Goal: Information Seeking & Learning: Learn about a topic

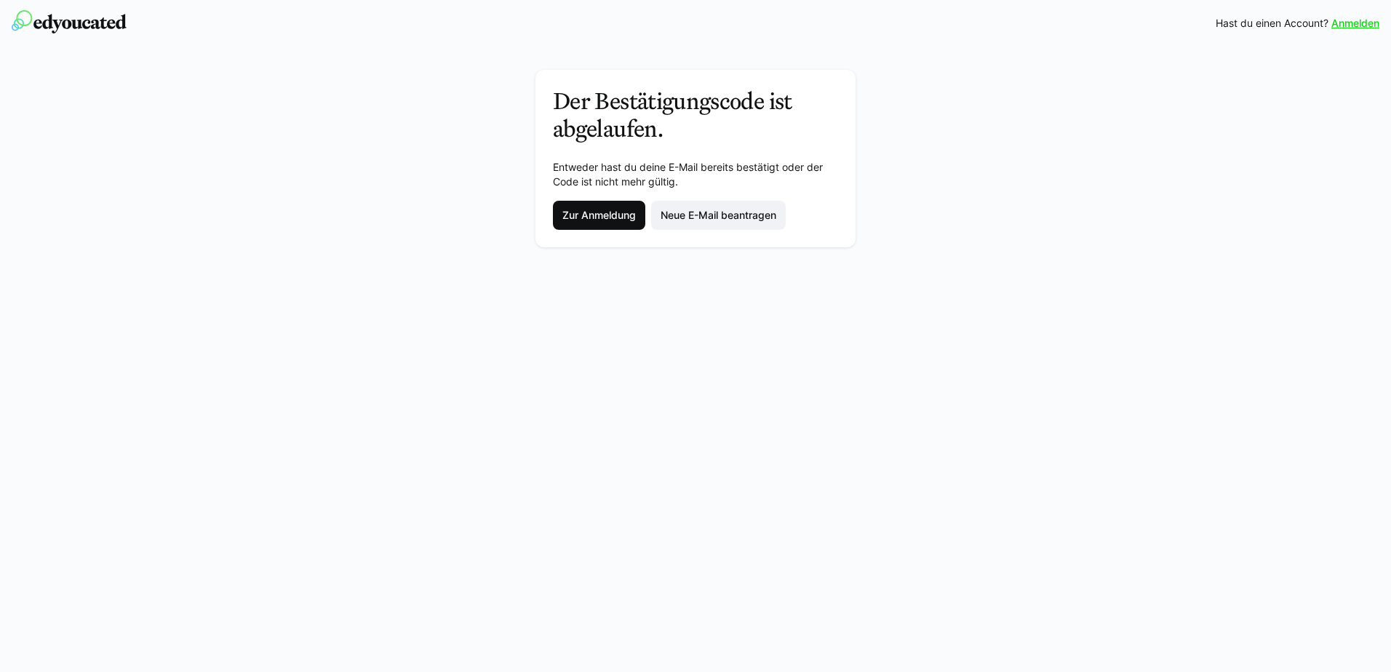
click at [618, 218] on span "Zur Anmeldung" at bounding box center [599, 215] width 78 height 15
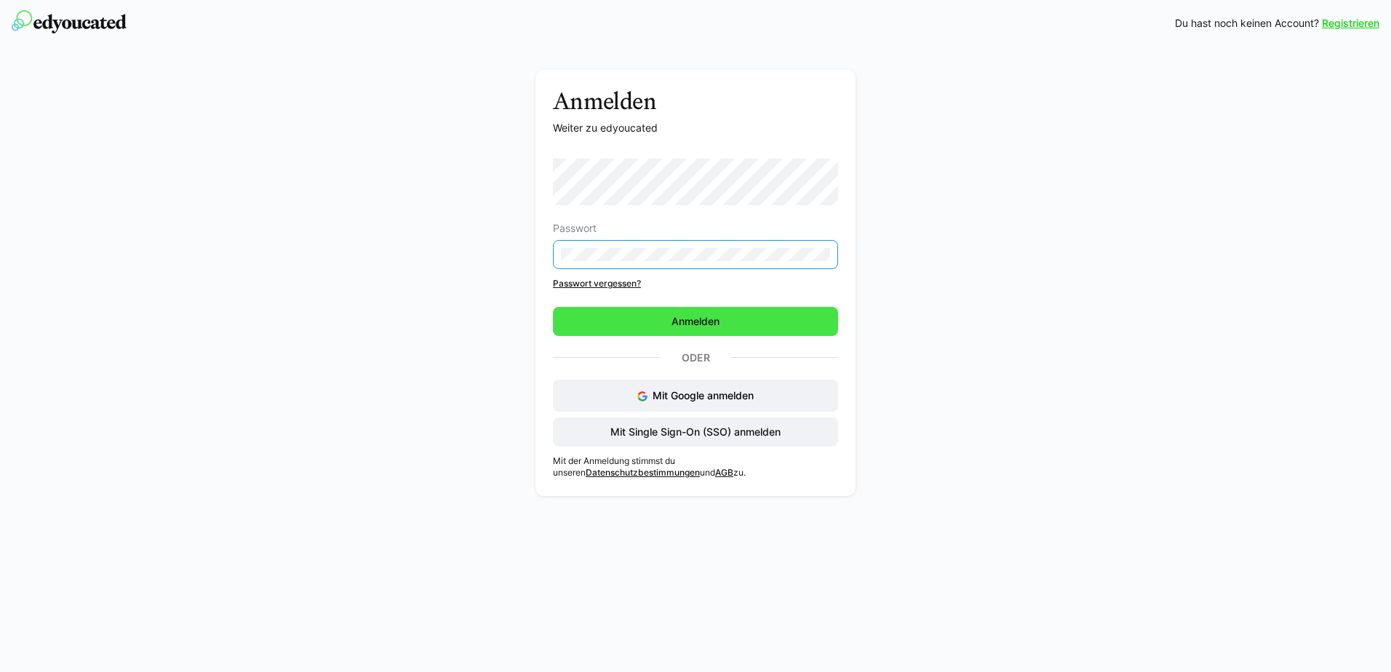
click at [679, 319] on span "Anmelden" at bounding box center [695, 321] width 52 height 15
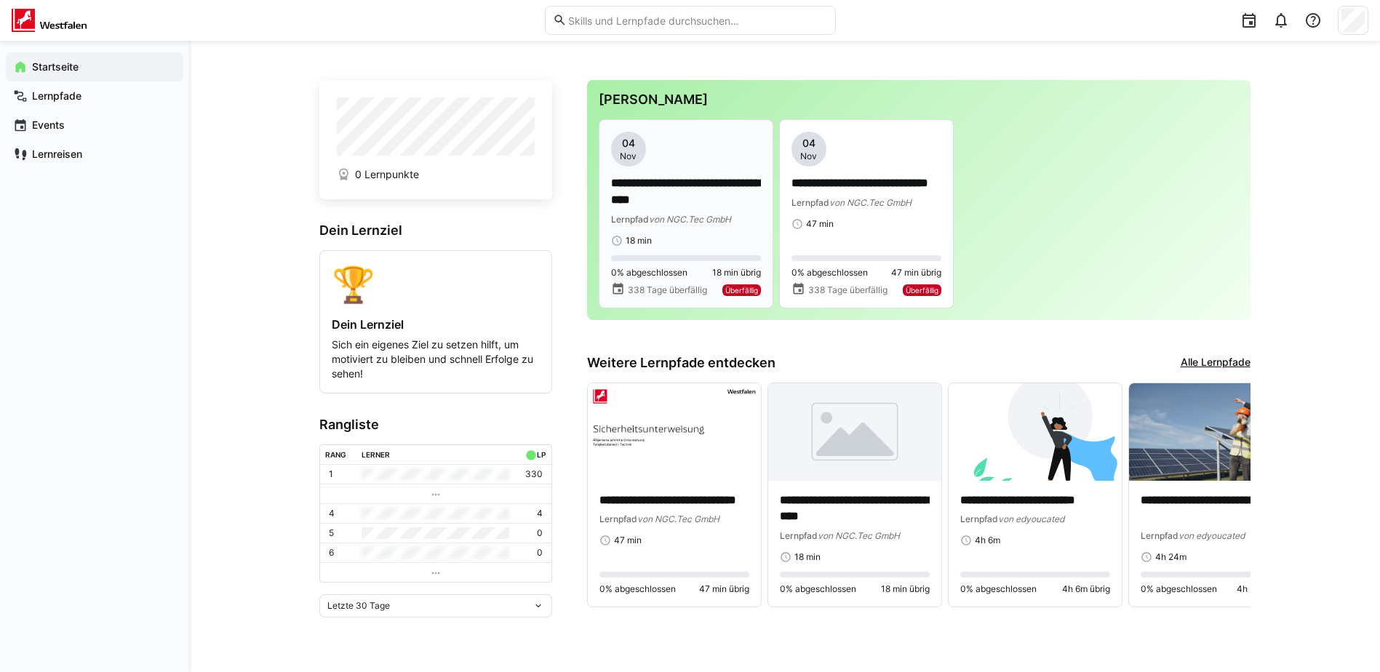
click at [661, 194] on p "**********" at bounding box center [686, 191] width 150 height 33
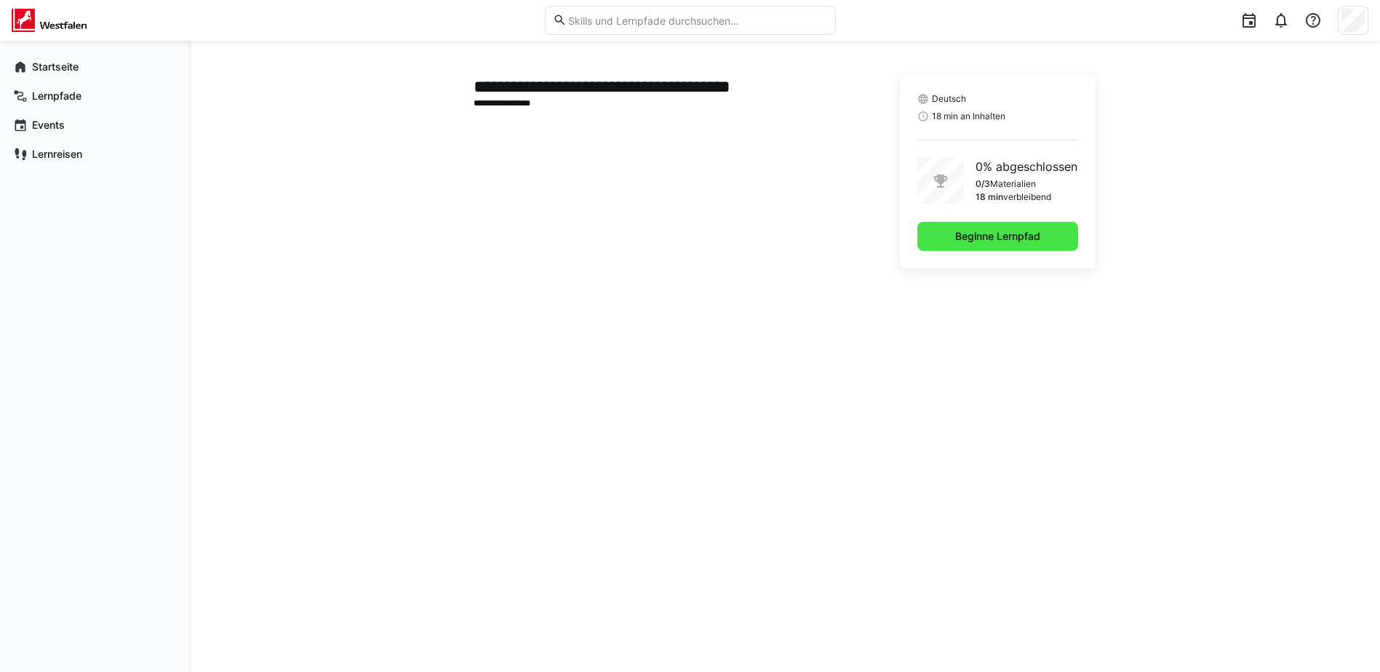
click at [991, 236] on span "Beginne Lernpfad" at bounding box center [997, 236] width 89 height 15
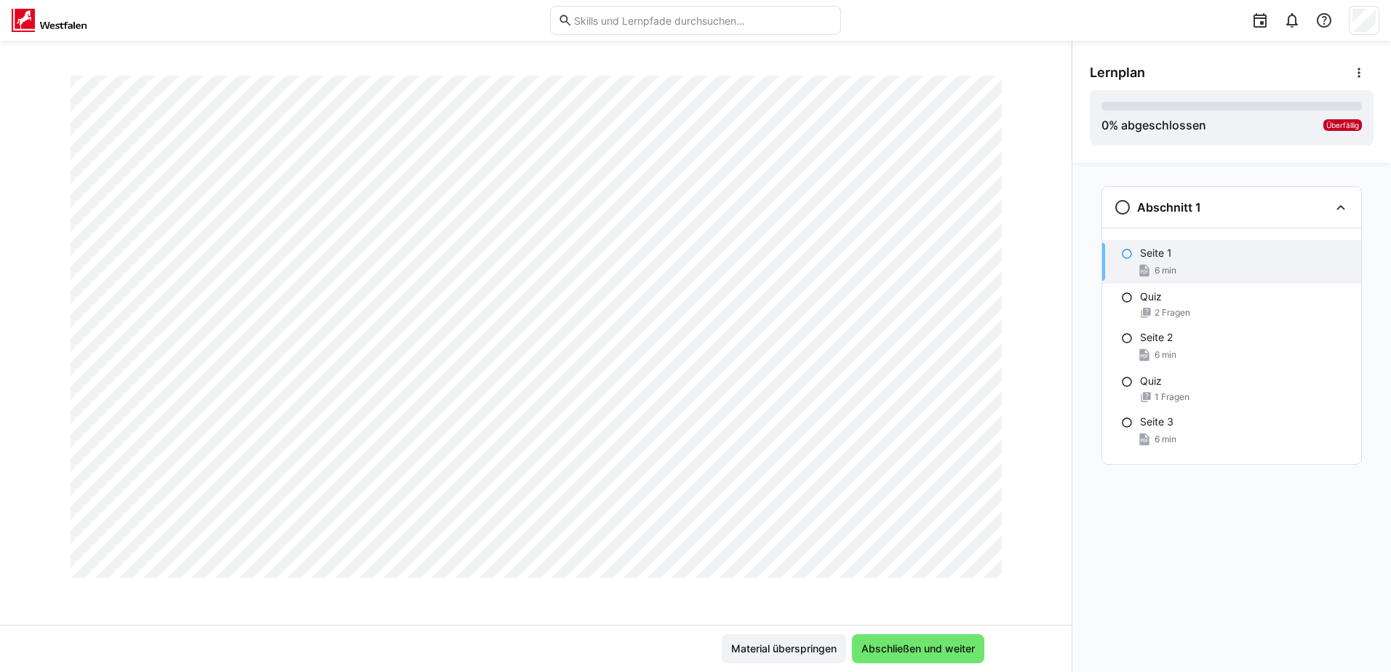
scroll to position [855, 0]
click at [882, 648] on span "Abschließen und weiter" at bounding box center [918, 649] width 118 height 15
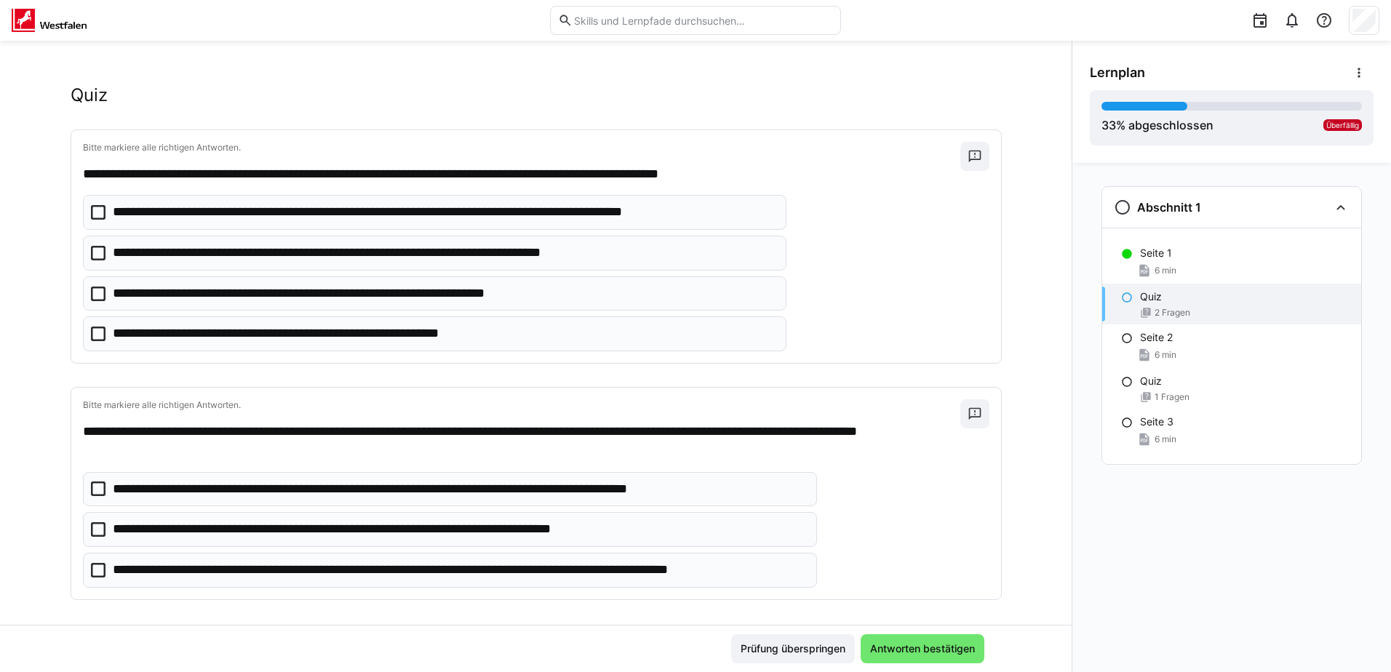
scroll to position [29, 0]
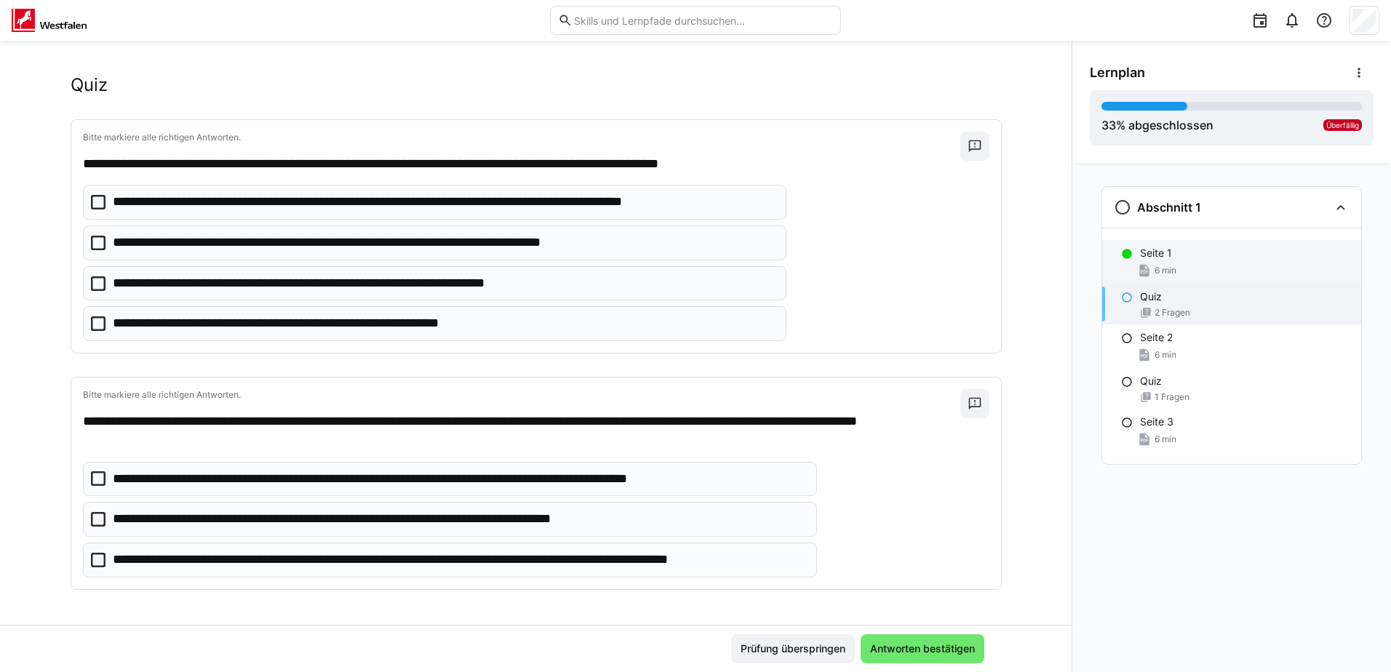
click at [1166, 255] on p "Seite 1" at bounding box center [1156, 253] width 32 height 15
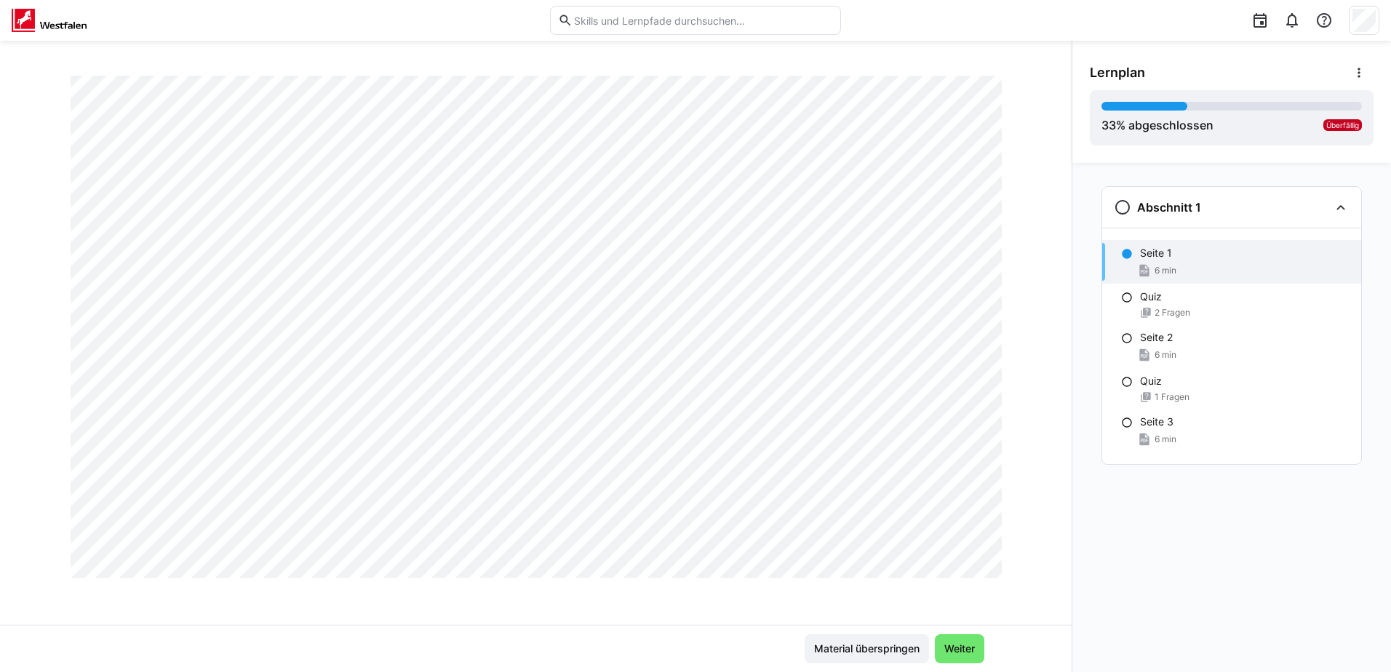
scroll to position [709, 0]
click at [957, 650] on span "Weiter" at bounding box center [959, 649] width 35 height 15
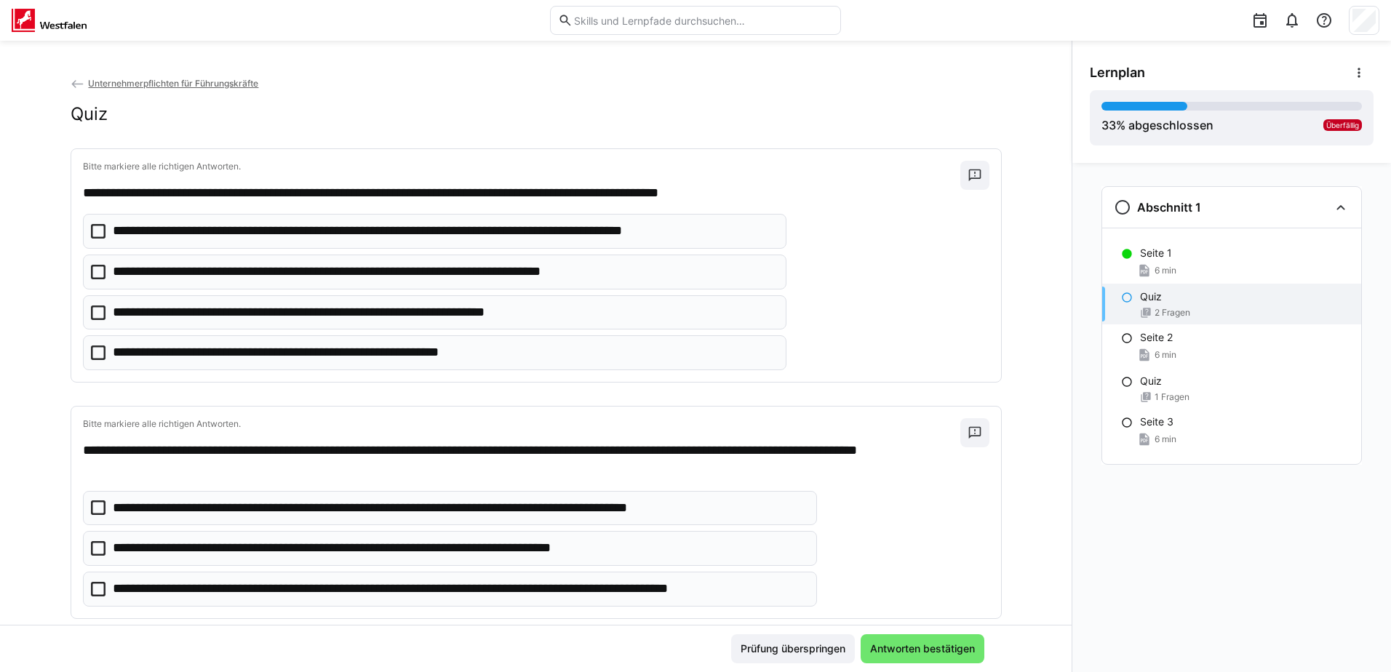
click at [88, 223] on eds-checkbox "**********" at bounding box center [435, 231] width 704 height 35
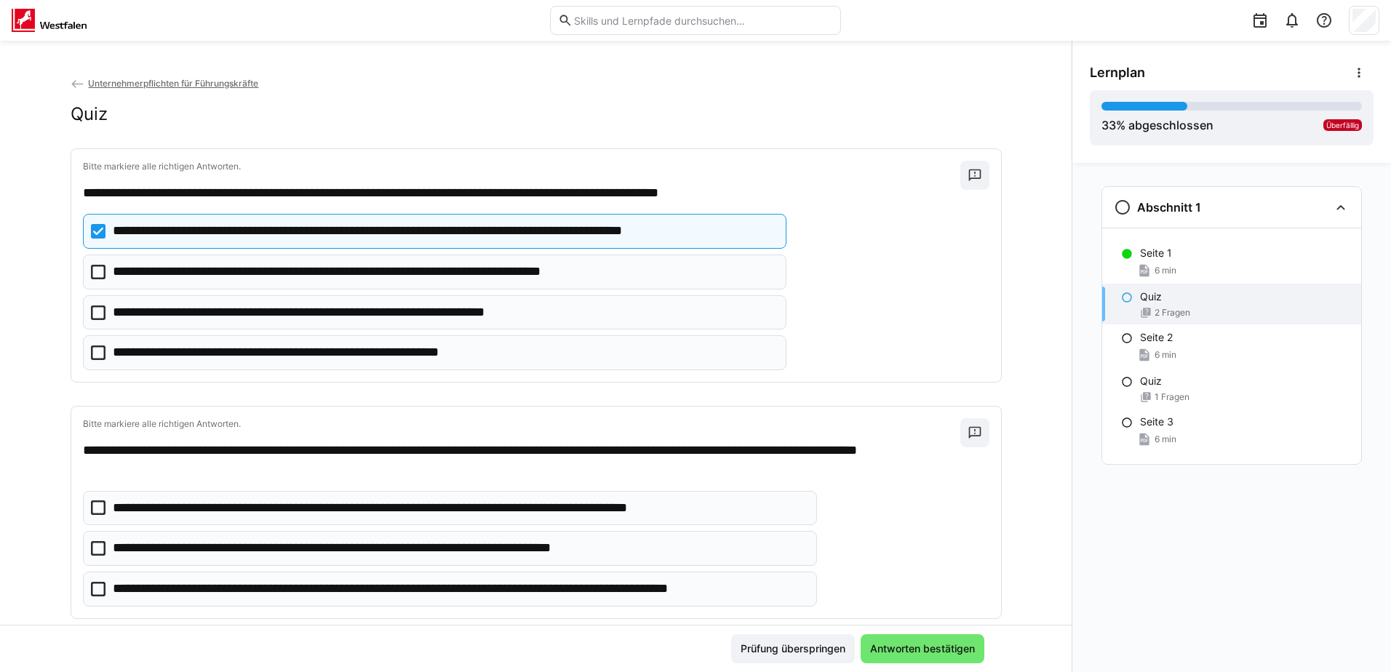
click at [96, 279] on icon at bounding box center [98, 272] width 15 height 15
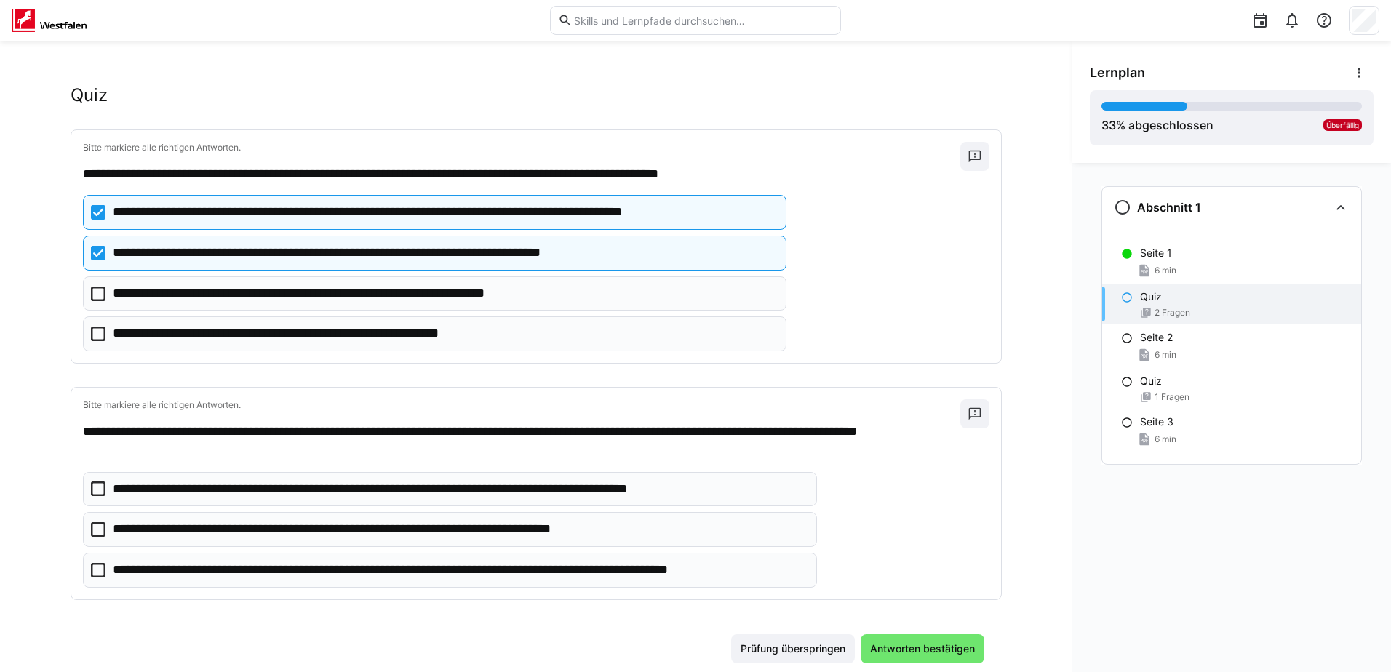
scroll to position [29, 0]
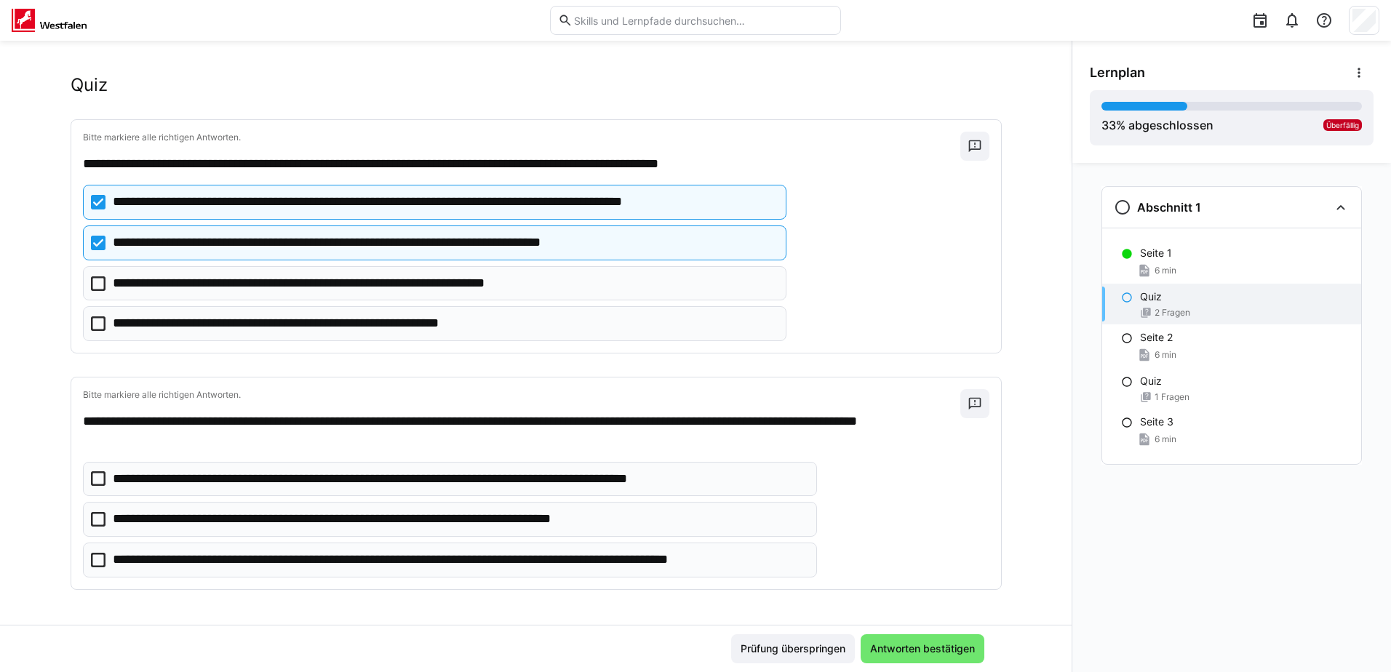
click at [99, 559] on icon at bounding box center [98, 560] width 15 height 15
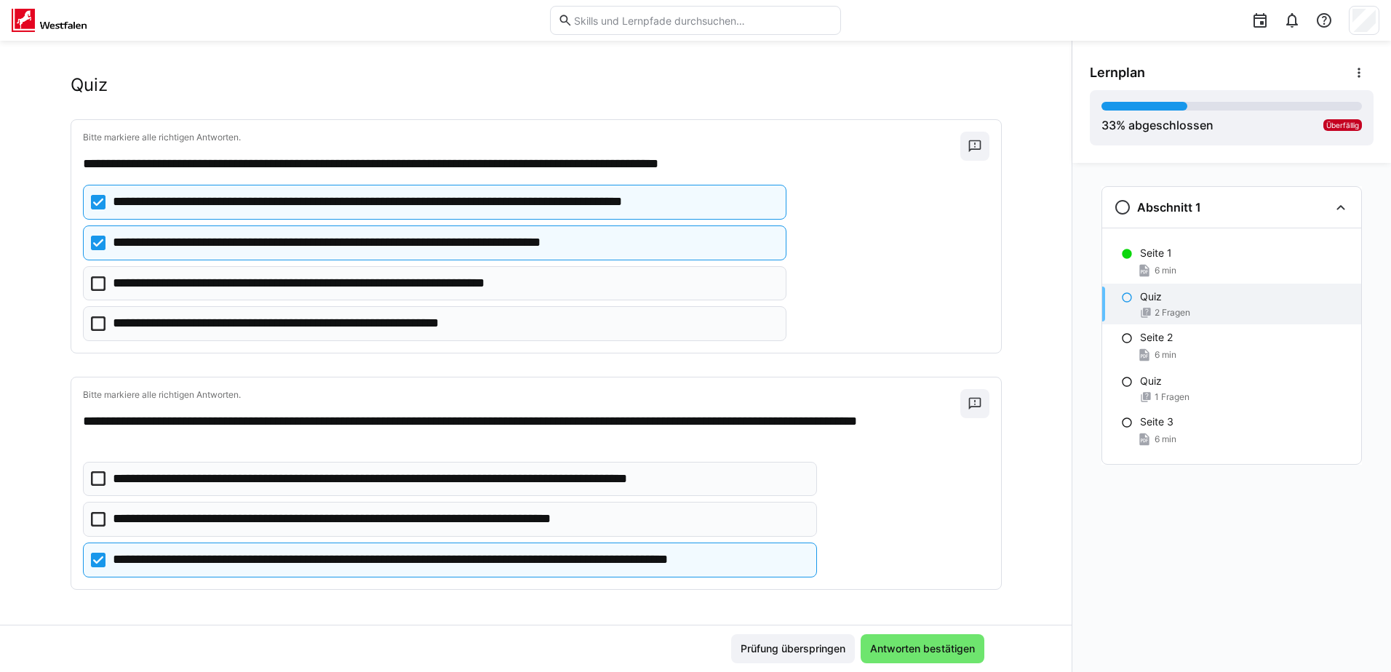
click at [91, 481] on icon at bounding box center [98, 478] width 15 height 15
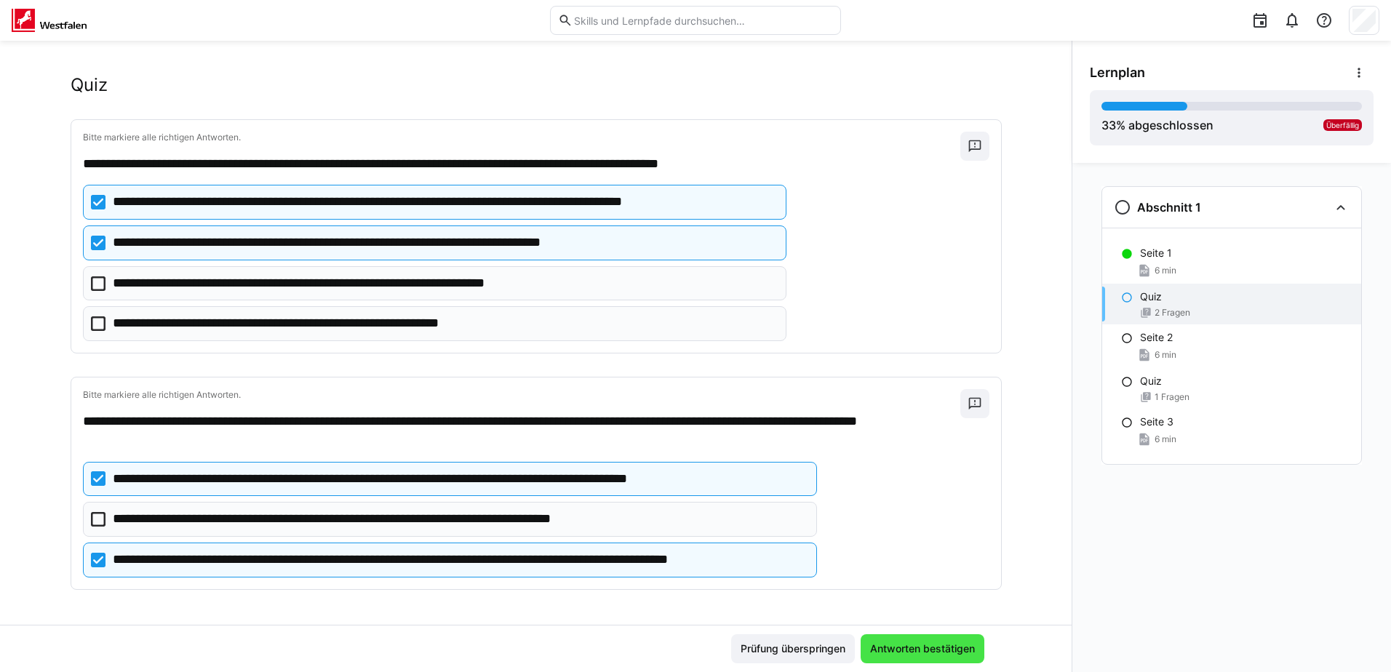
click at [913, 650] on span "Antworten bestätigen" at bounding box center [922, 649] width 109 height 15
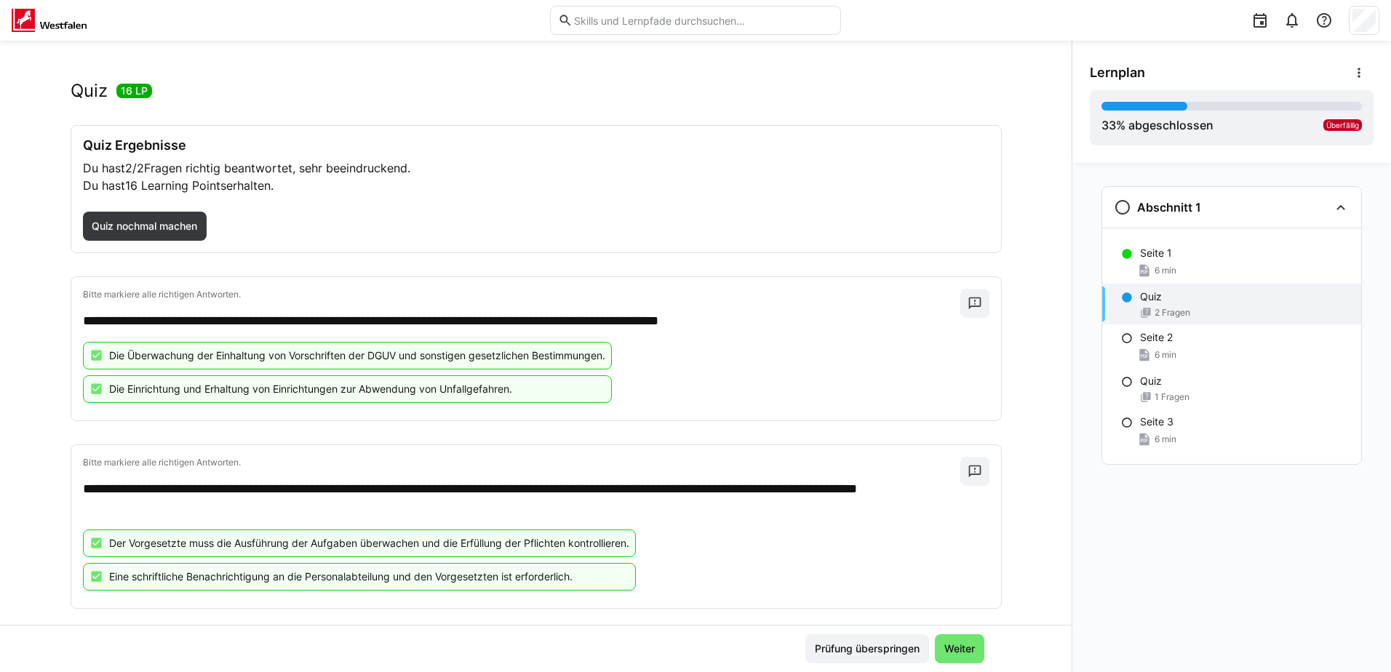
scroll to position [42, 0]
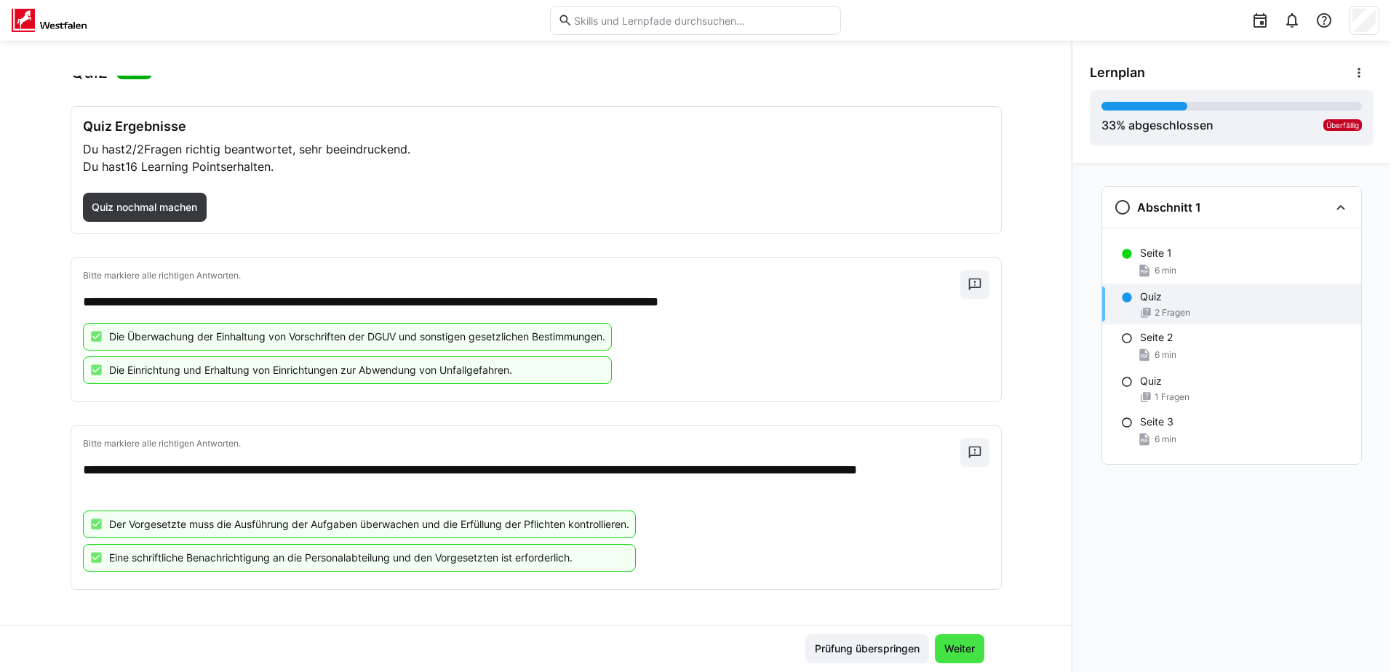
click at [960, 655] on span "Weiter" at bounding box center [959, 649] width 35 height 15
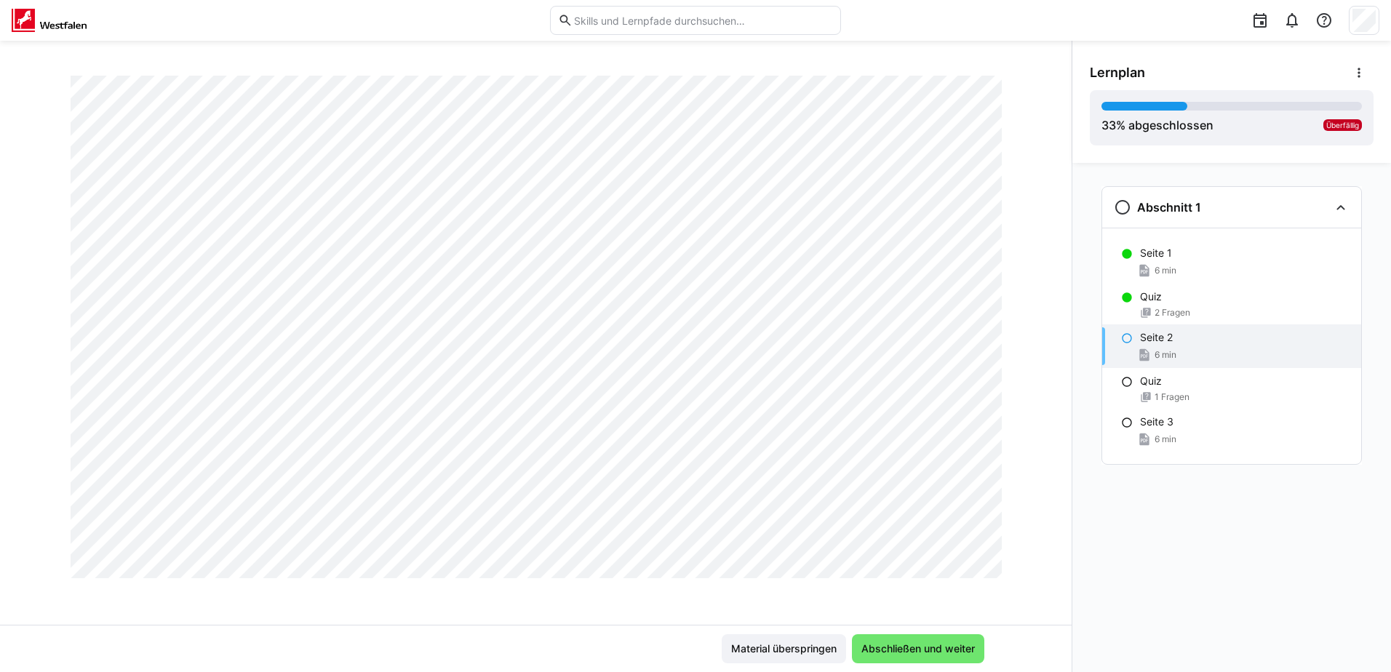
scroll to position [346, 0]
click at [881, 647] on span "Abschließen und weiter" at bounding box center [918, 649] width 118 height 15
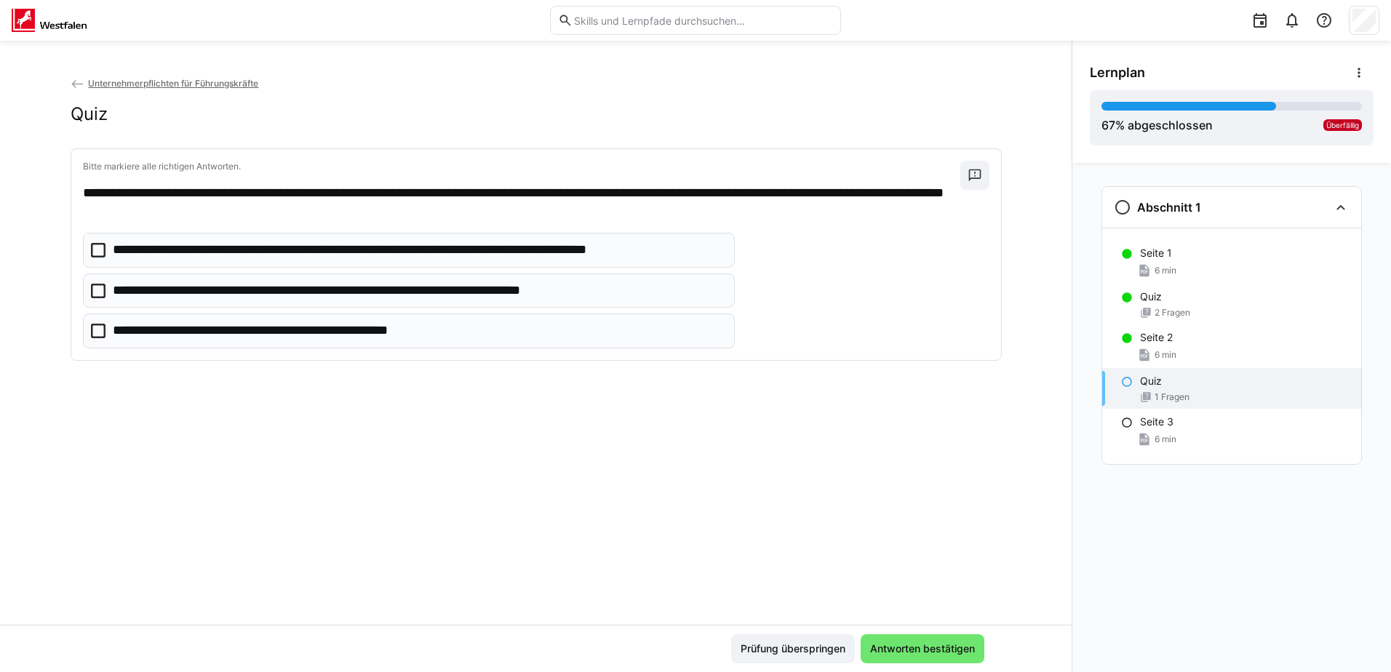
click at [95, 251] on icon at bounding box center [98, 250] width 15 height 15
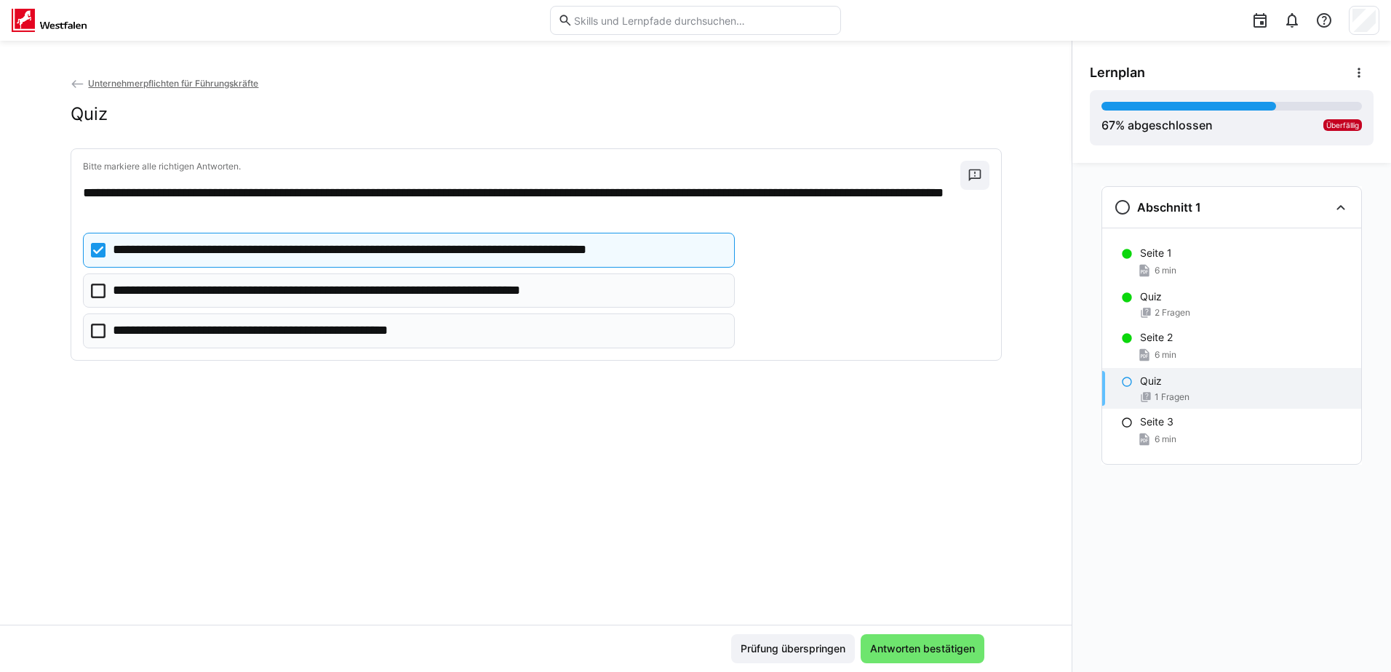
click at [96, 292] on icon at bounding box center [98, 291] width 15 height 15
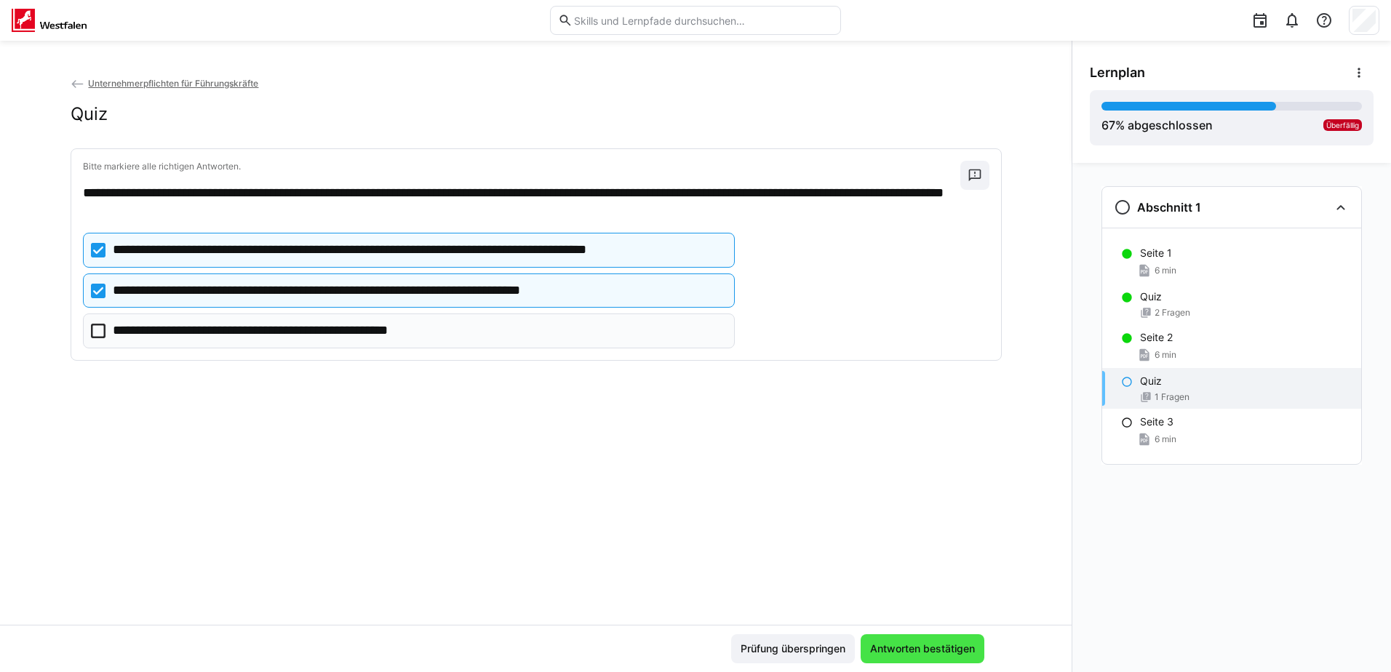
click at [908, 647] on span "Antworten bestätigen" at bounding box center [922, 649] width 109 height 15
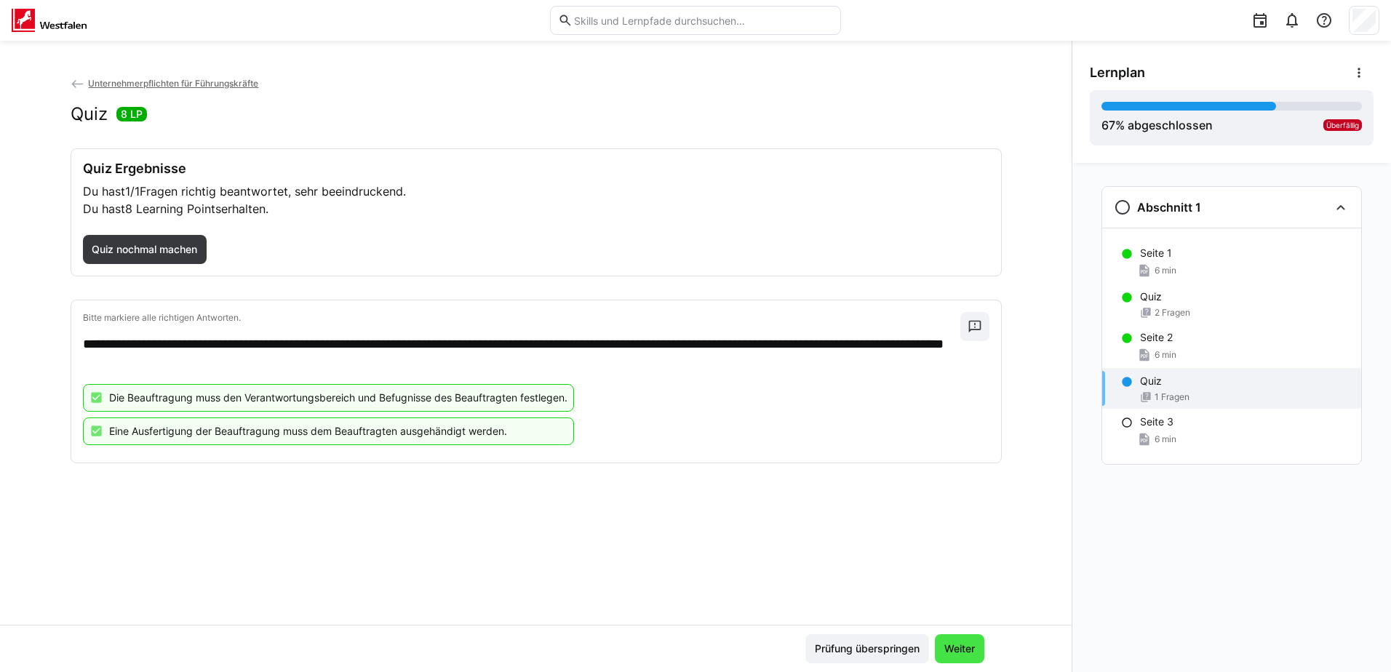
click at [961, 652] on span "Weiter" at bounding box center [959, 649] width 35 height 15
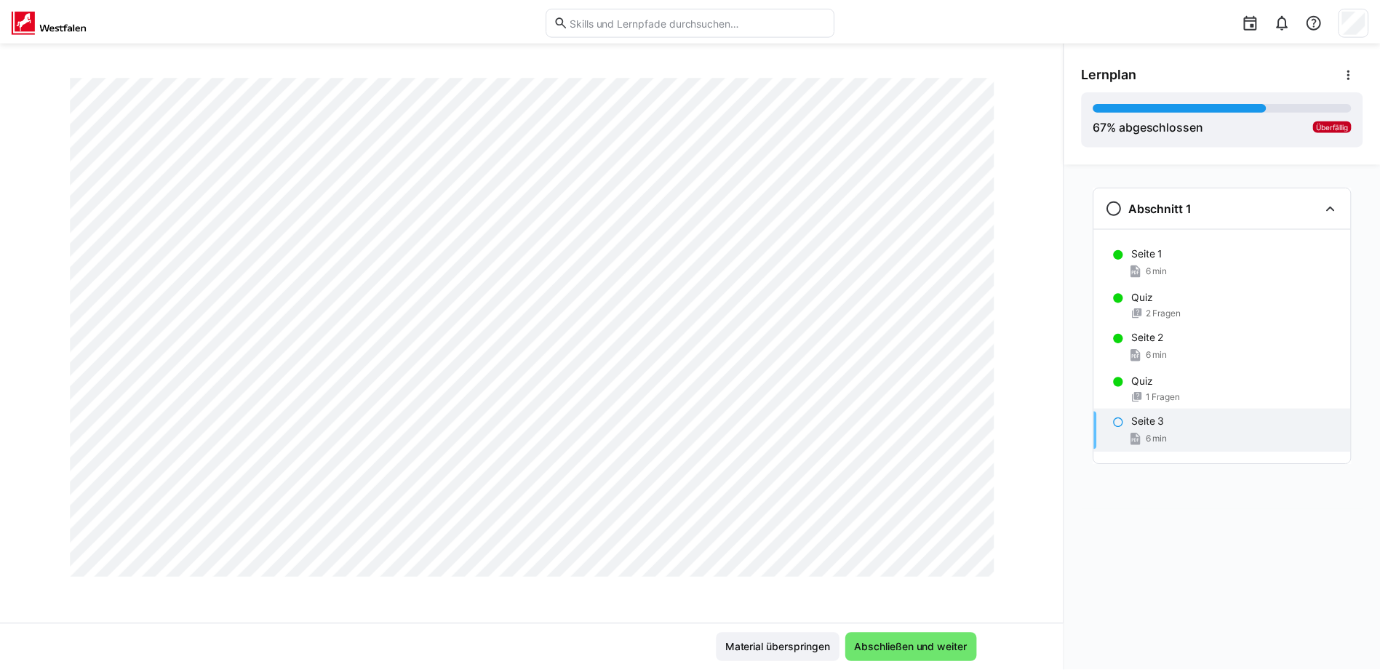
scroll to position [0, 0]
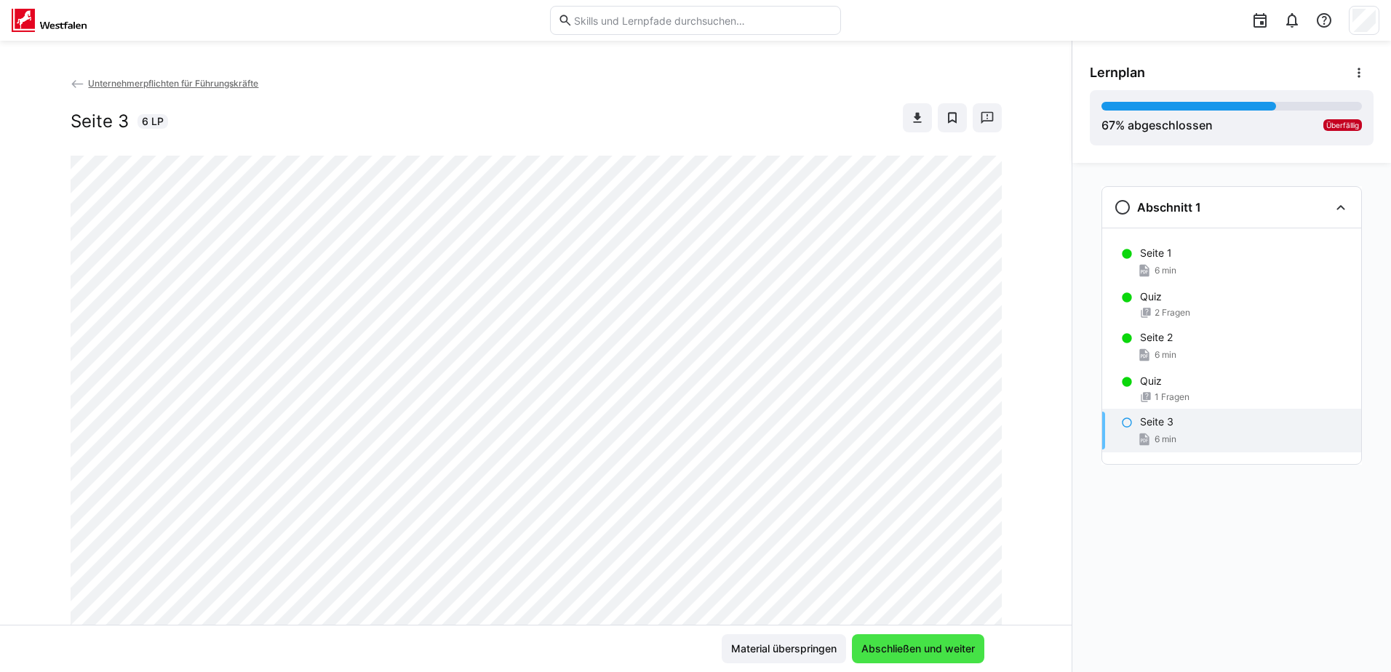
click at [913, 650] on span "Abschließen und weiter" at bounding box center [918, 649] width 118 height 15
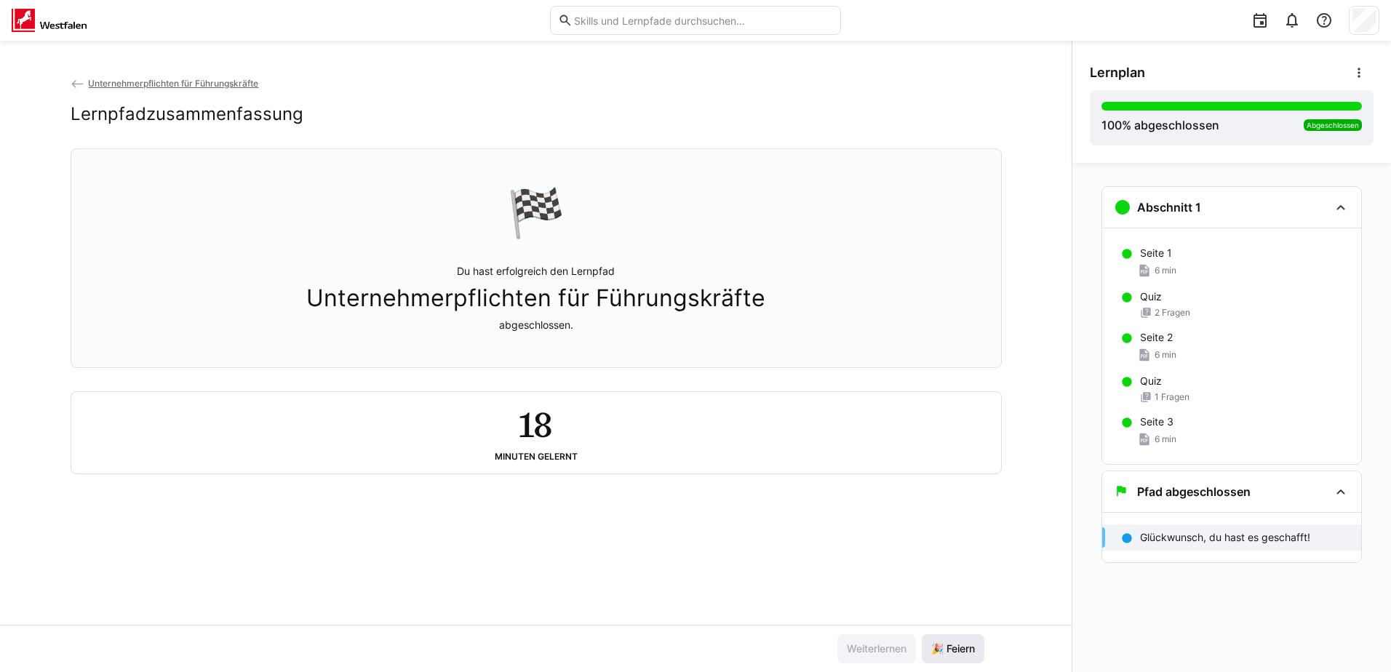
click at [957, 650] on span "🎉 Feiern" at bounding box center [953, 649] width 48 height 15
click at [108, 85] on span "Unternehmerpflichten für Führungskräfte" at bounding box center [173, 83] width 170 height 11
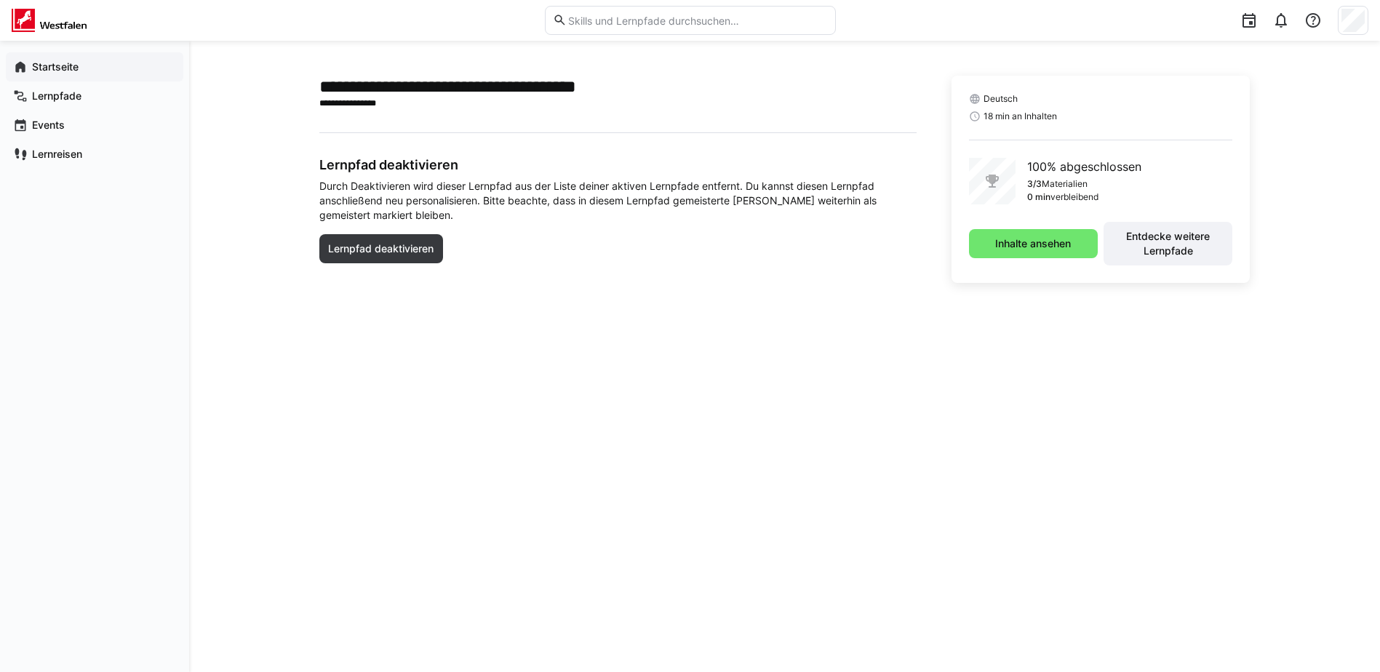
click at [0, 0] on app-navigation-label "Startseite" at bounding box center [0, 0] width 0 height 0
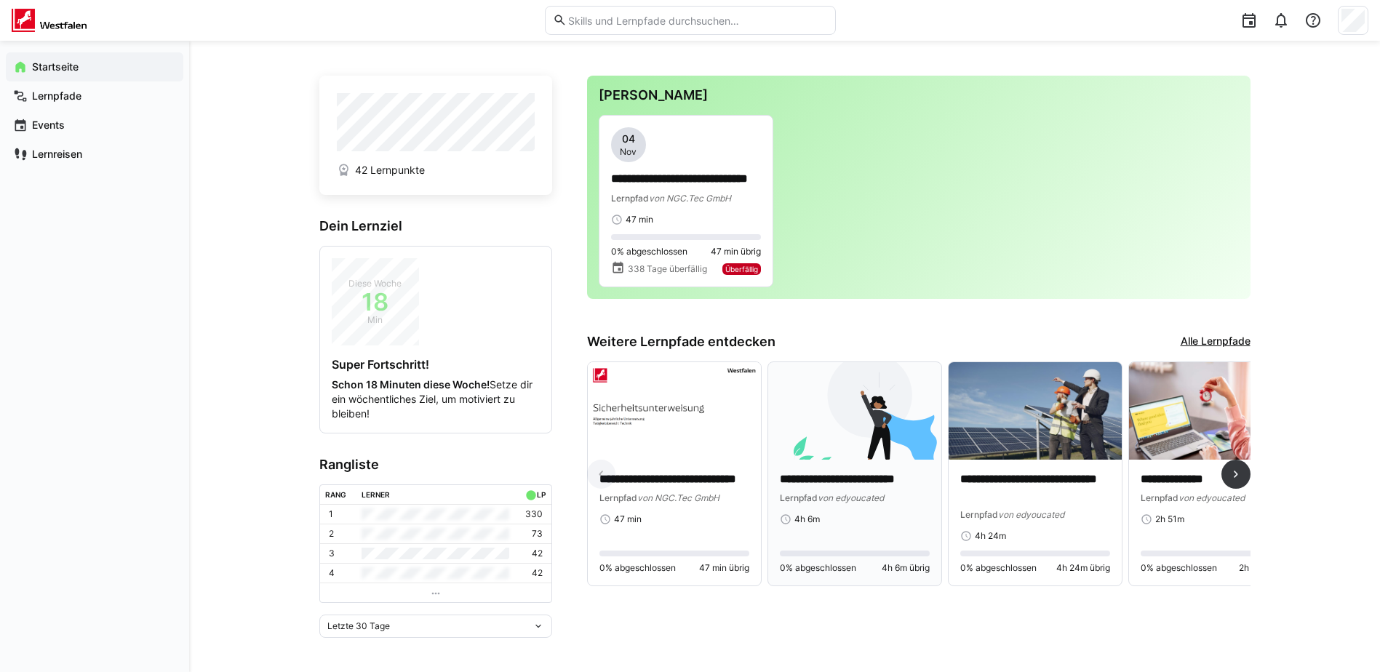
scroll to position [5, 0]
click at [684, 178] on p "**********" at bounding box center [686, 178] width 150 height 17
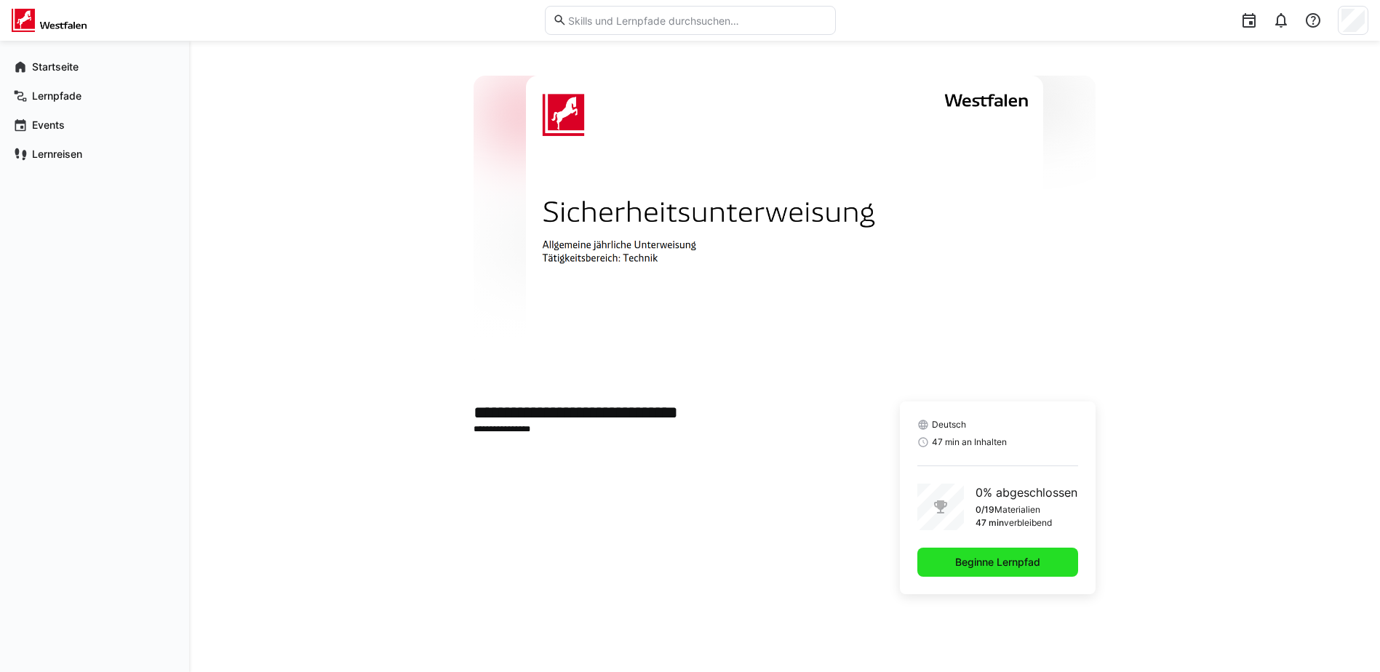
click at [1003, 561] on span "Beginne Lernpfad" at bounding box center [997, 562] width 89 height 15
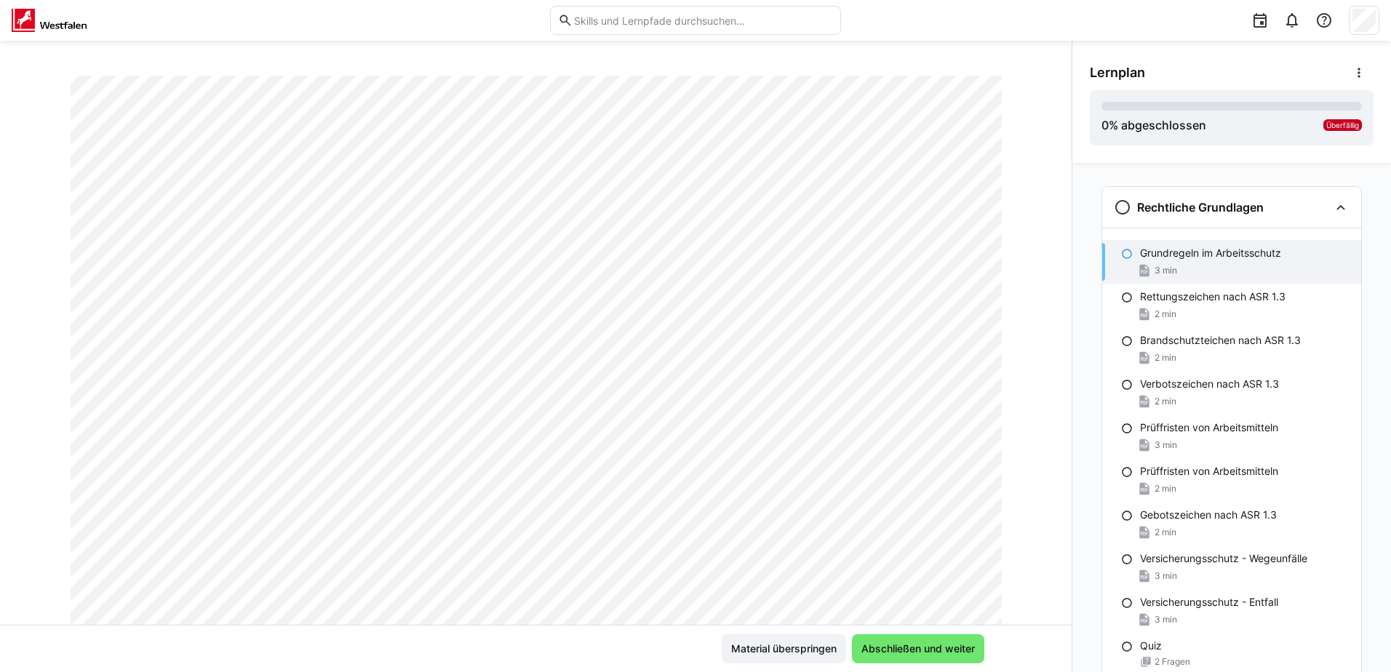
scroll to position [31, 0]
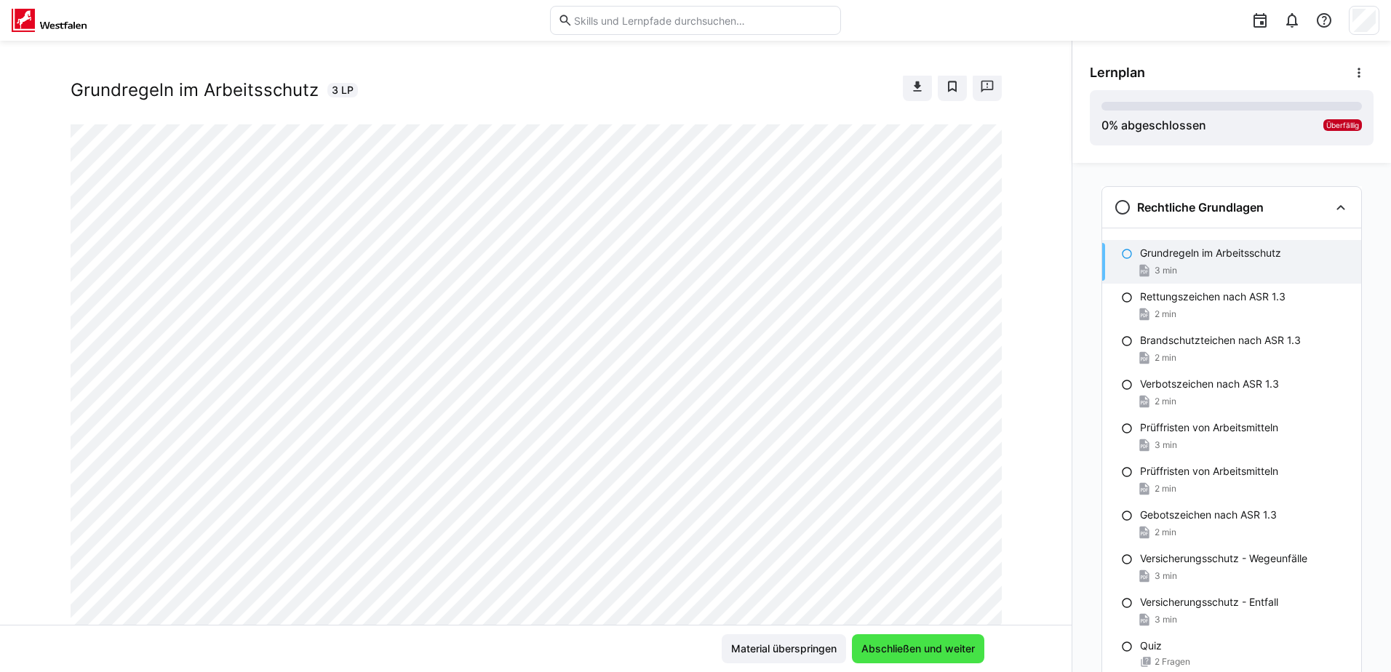
click at [896, 649] on span "Abschließen und weiter" at bounding box center [918, 649] width 118 height 15
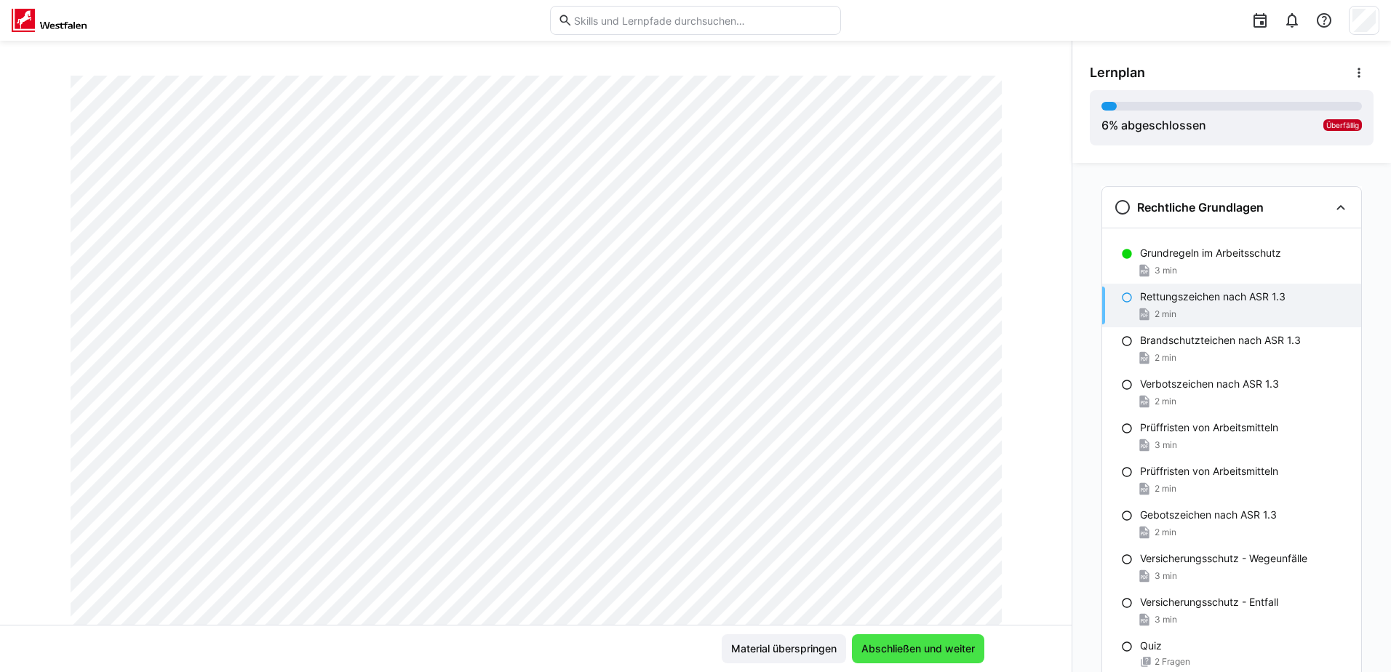
scroll to position [104, 0]
click at [921, 646] on span "Abschließen und weiter" at bounding box center [918, 649] width 118 height 15
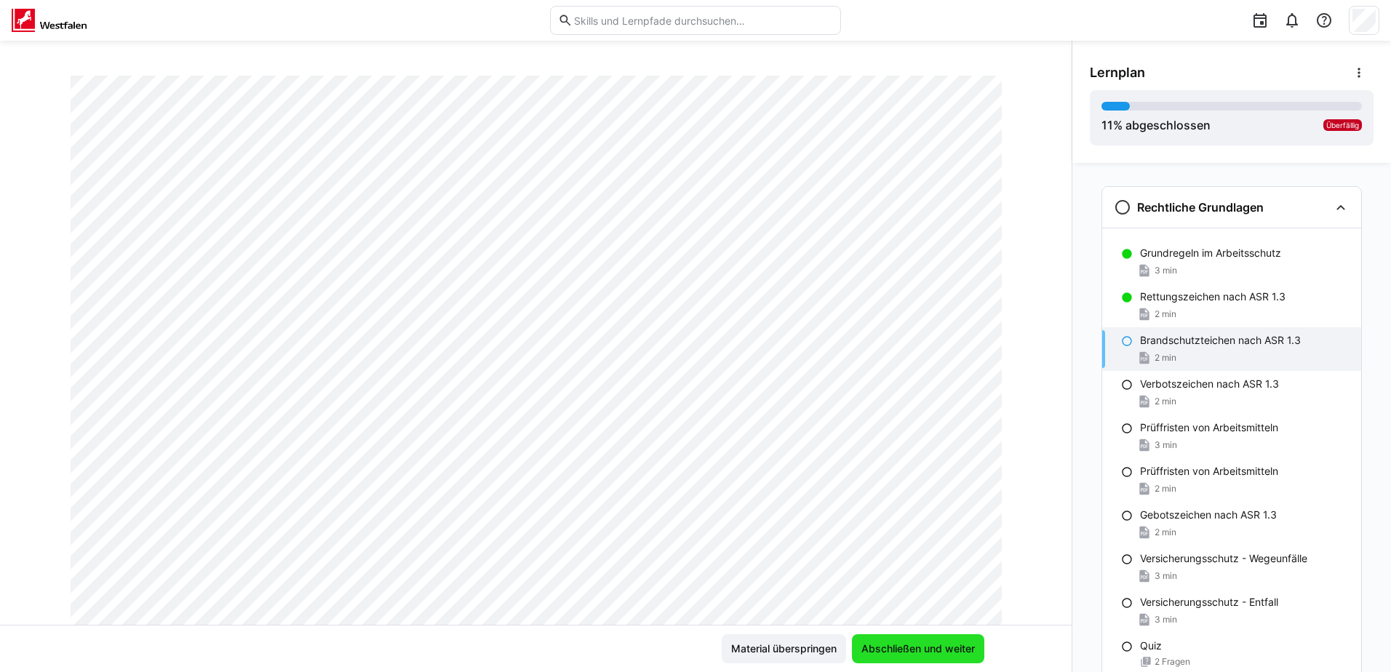
click at [922, 651] on span "Abschließen und weiter" at bounding box center [918, 649] width 118 height 15
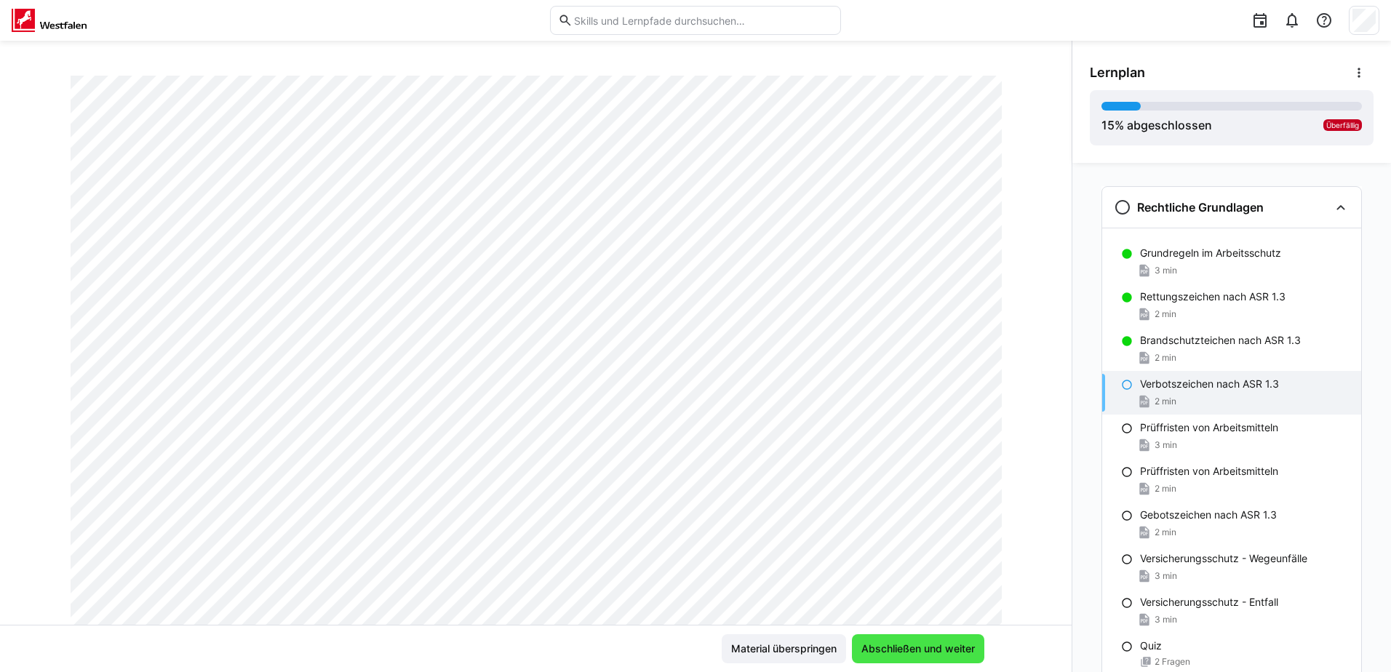
click at [899, 648] on span "Abschließen und weiter" at bounding box center [918, 649] width 118 height 15
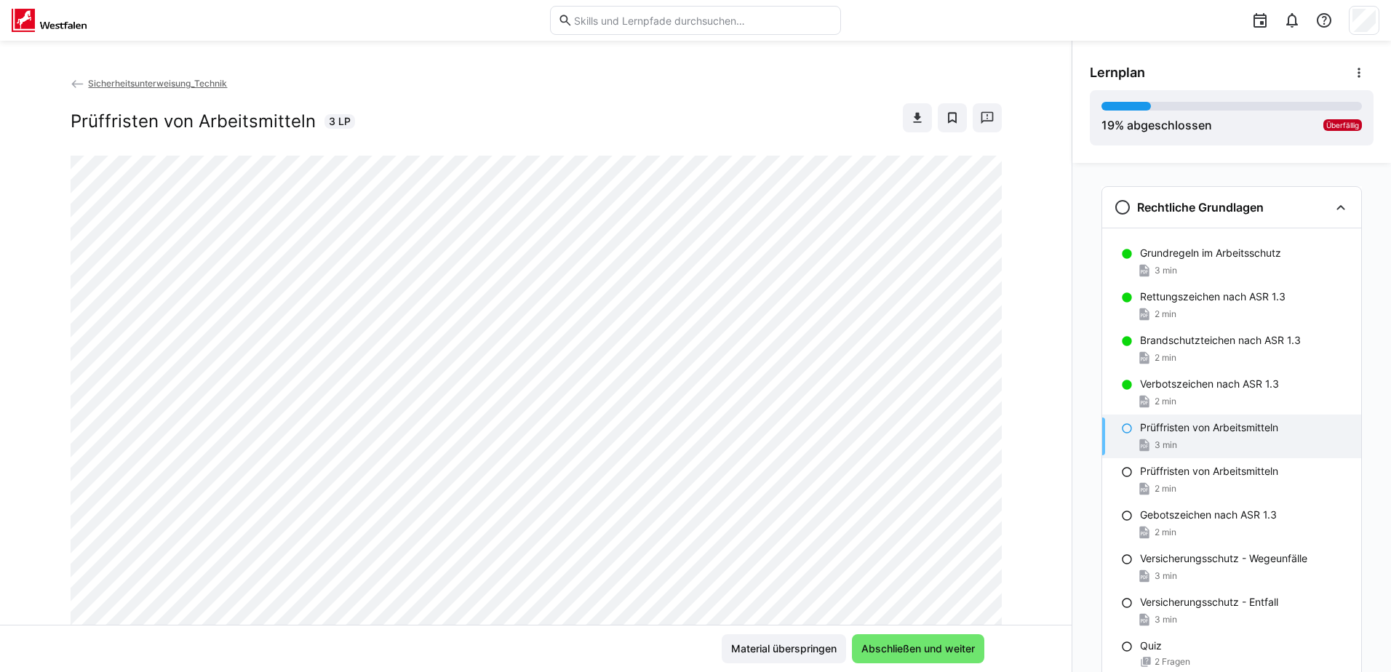
scroll to position [73, 0]
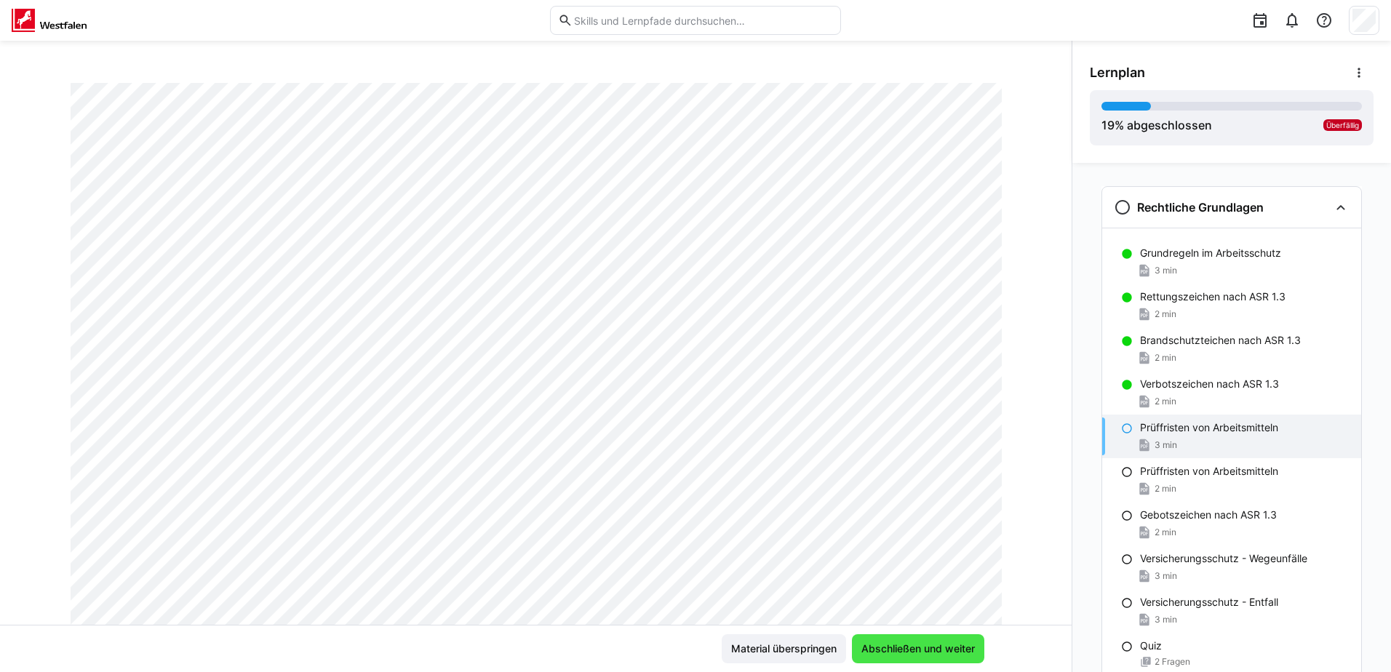
click at [911, 646] on span "Abschließen und weiter" at bounding box center [918, 649] width 118 height 15
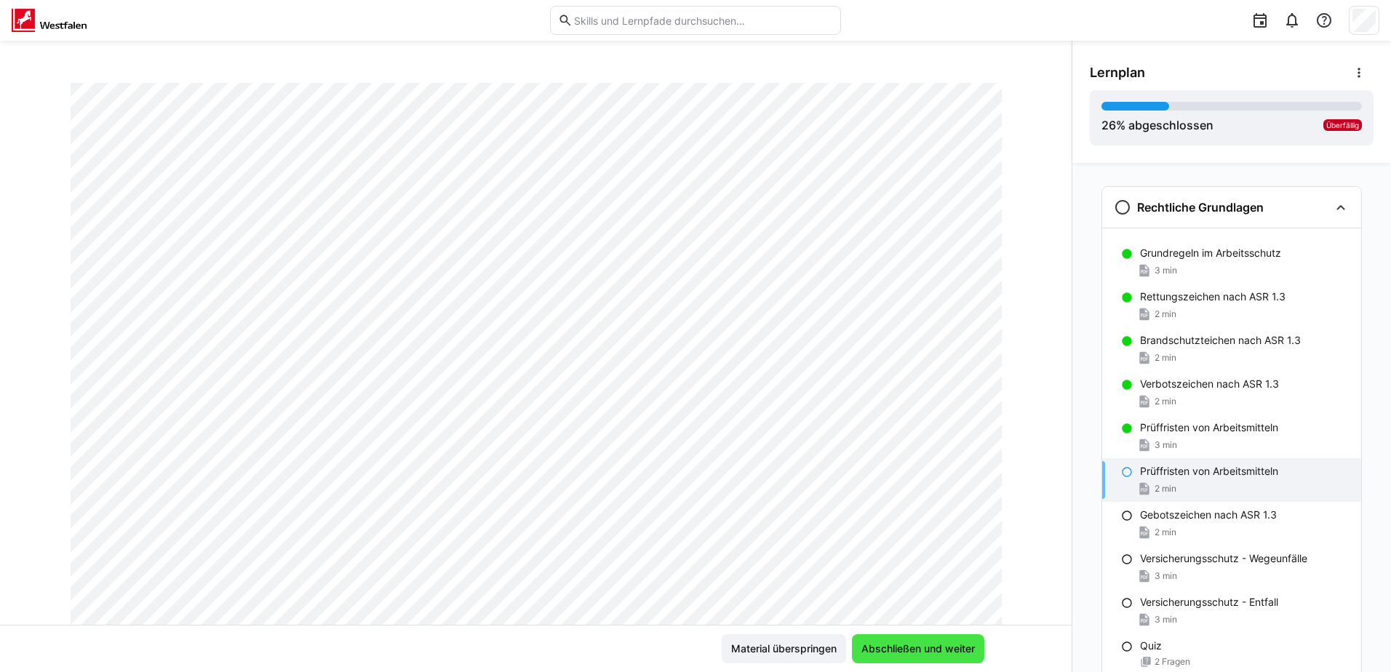
click at [911, 646] on span "Abschließen und weiter" at bounding box center [918, 649] width 118 height 15
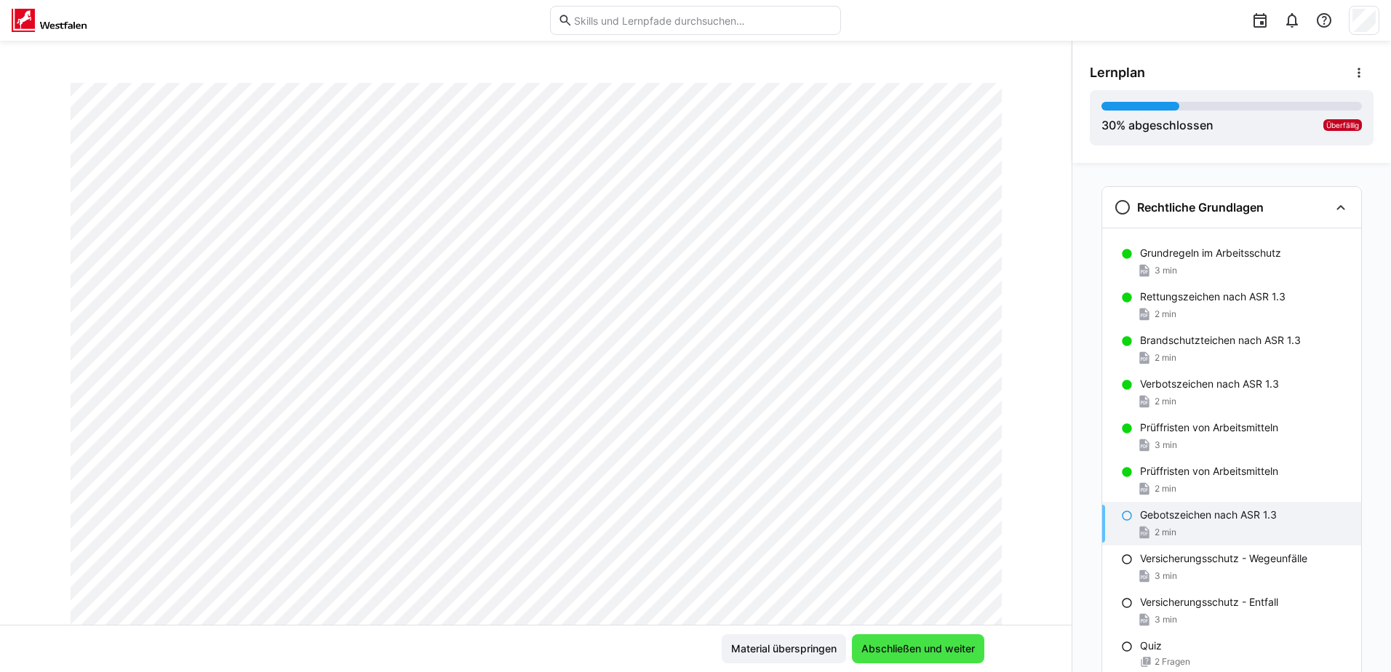
click at [911, 646] on span "Abschließen und weiter" at bounding box center [918, 649] width 118 height 15
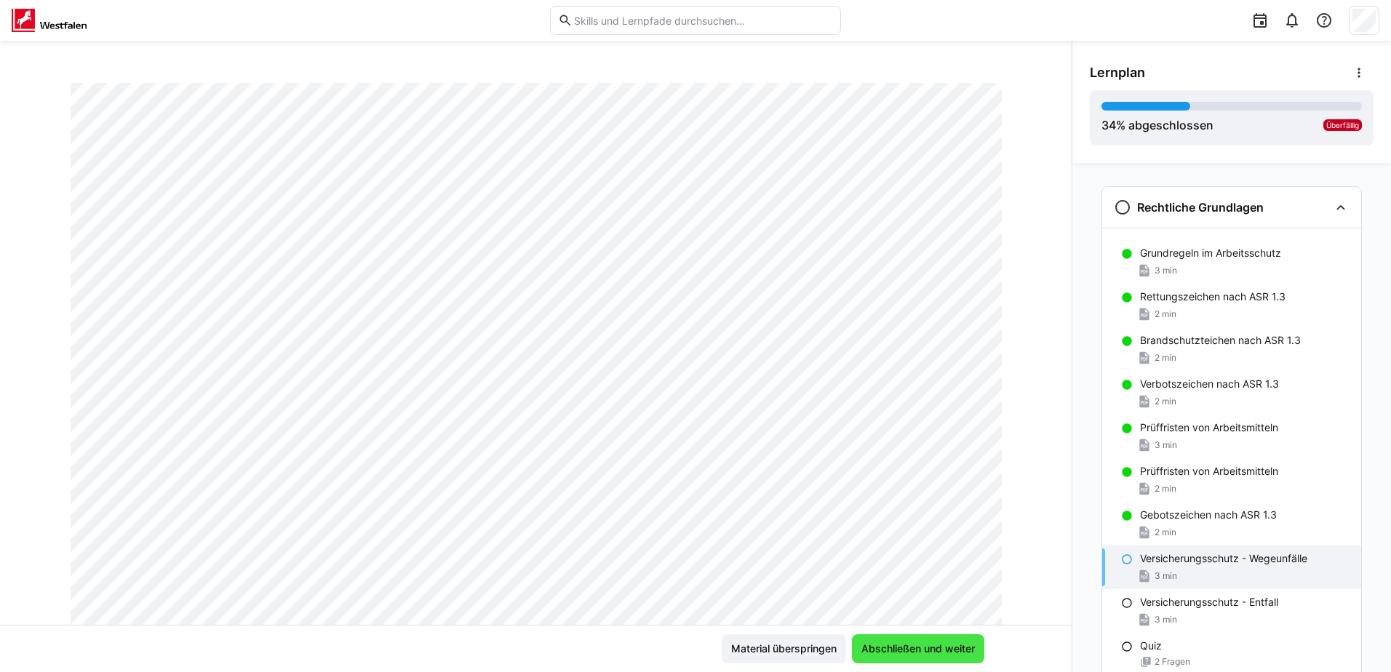
click at [911, 646] on span "Abschließen und weiter" at bounding box center [918, 649] width 118 height 15
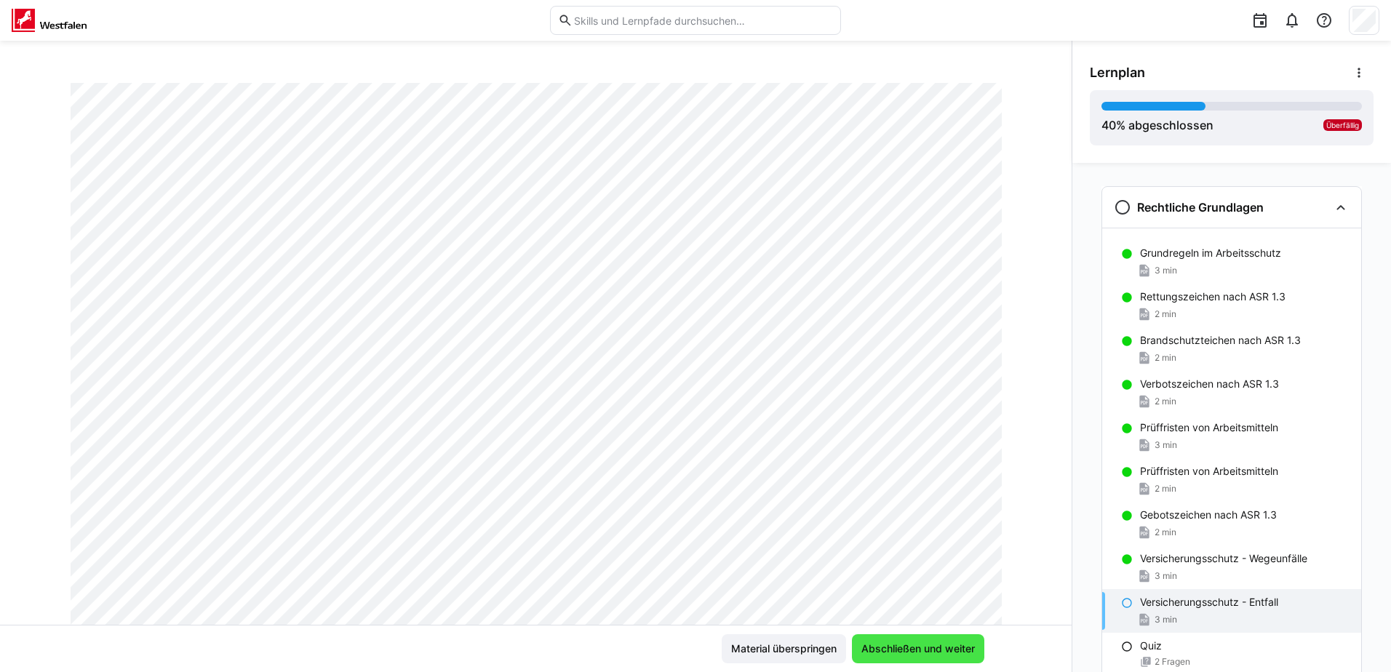
click at [911, 646] on span "Abschließen und weiter" at bounding box center [918, 649] width 118 height 15
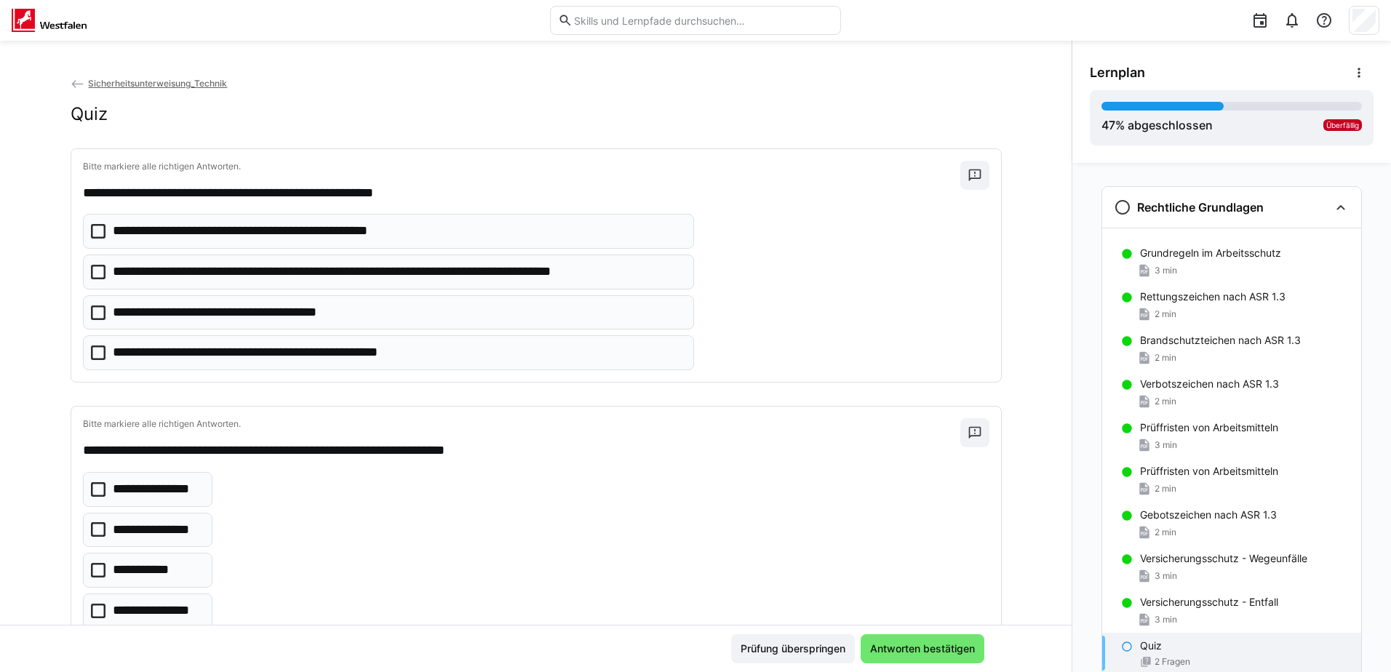
click at [92, 229] on icon at bounding box center [98, 231] width 15 height 15
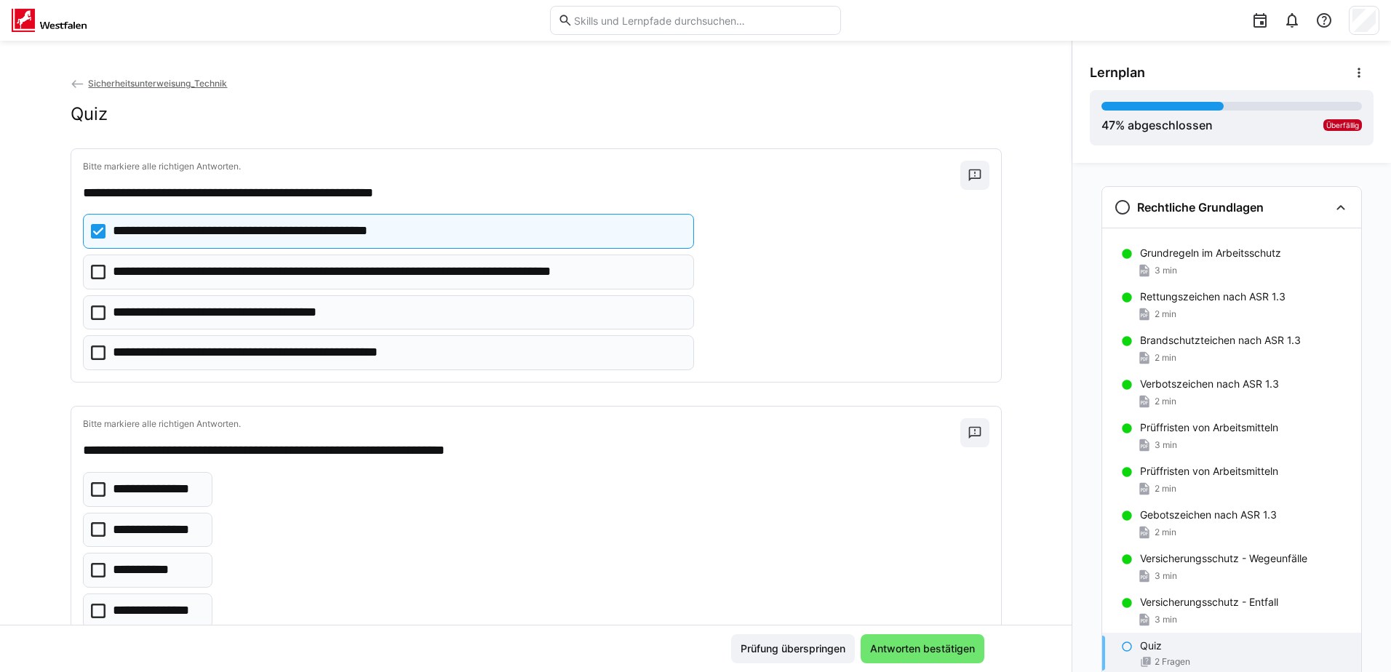
click at [91, 273] on icon at bounding box center [98, 272] width 15 height 15
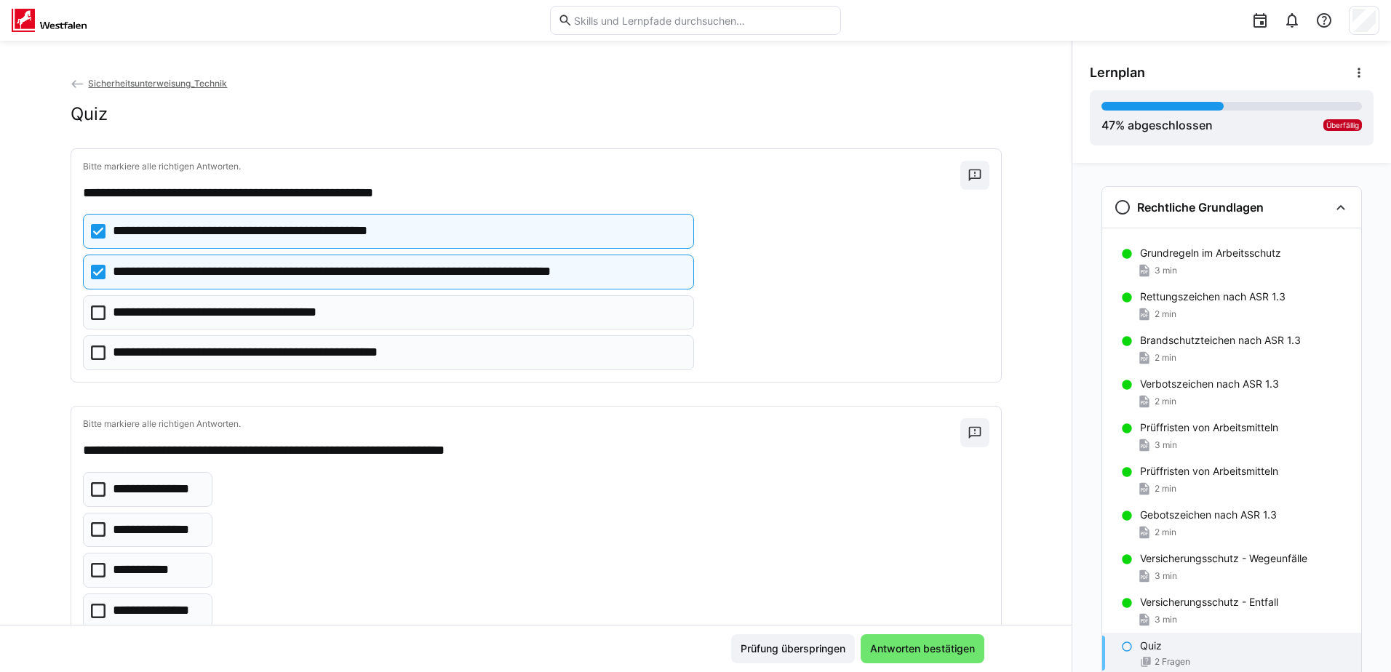
scroll to position [51, 0]
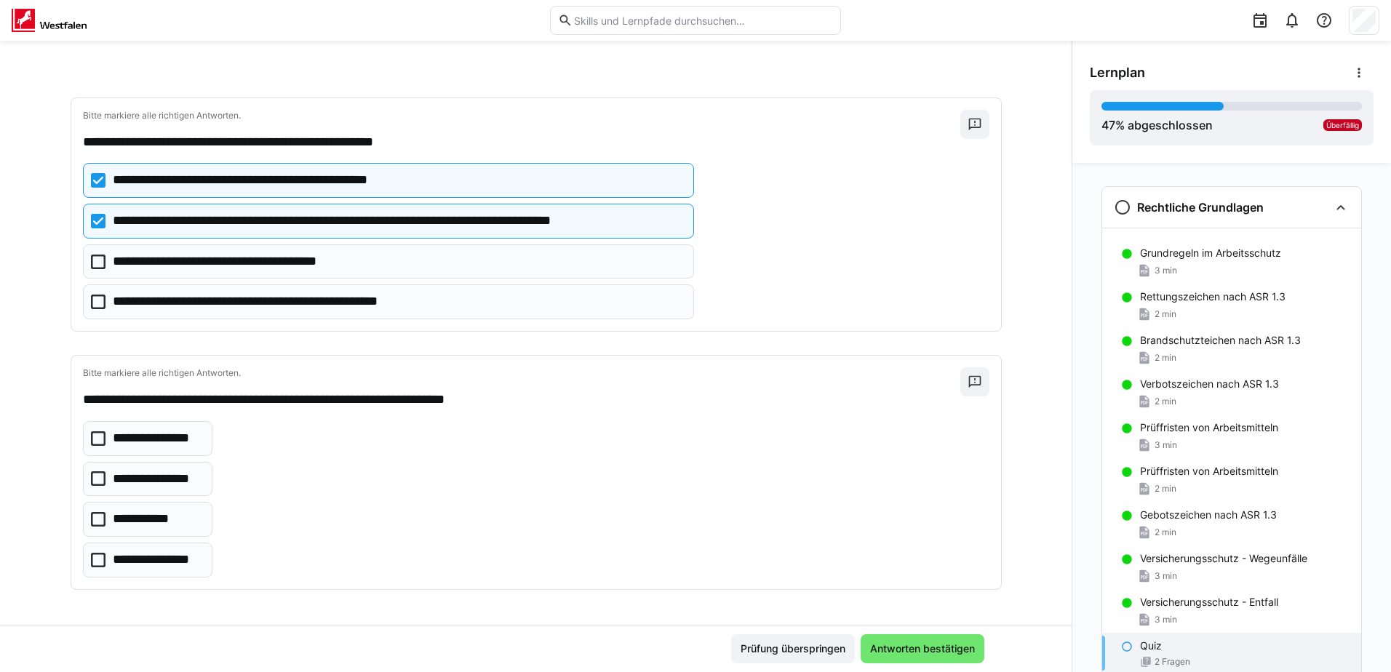
click at [91, 515] on icon at bounding box center [98, 519] width 15 height 15
click at [920, 647] on span "Antworten bestätigen" at bounding box center [922, 649] width 109 height 15
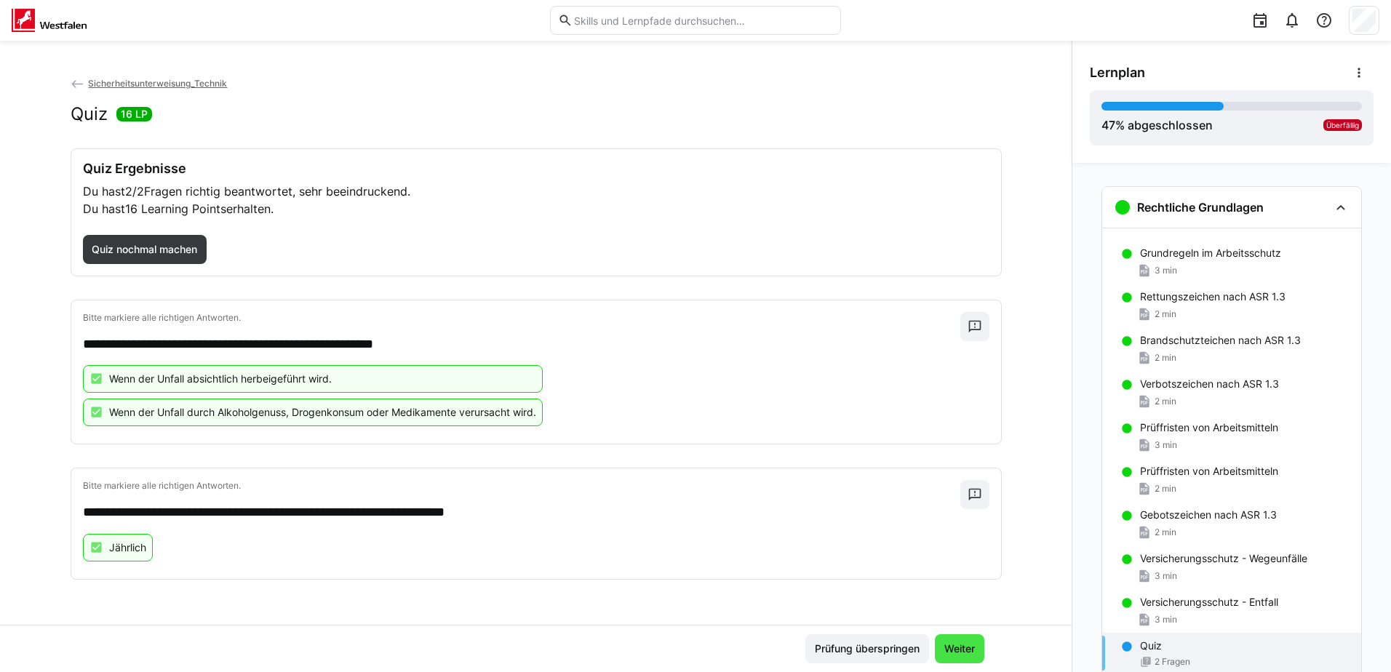
click at [953, 648] on span "Weiter" at bounding box center [959, 649] width 35 height 15
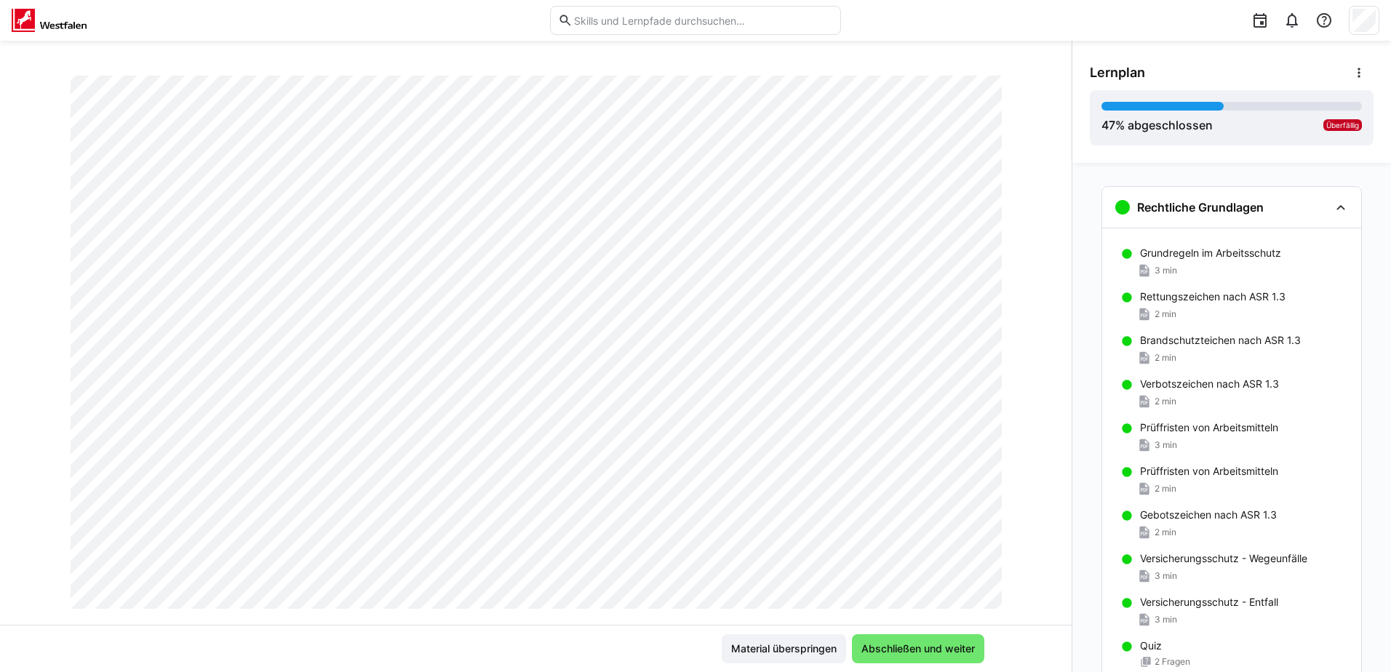
scroll to position [250, 0]
click at [892, 654] on span "Abschließen und weiter" at bounding box center [918, 649] width 118 height 15
click at [893, 645] on span "Abschließen und weiter" at bounding box center [918, 649] width 118 height 15
click at [893, 651] on span "Abschließen und weiter" at bounding box center [918, 649] width 118 height 15
click at [881, 647] on span "Abschließen und weiter" at bounding box center [918, 649] width 118 height 15
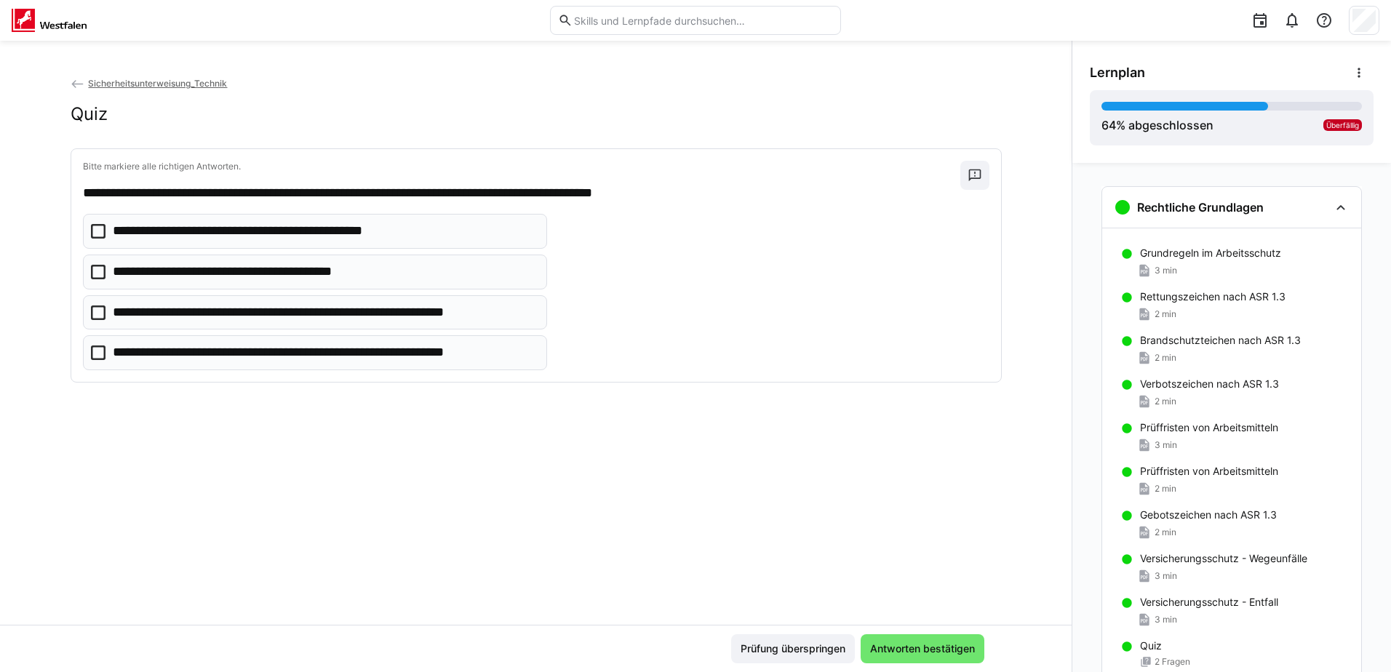
click at [94, 234] on icon at bounding box center [98, 231] width 15 height 15
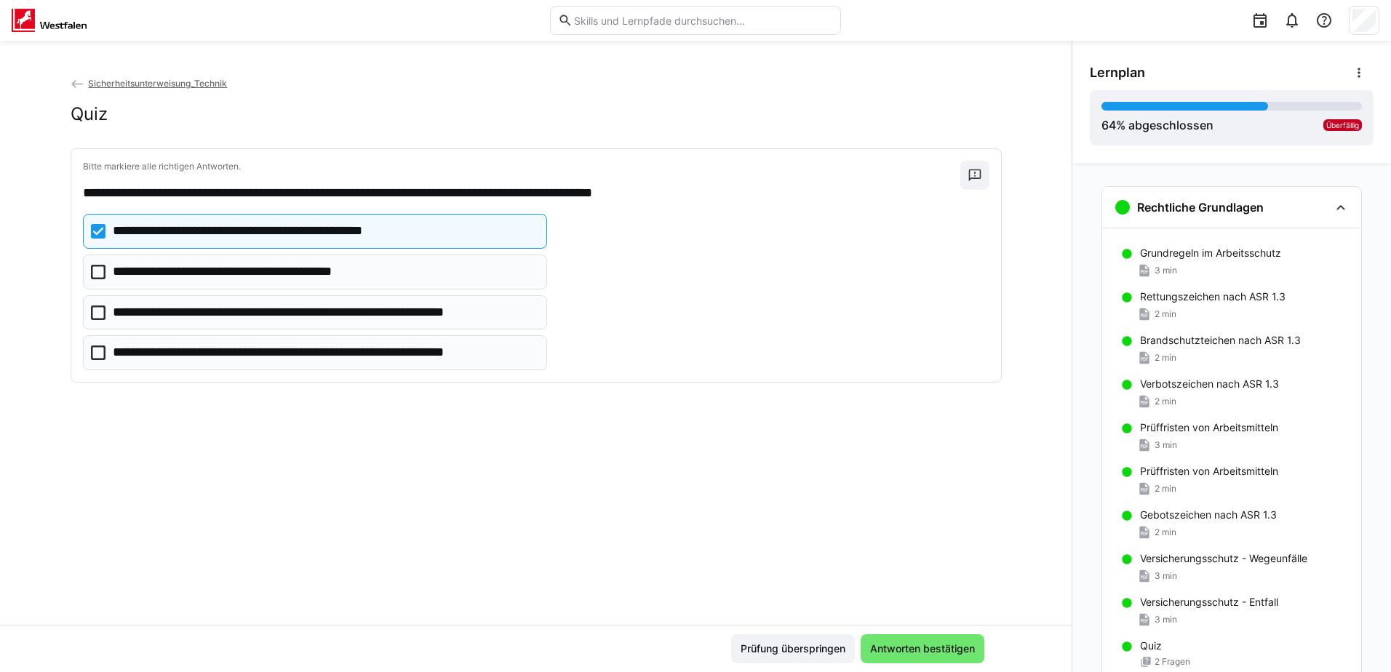
click at [93, 314] on icon at bounding box center [98, 313] width 15 height 15
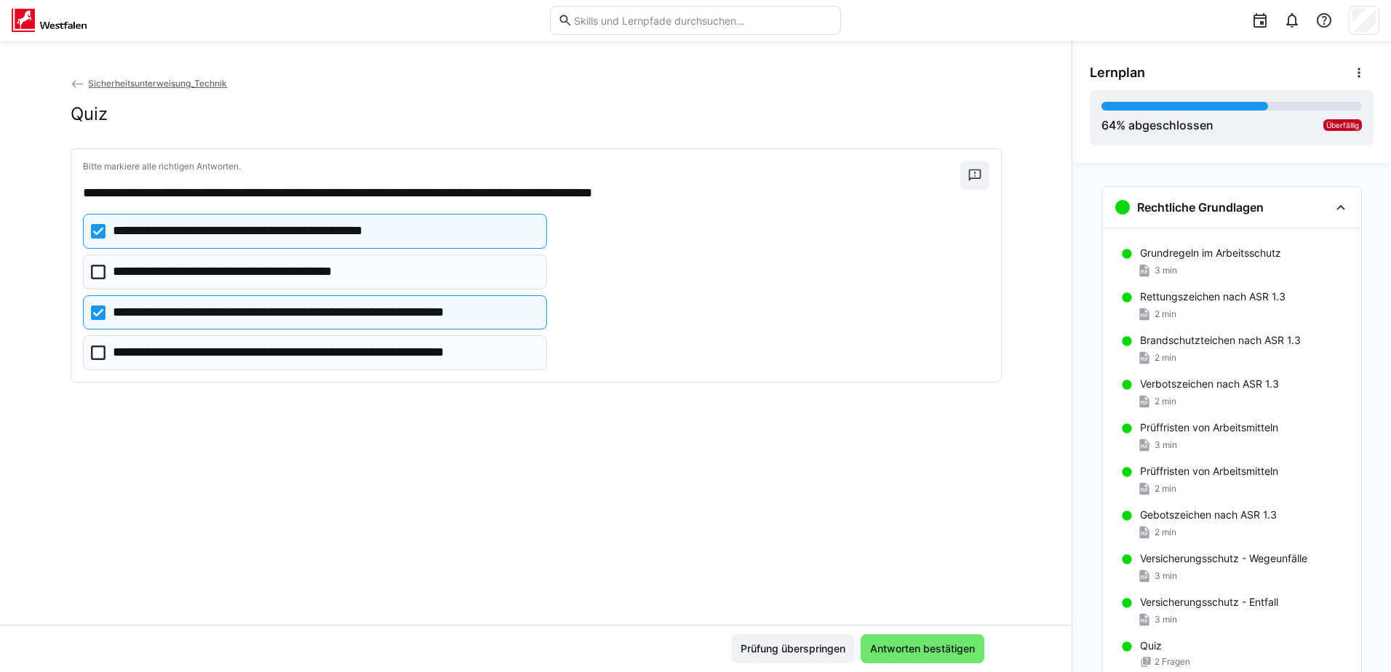
click at [97, 353] on icon at bounding box center [98, 353] width 15 height 15
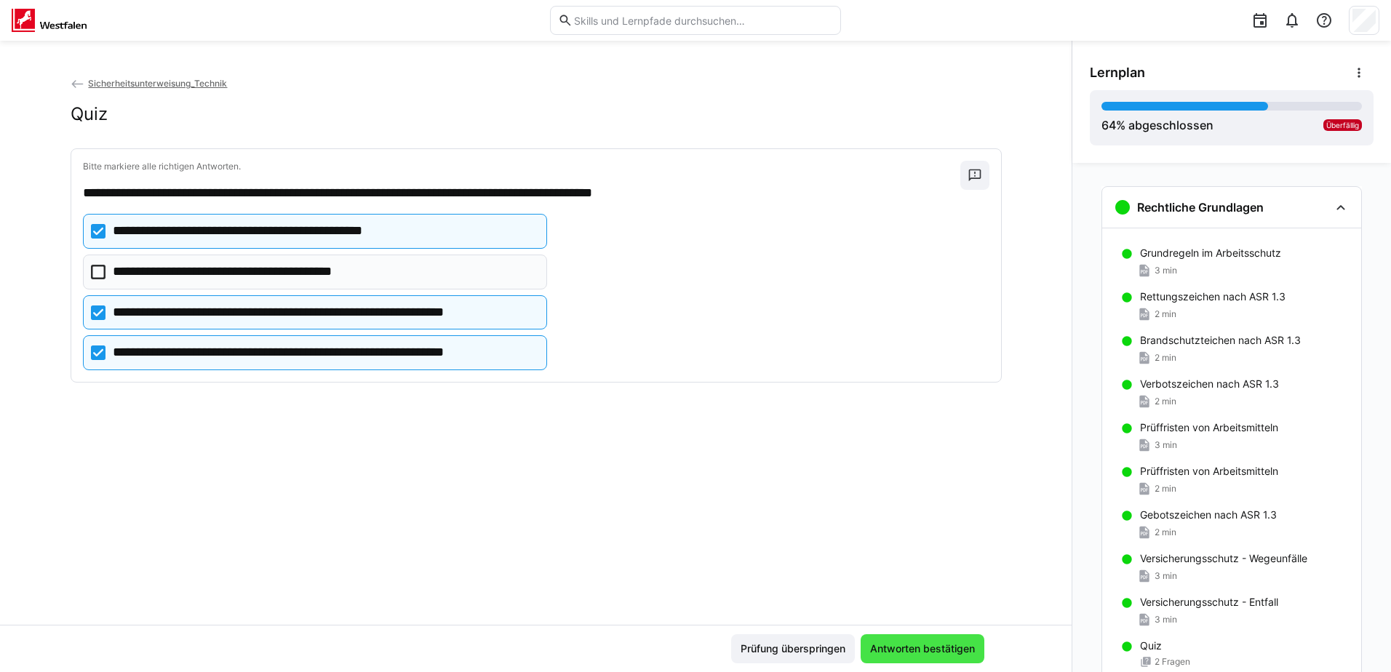
click at [882, 648] on span "Antworten bestätigen" at bounding box center [922, 649] width 109 height 15
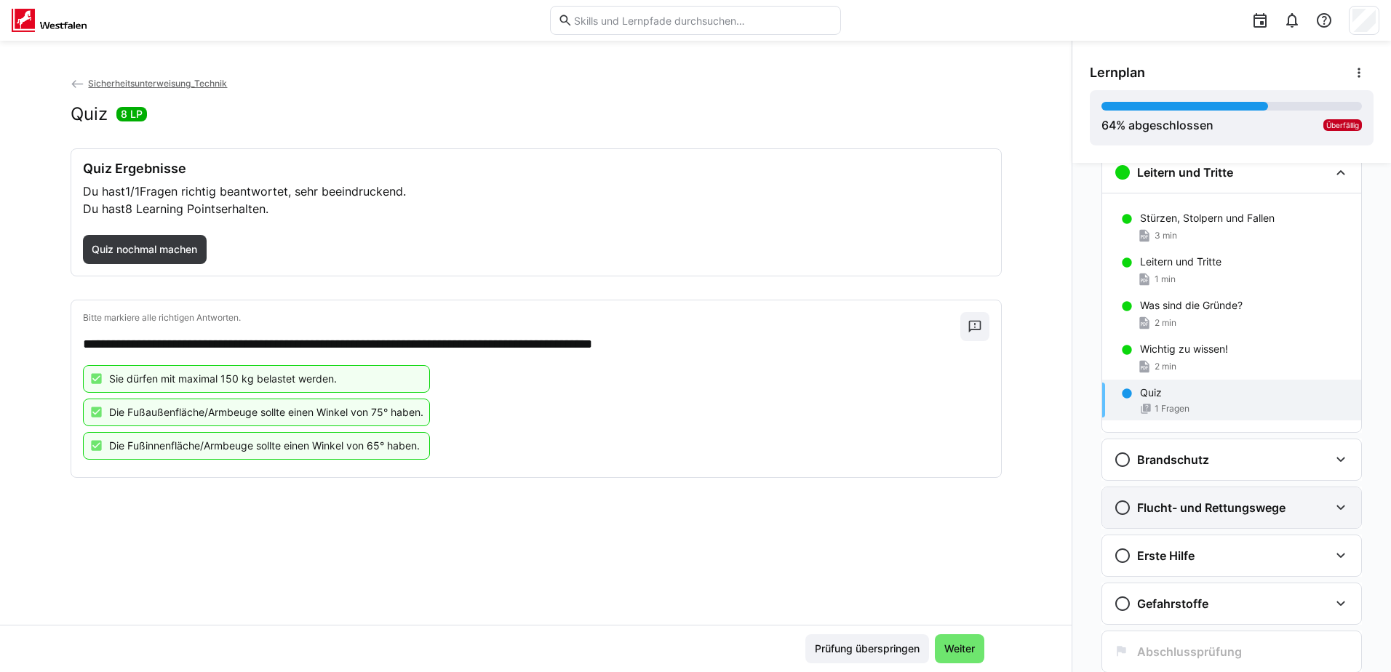
scroll to position [586, 0]
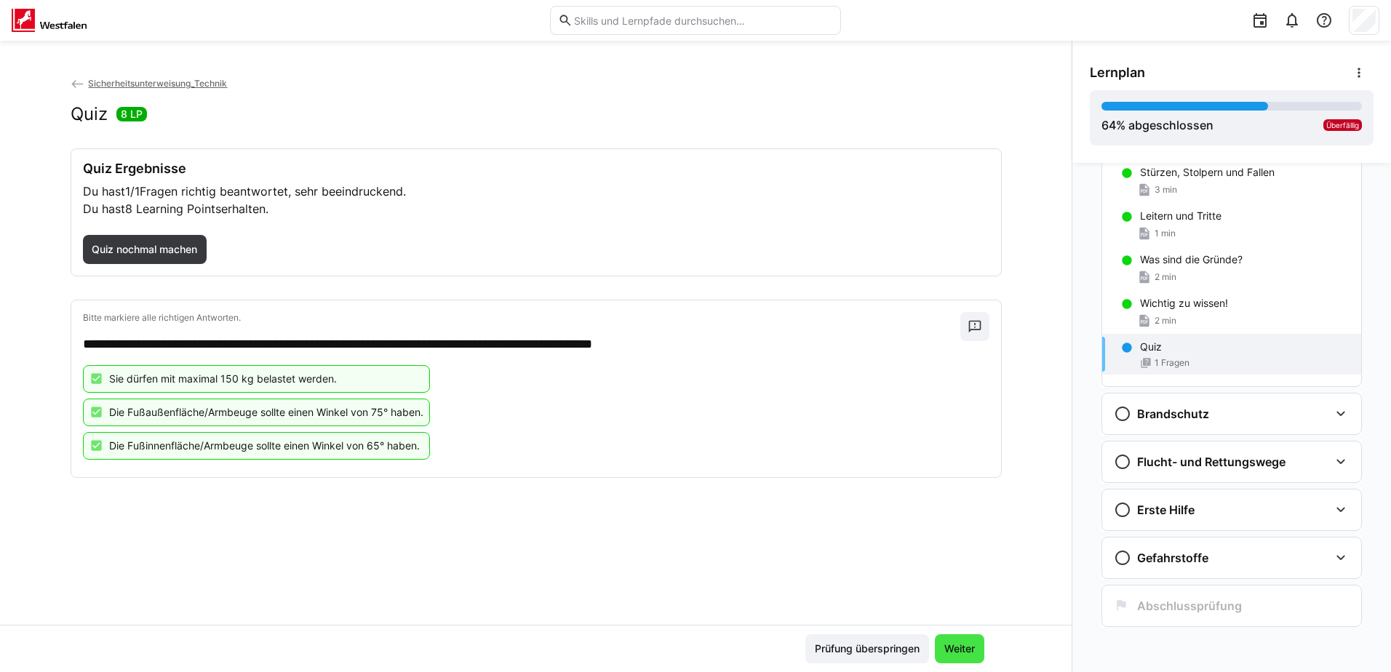
click at [959, 648] on span "Weiter" at bounding box center [959, 649] width 35 height 15
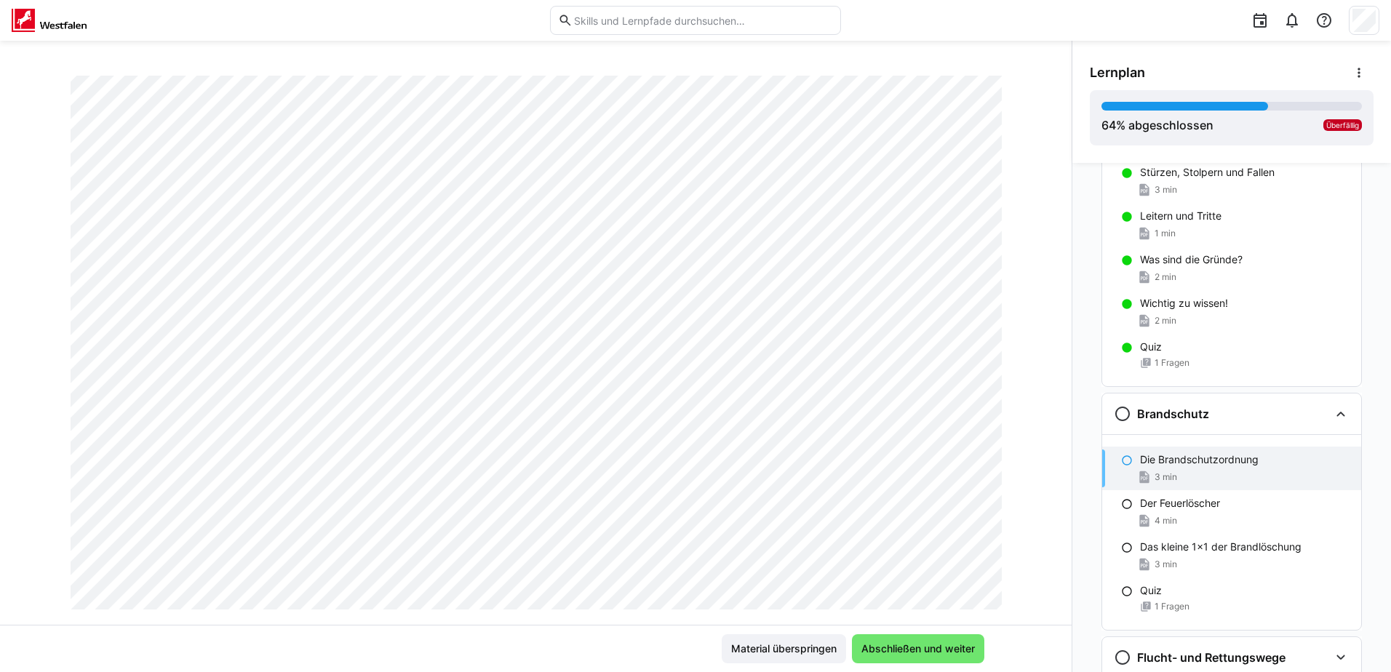
scroll to position [250, 0]
click at [921, 650] on span "Abschließen und weiter" at bounding box center [918, 649] width 118 height 15
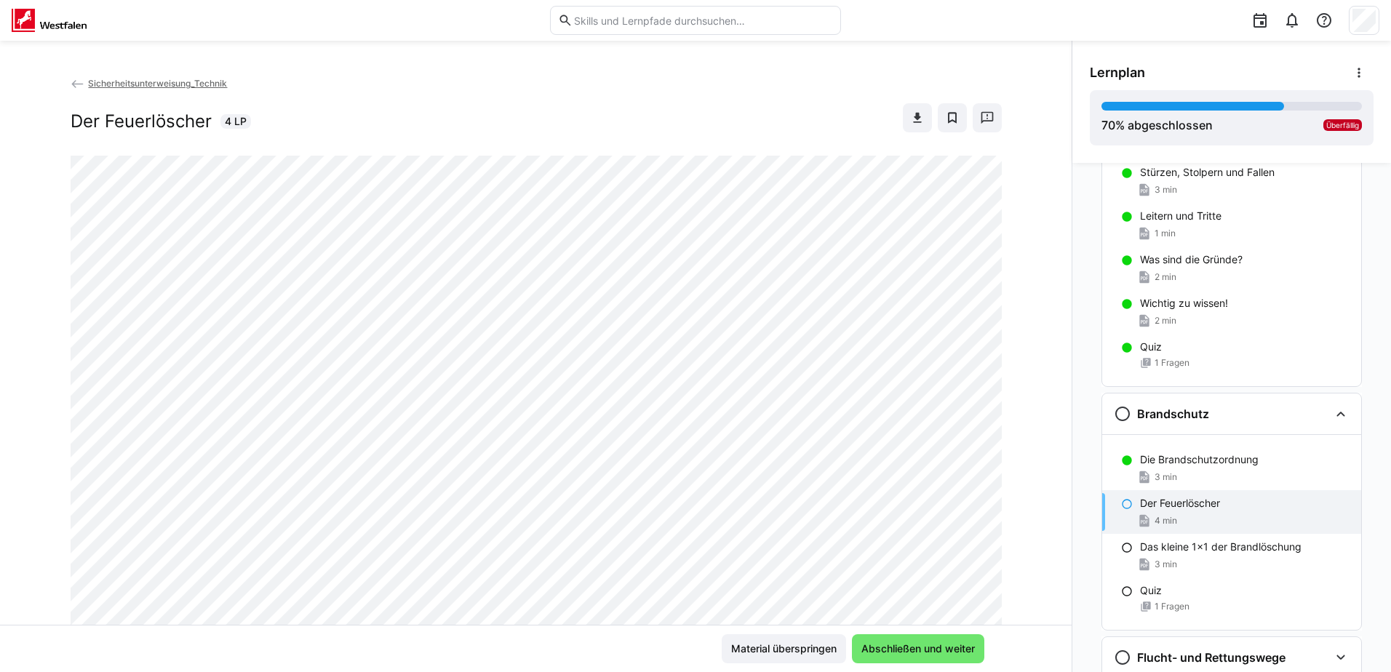
scroll to position [73, 0]
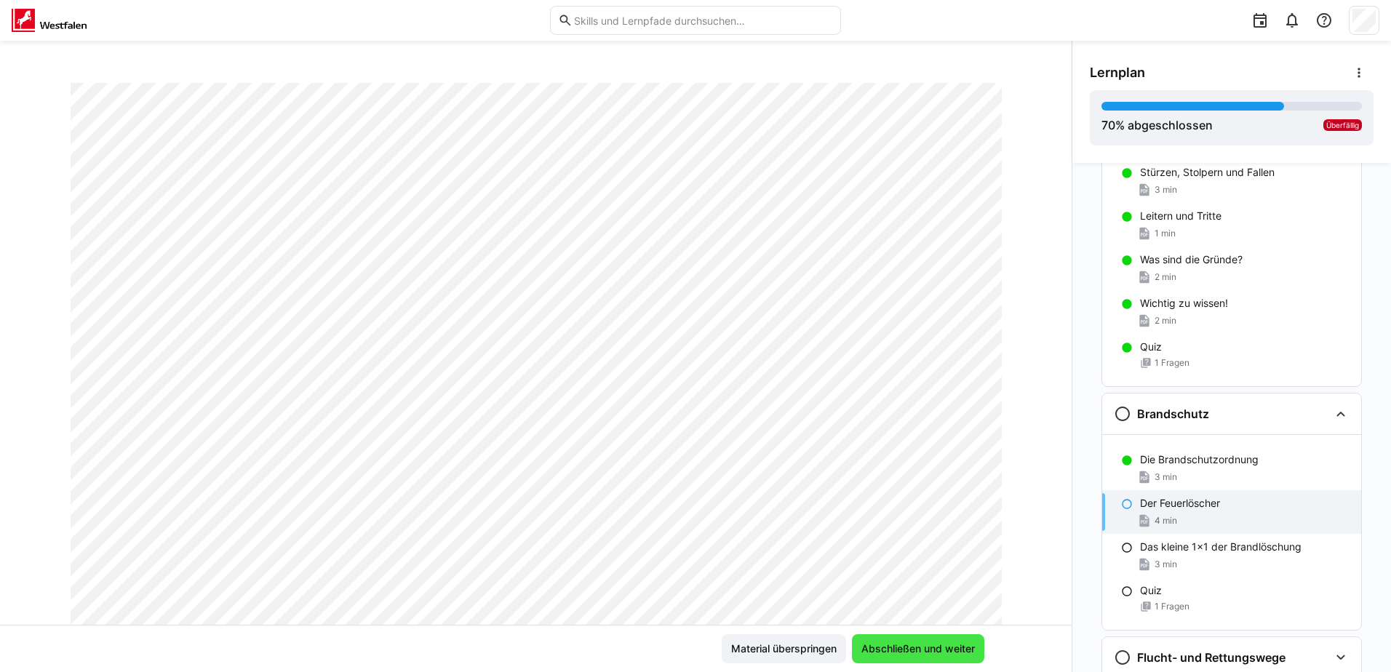
click at [904, 649] on span "Abschließen und weiter" at bounding box center [918, 649] width 118 height 15
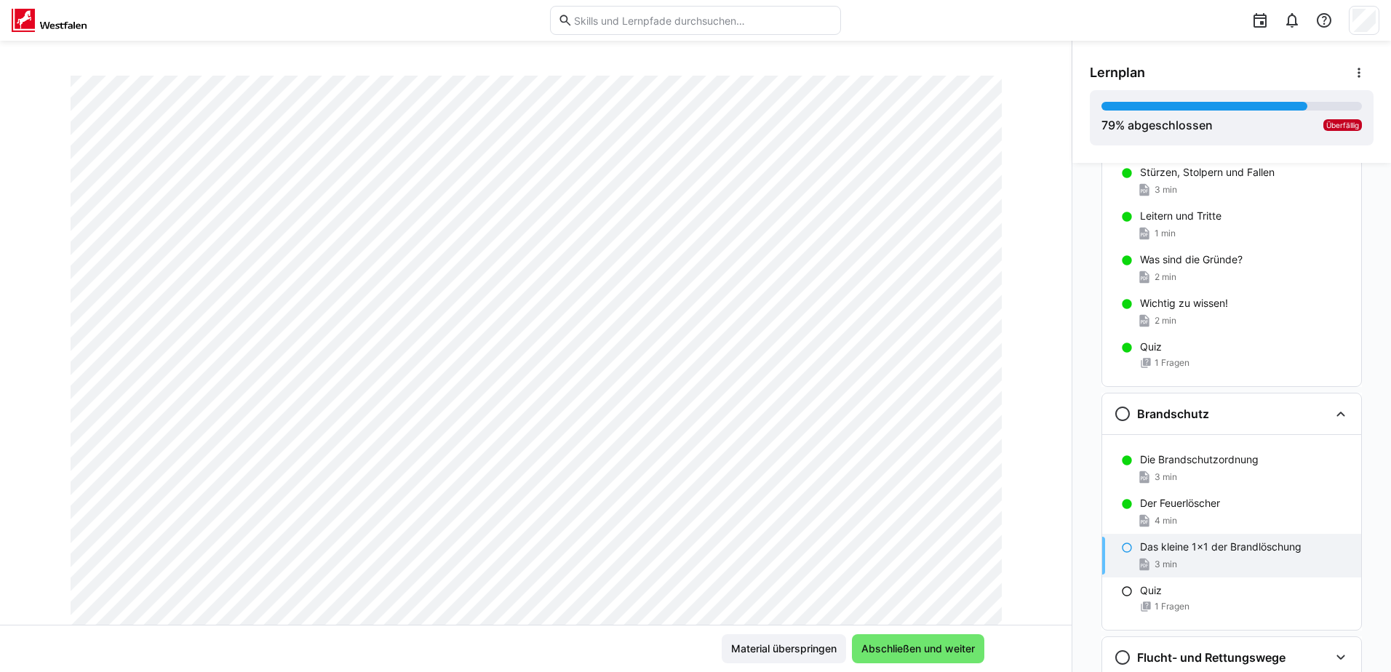
scroll to position [177, 0]
click at [901, 644] on span "Abschließen und weiter" at bounding box center [918, 649] width 118 height 15
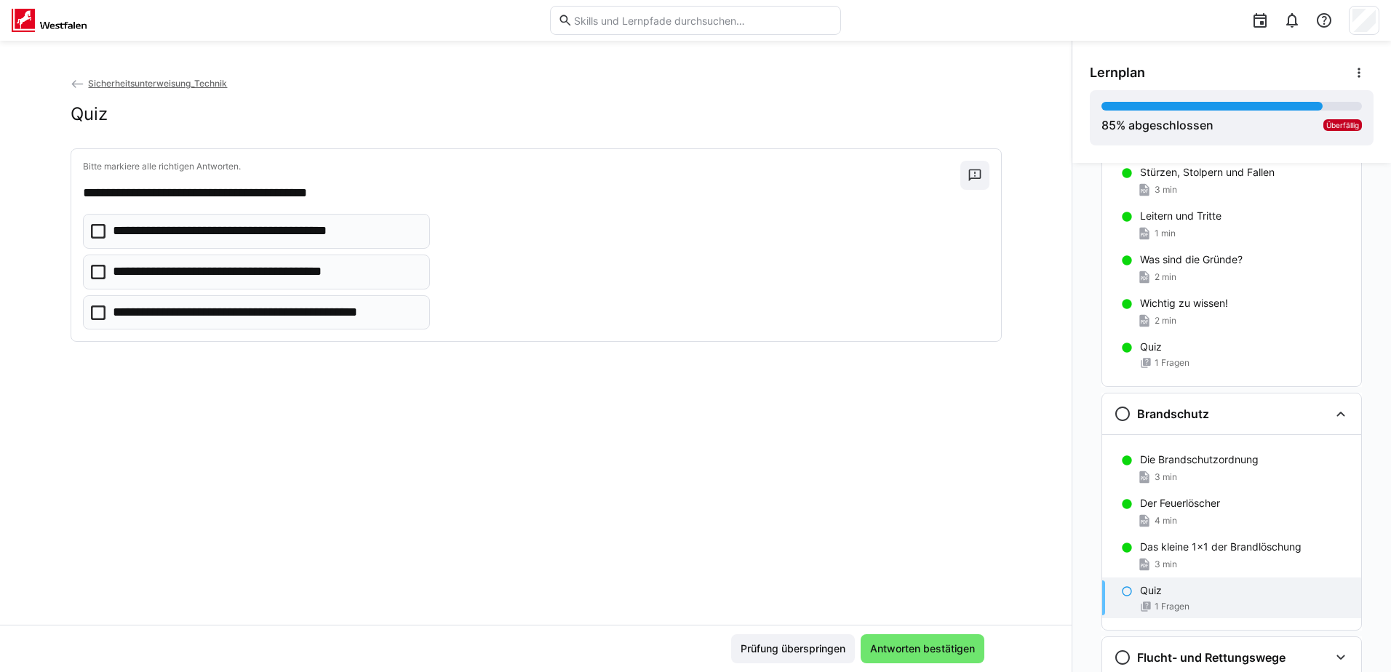
click at [91, 229] on icon at bounding box center [98, 231] width 15 height 15
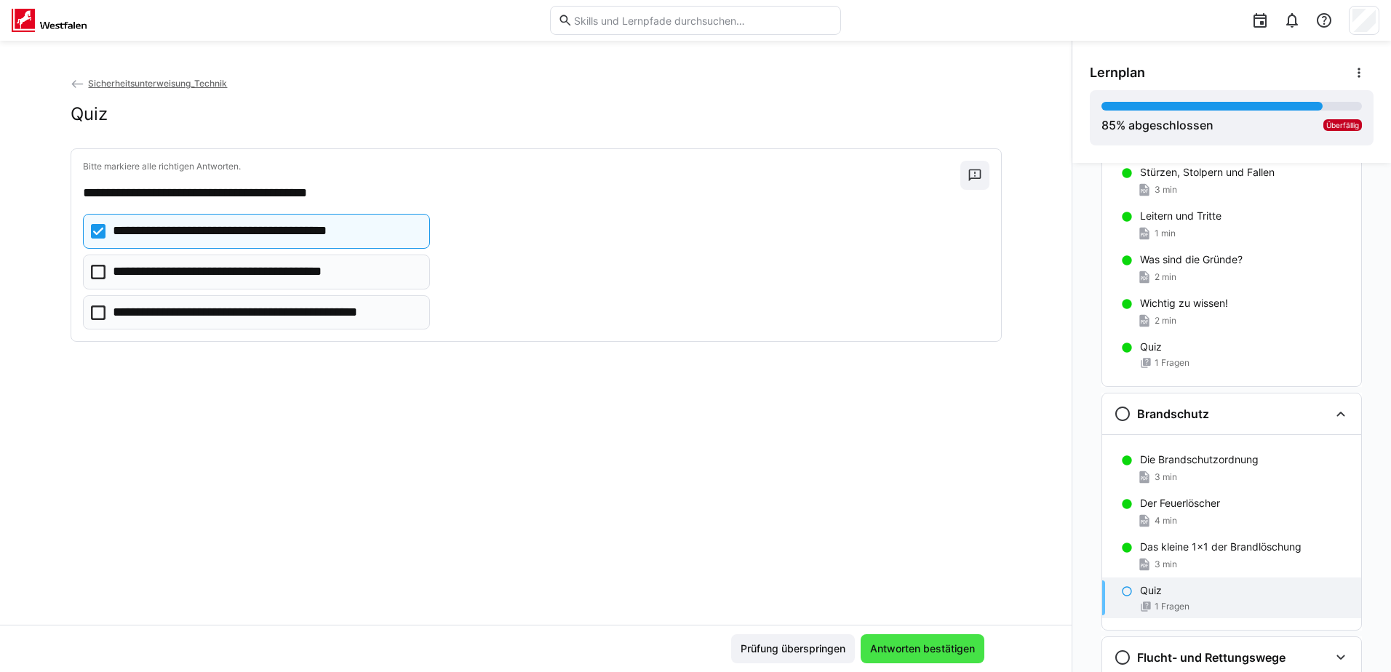
click at [908, 652] on span "Antworten bestätigen" at bounding box center [922, 649] width 109 height 15
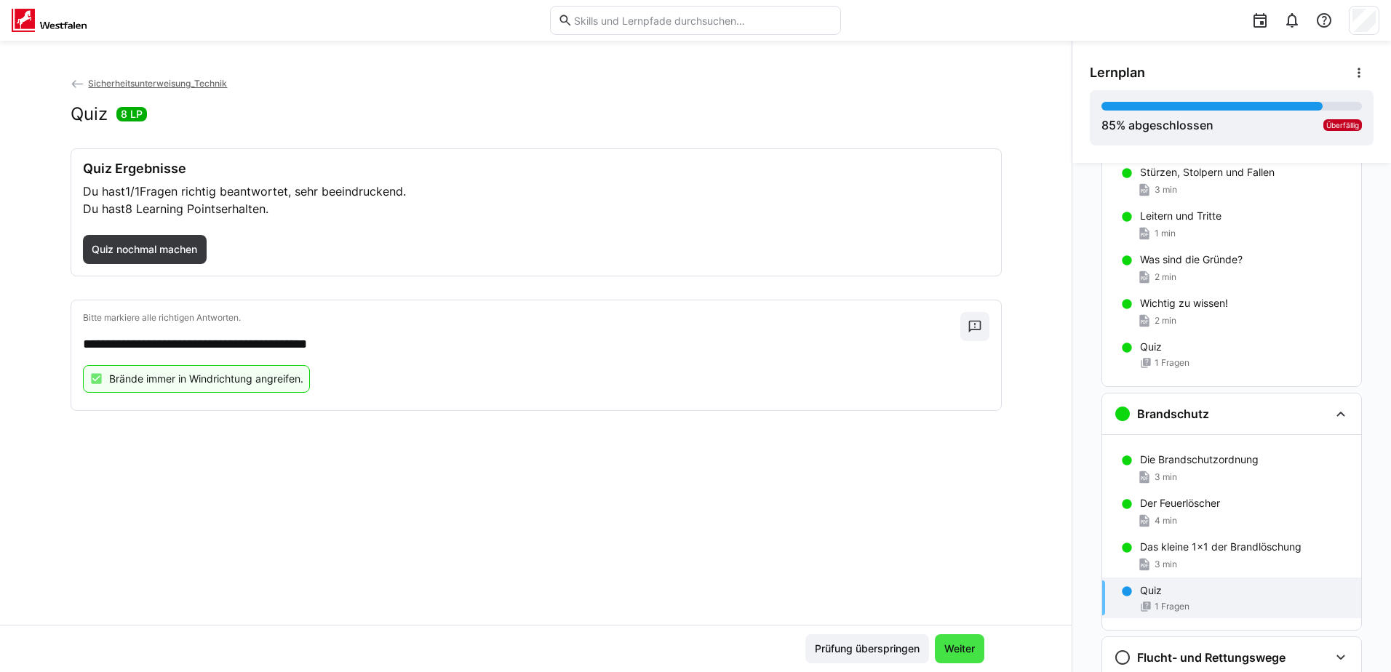
click at [952, 647] on span "Weiter" at bounding box center [959, 649] width 35 height 15
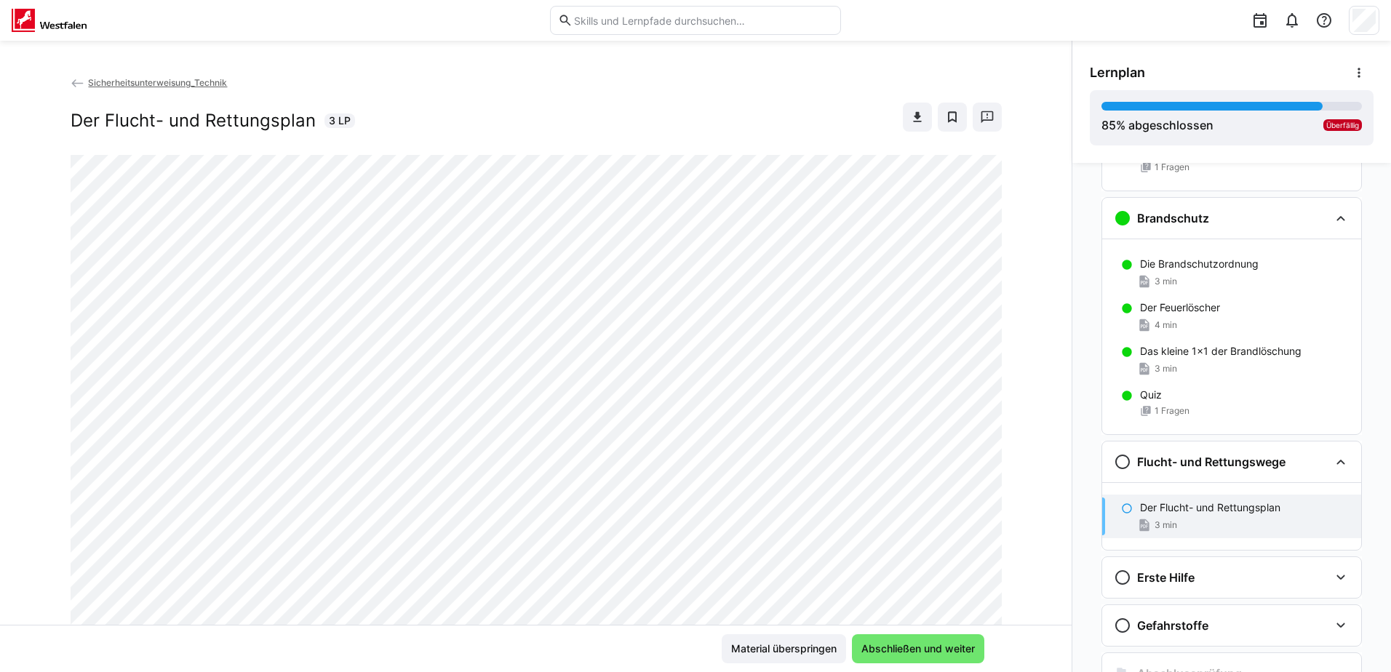
scroll to position [0, 0]
click at [908, 649] on span "Abschließen und weiter" at bounding box center [918, 649] width 118 height 15
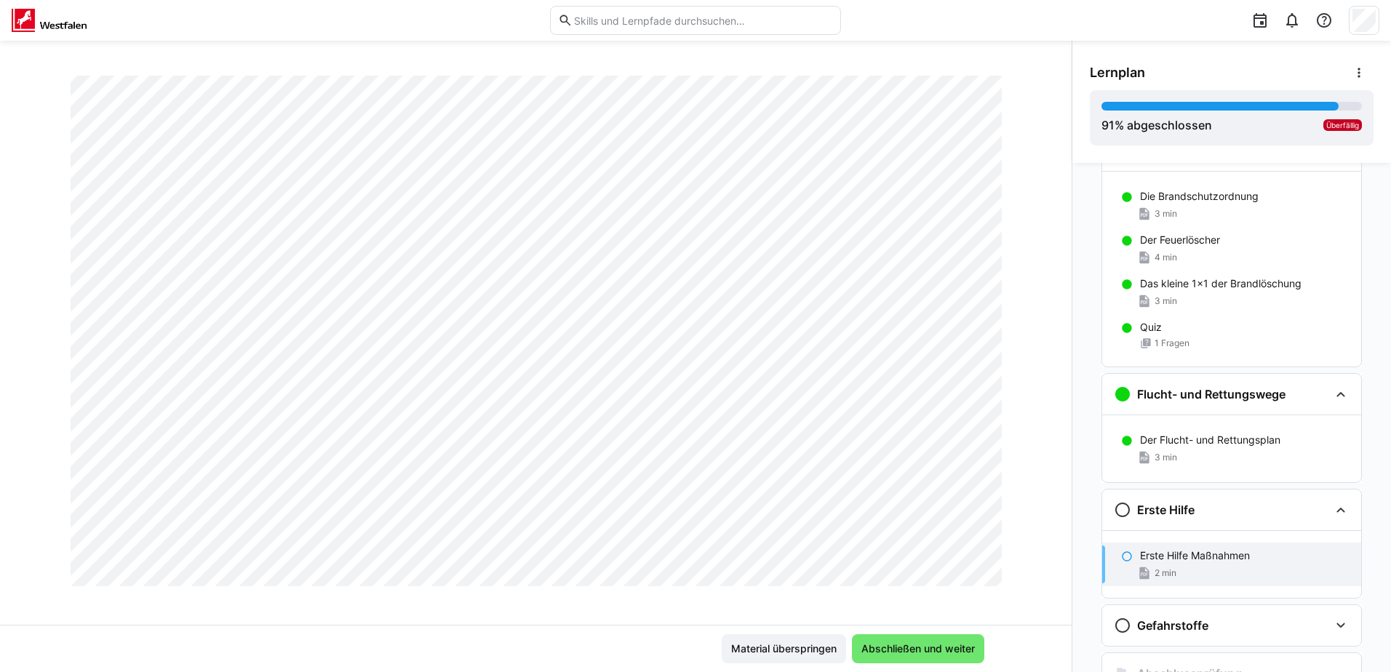
scroll to position [250, 0]
click at [914, 648] on span "Abschließen und weiter" at bounding box center [918, 649] width 118 height 15
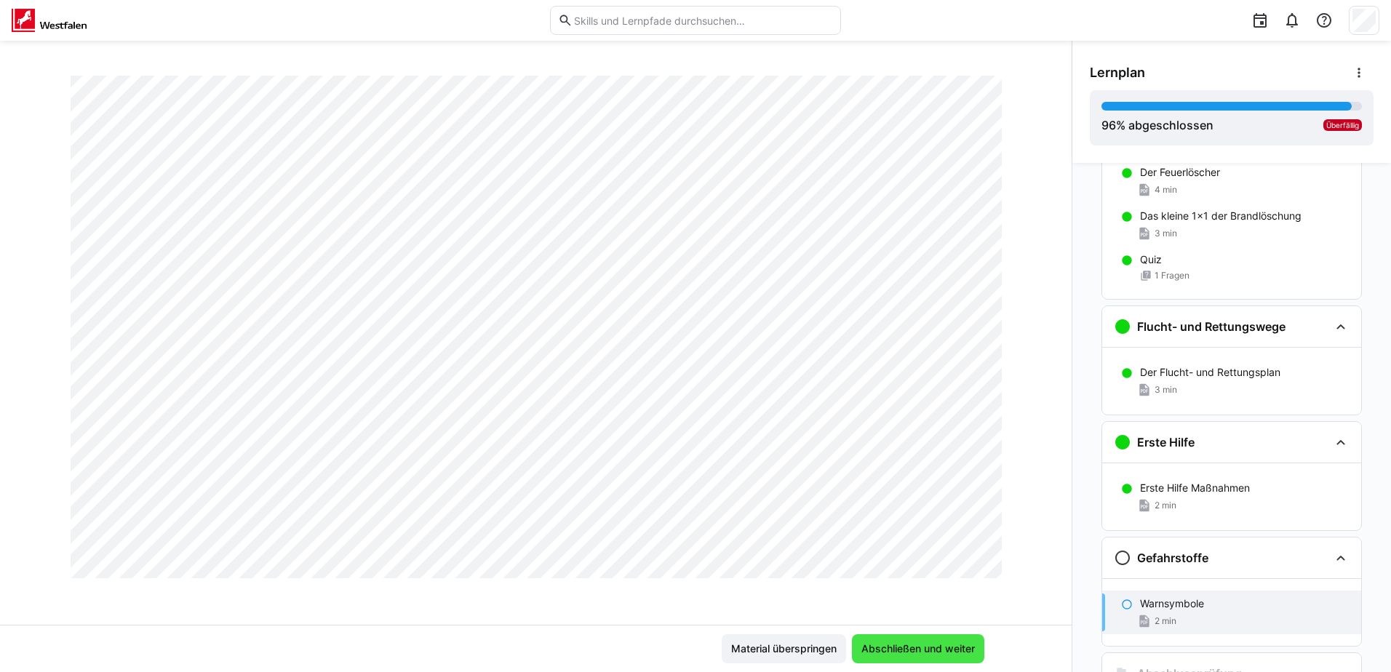
click at [892, 652] on span "Abschließen und weiter" at bounding box center [918, 649] width 118 height 15
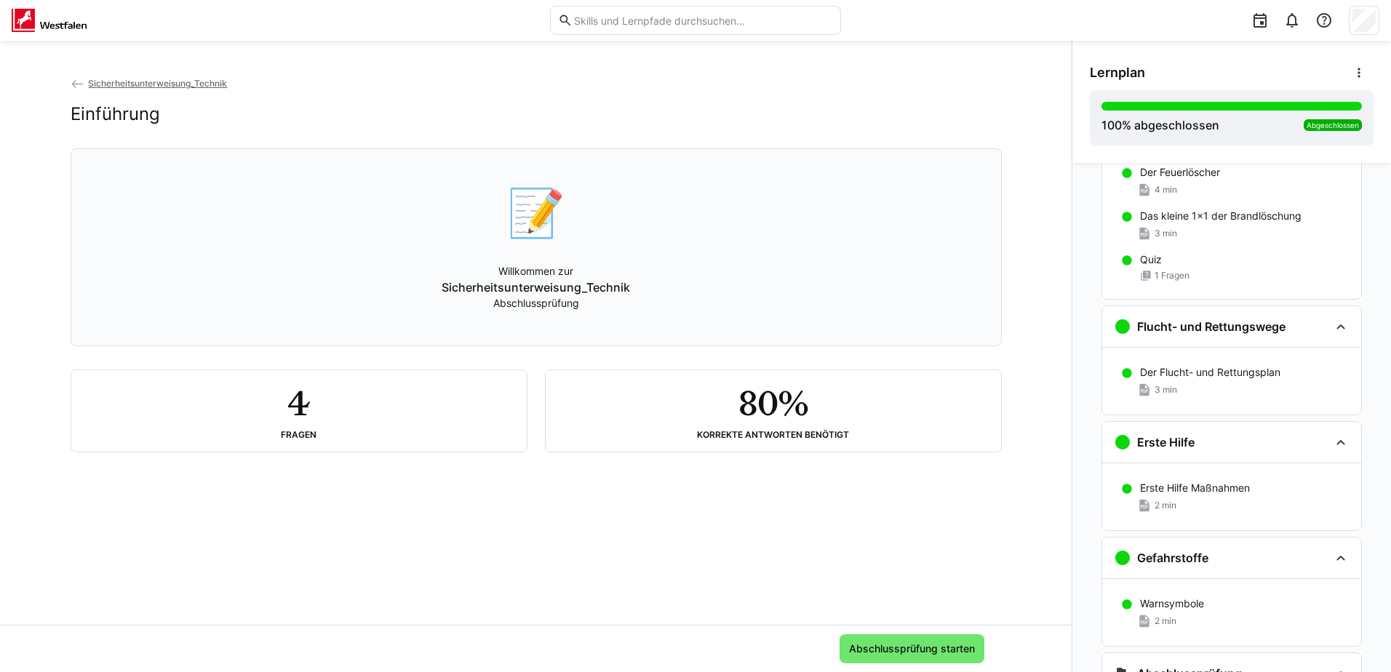
scroll to position [985, 0]
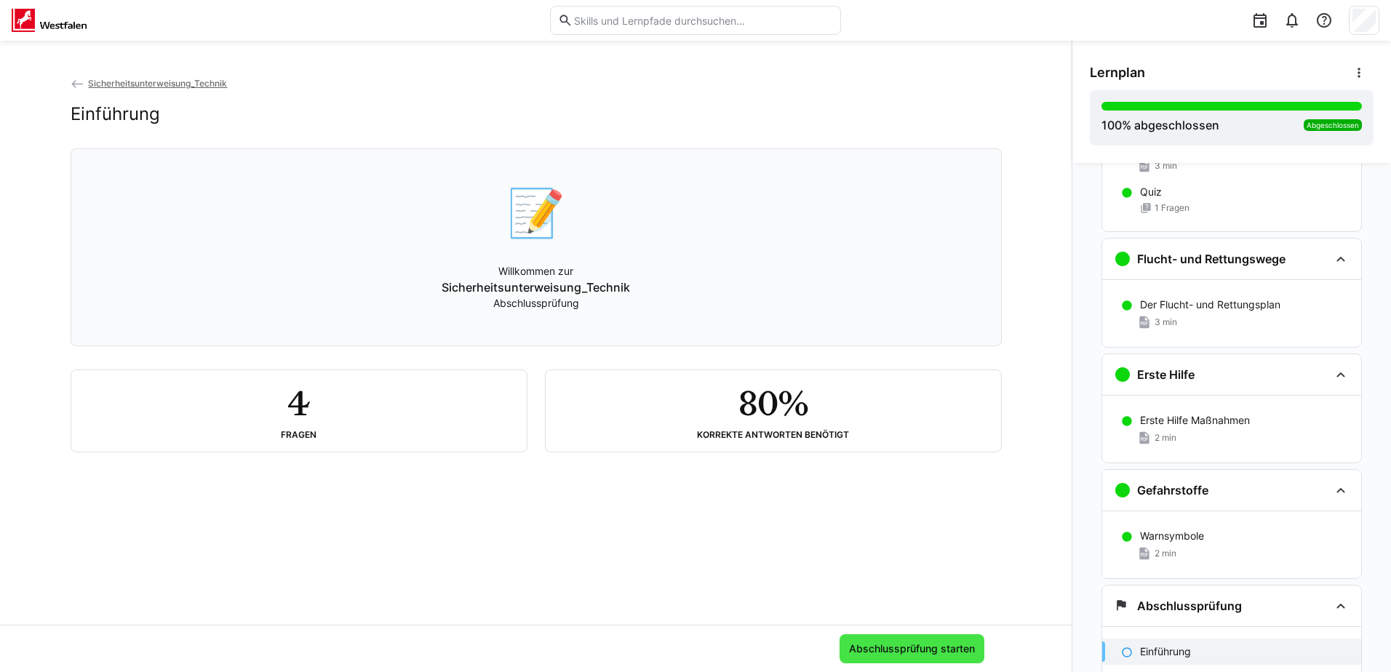
click at [878, 645] on span "Abschlussprüfung starten" at bounding box center [912, 649] width 130 height 15
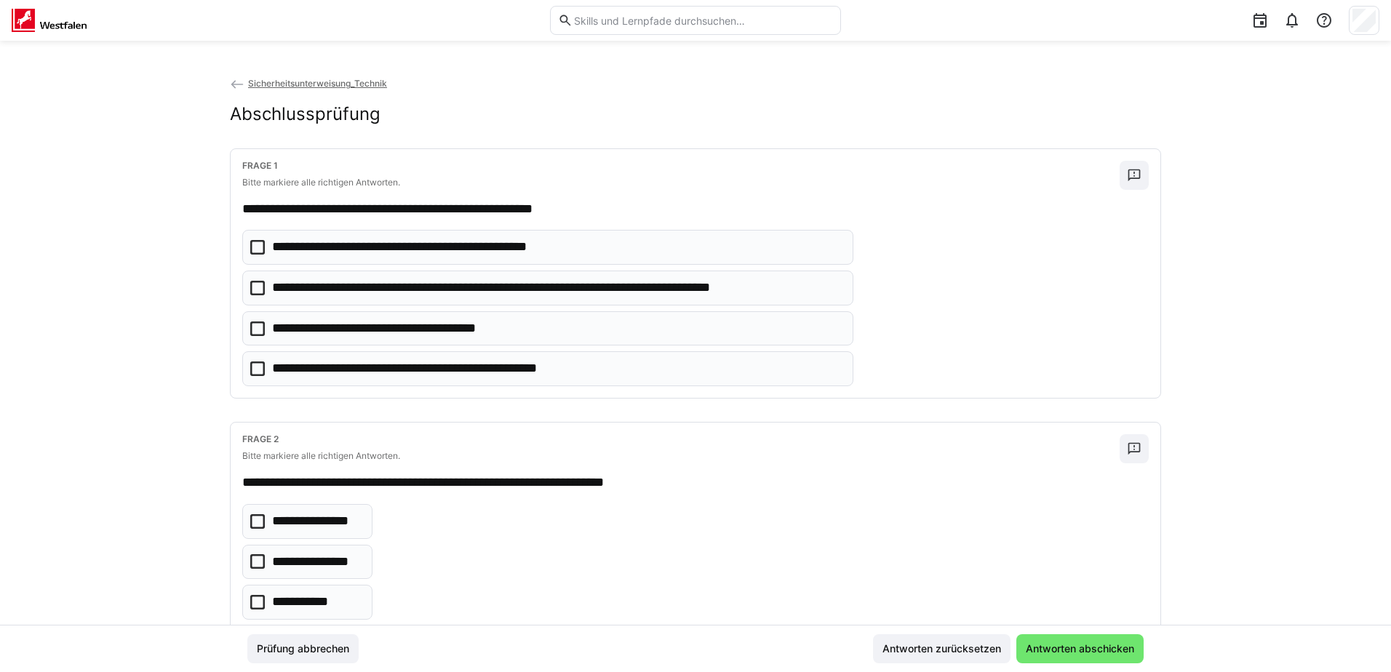
click at [255, 250] on icon at bounding box center [257, 247] width 15 height 15
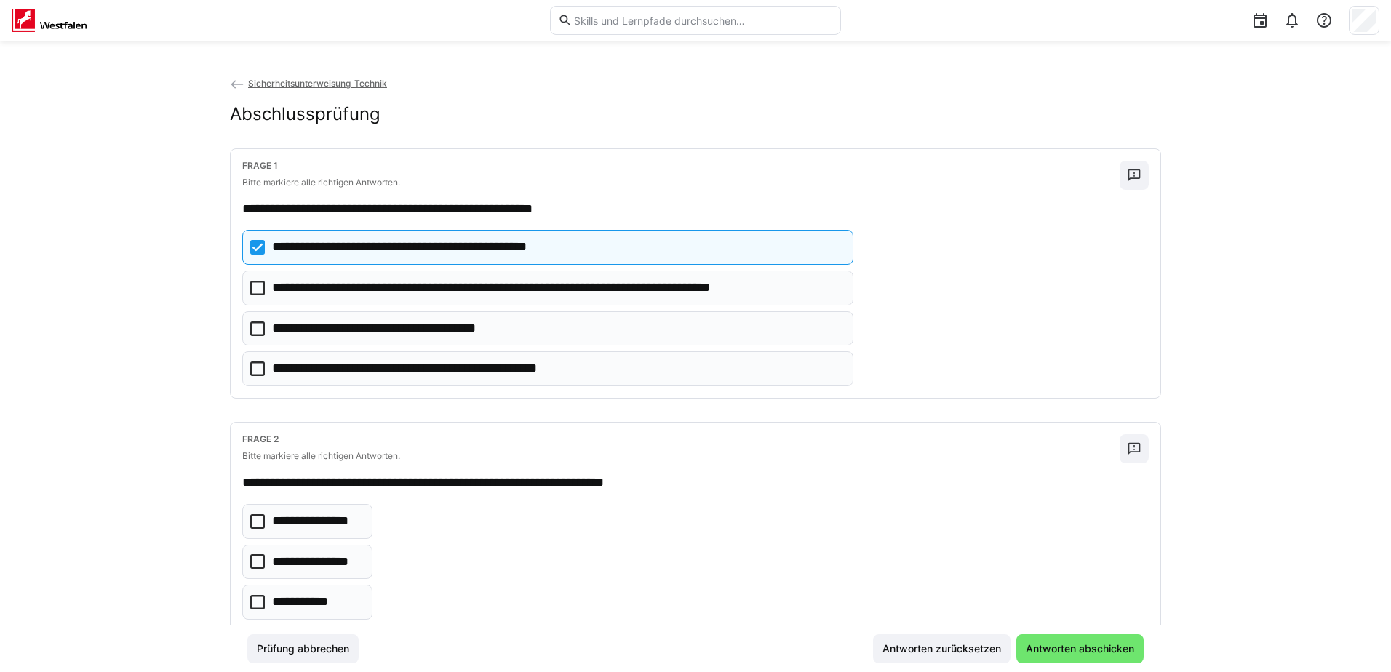
click at [252, 292] on icon at bounding box center [257, 288] width 15 height 15
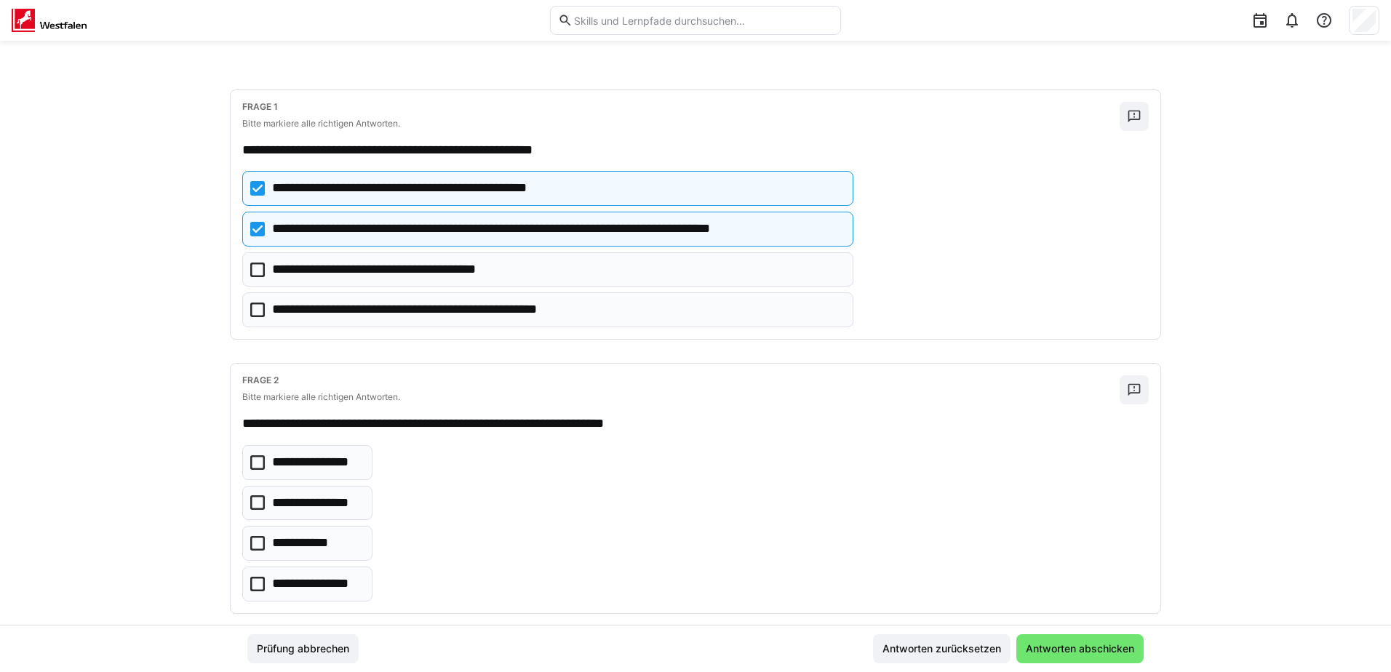
scroll to position [146, 0]
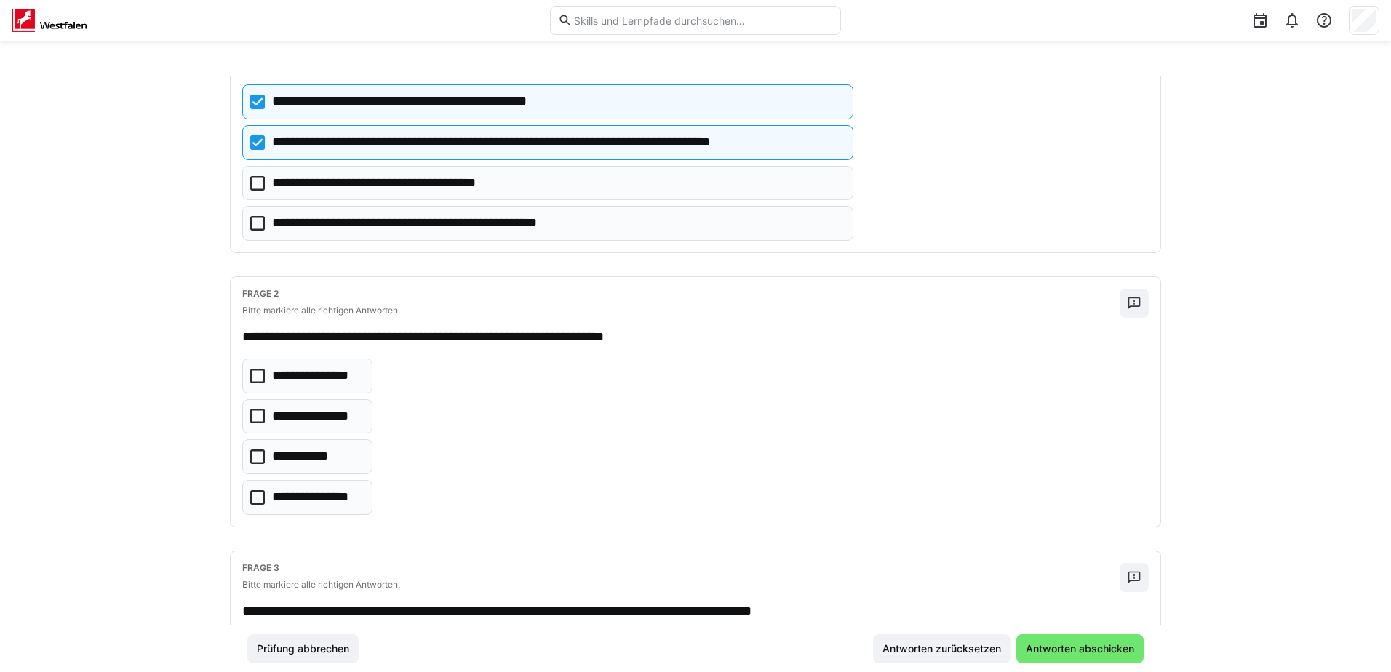
click at [250, 455] on icon at bounding box center [257, 457] width 15 height 15
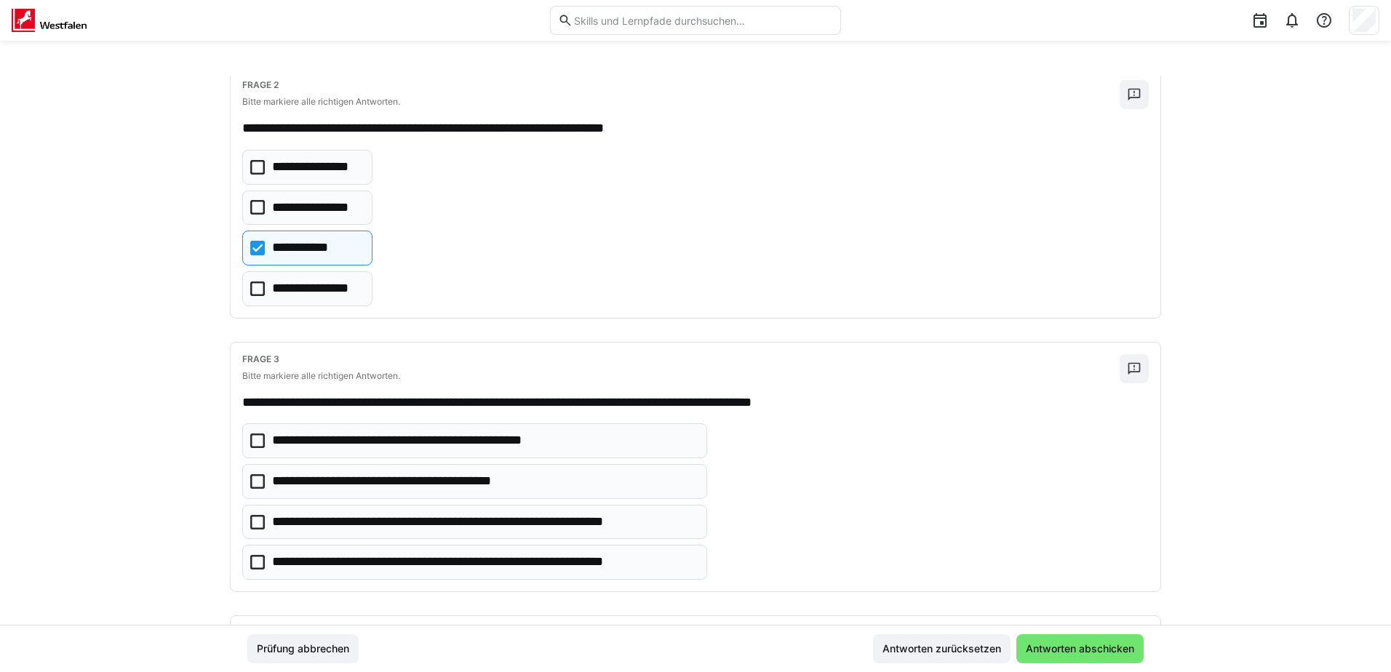
scroll to position [437, 0]
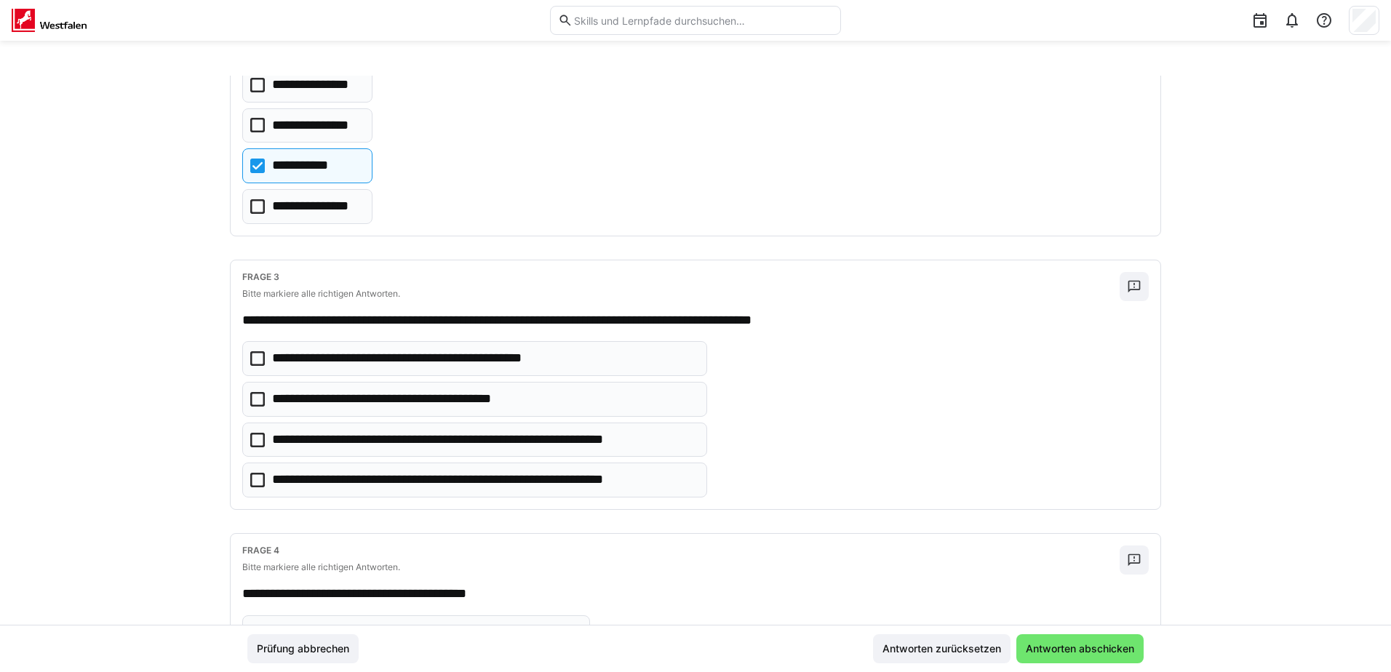
click at [250, 357] on icon at bounding box center [257, 358] width 15 height 15
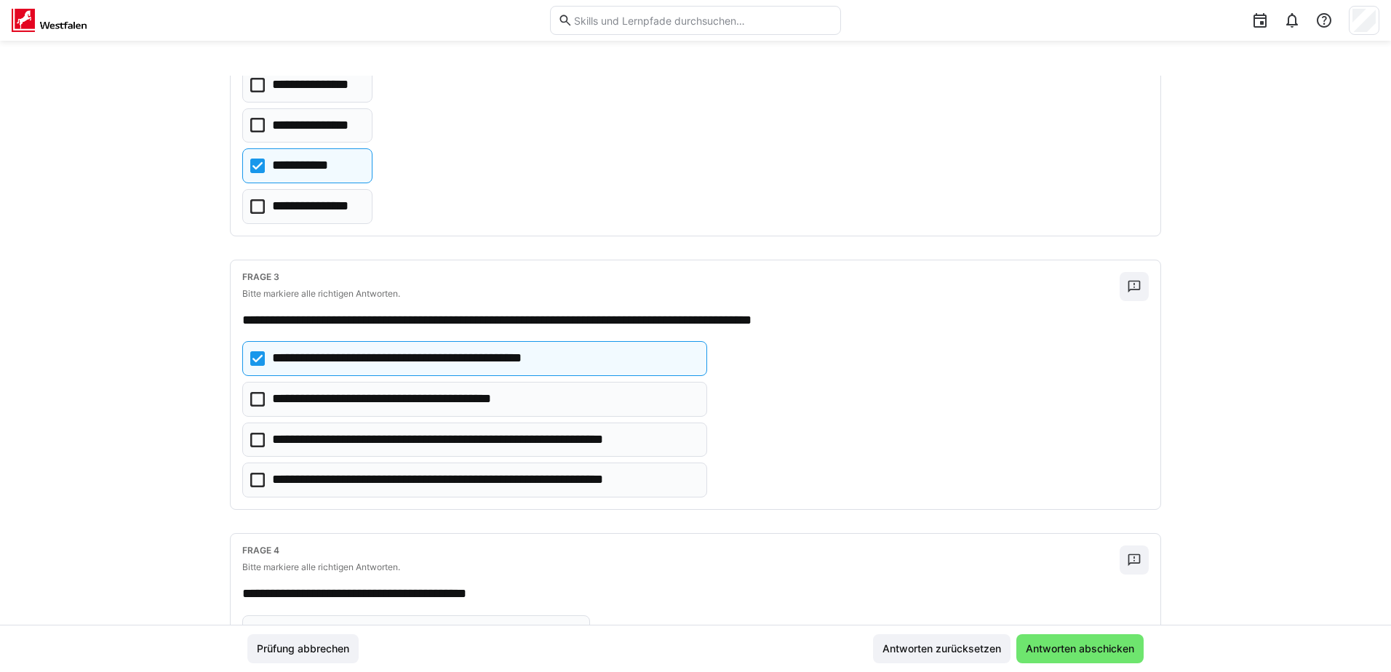
click at [252, 443] on icon at bounding box center [257, 440] width 15 height 15
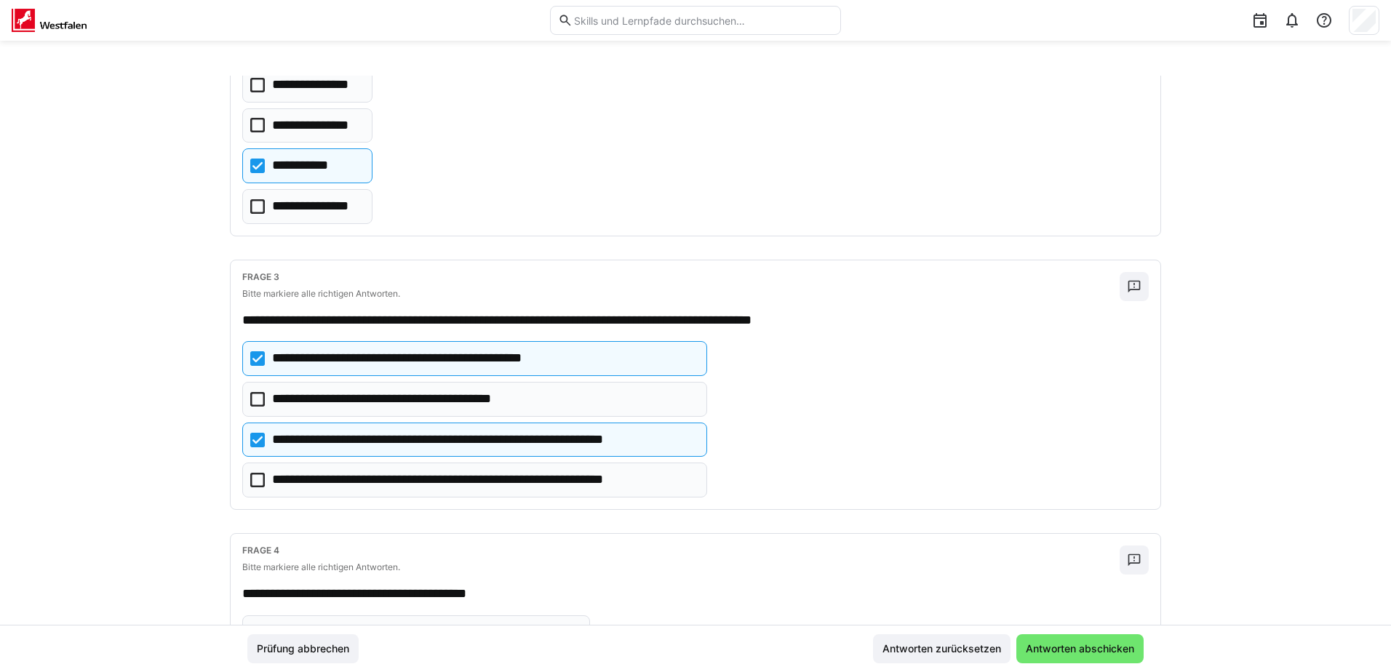
click at [255, 482] on icon at bounding box center [257, 480] width 15 height 15
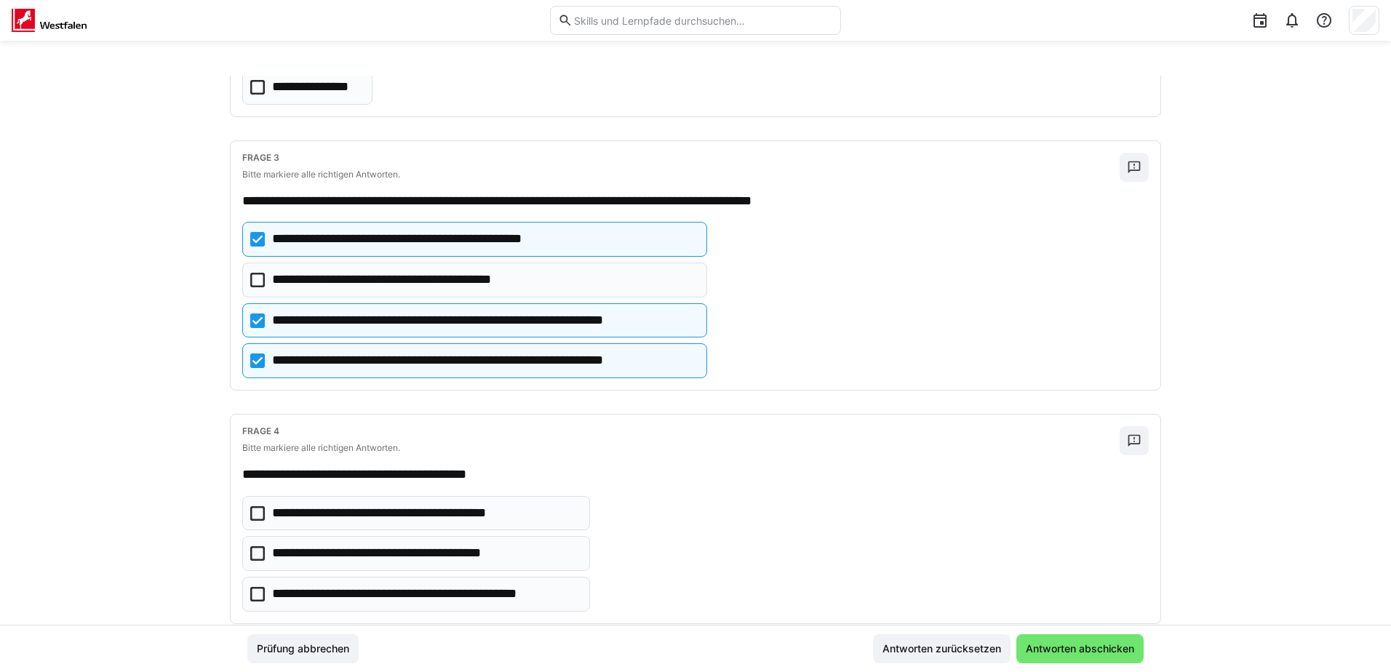
scroll to position [590, 0]
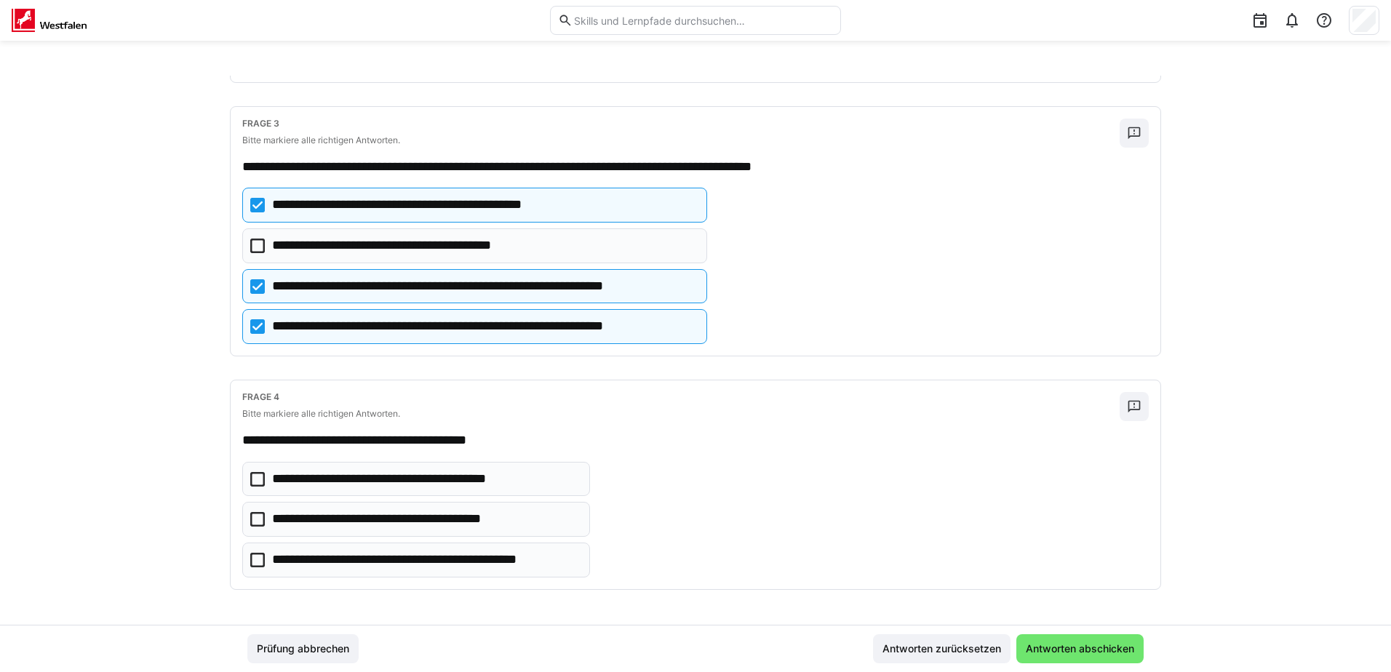
click at [252, 479] on icon at bounding box center [257, 479] width 15 height 15
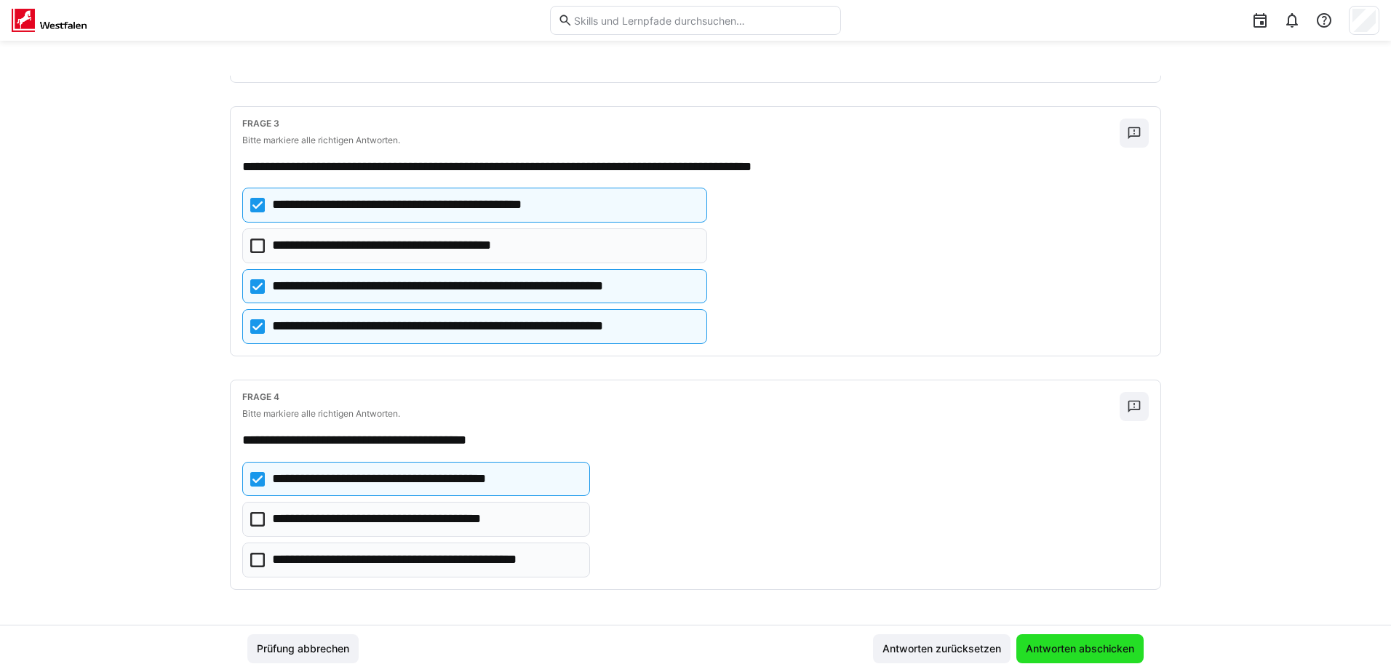
click at [1072, 652] on span "Antworten abschicken" at bounding box center [1080, 649] width 113 height 15
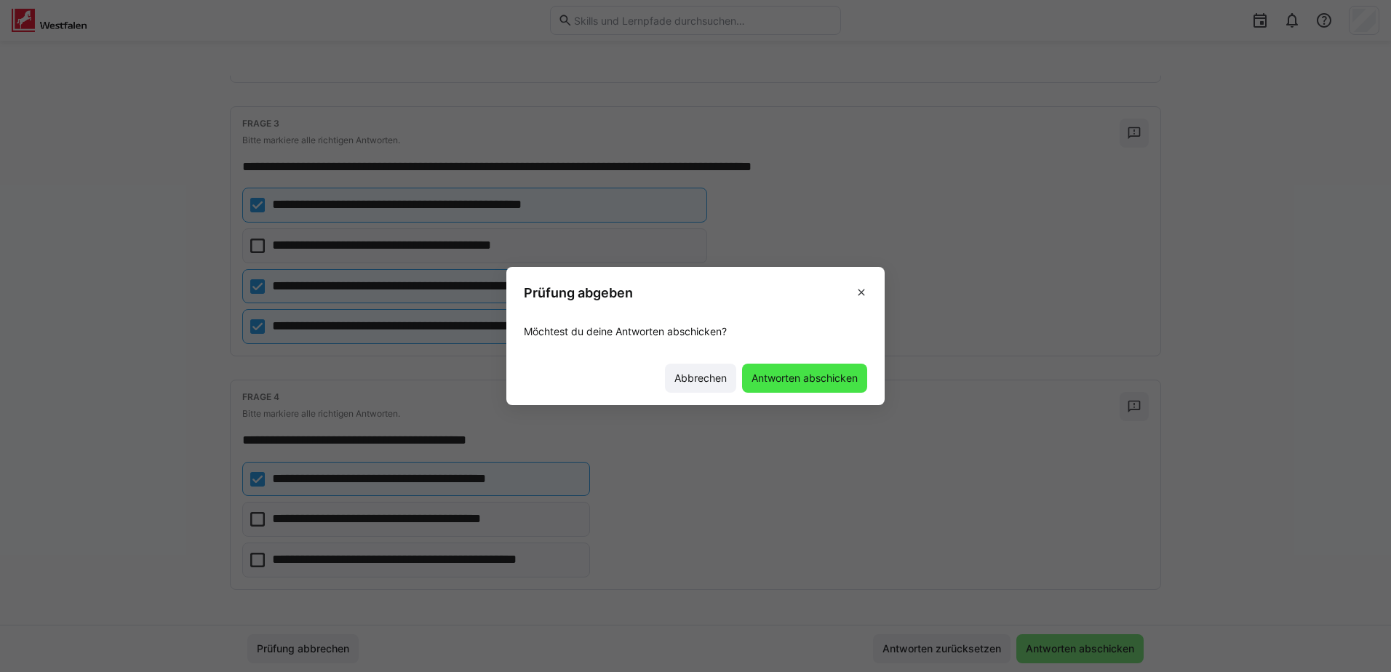
click at [776, 380] on span "Antworten abschicken" at bounding box center [804, 378] width 111 height 15
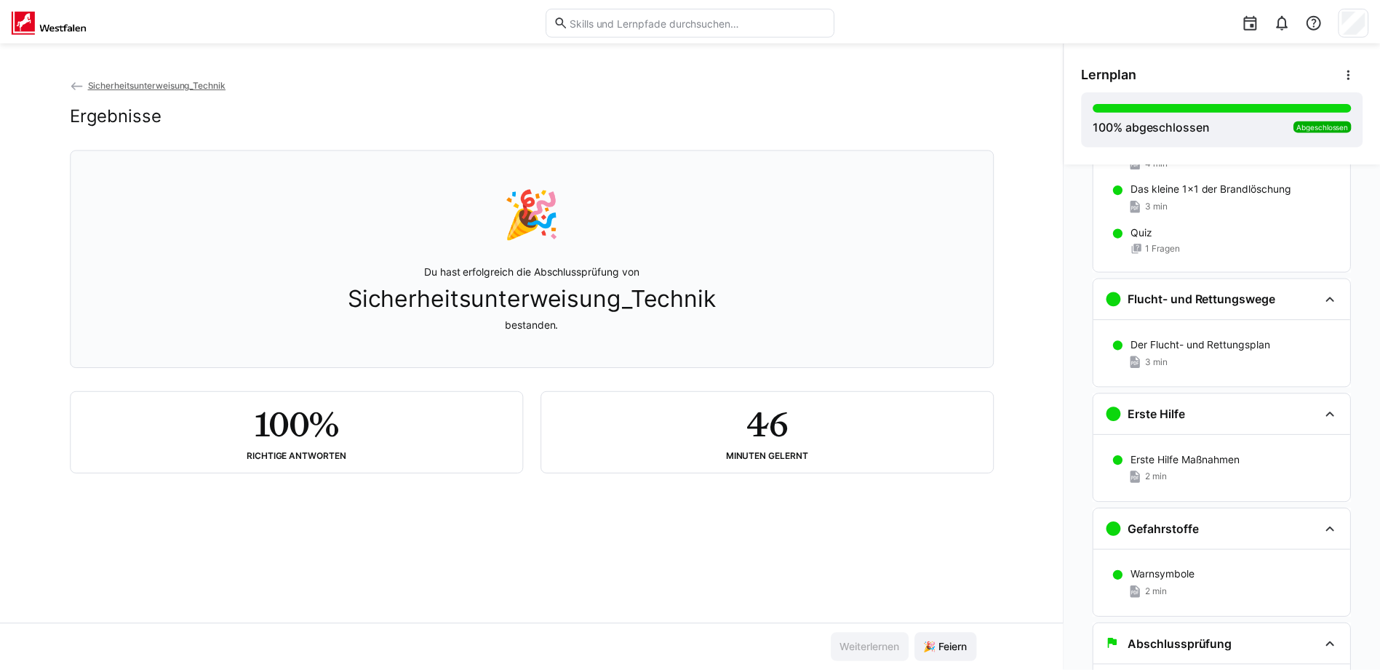
scroll to position [1088, 0]
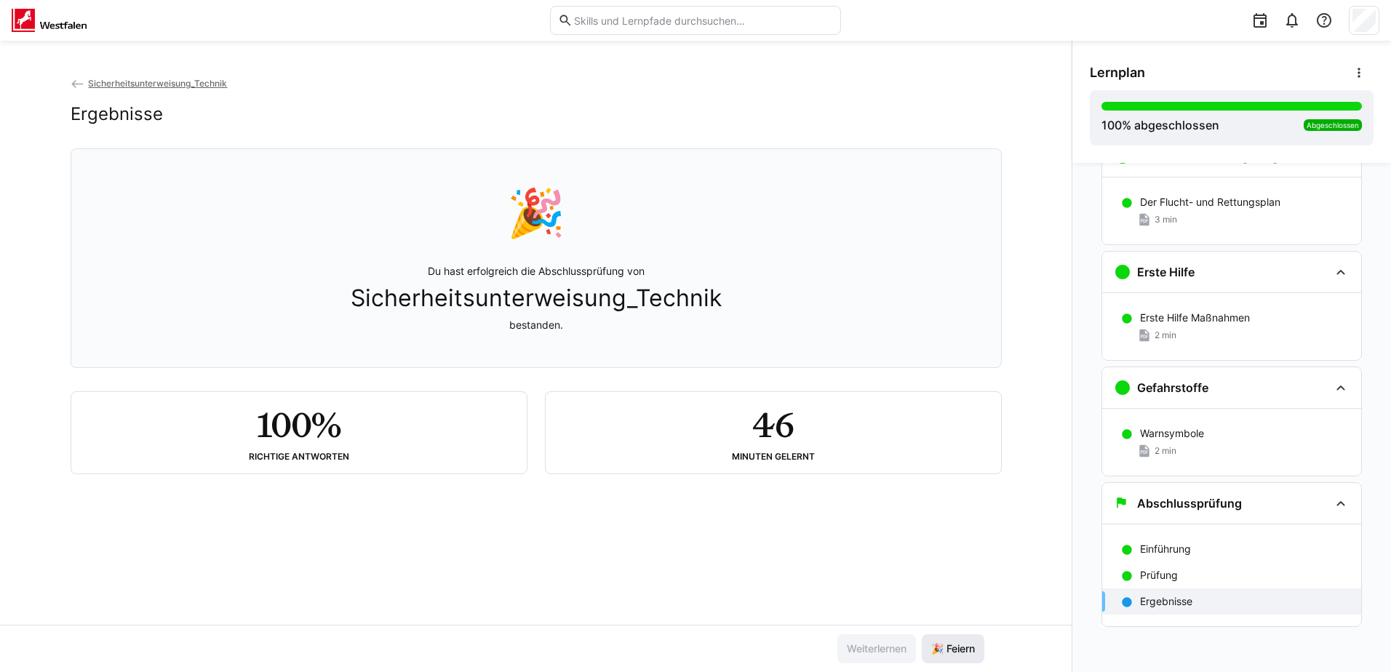
click at [944, 649] on span "🎉 Feiern" at bounding box center [953, 649] width 48 height 15
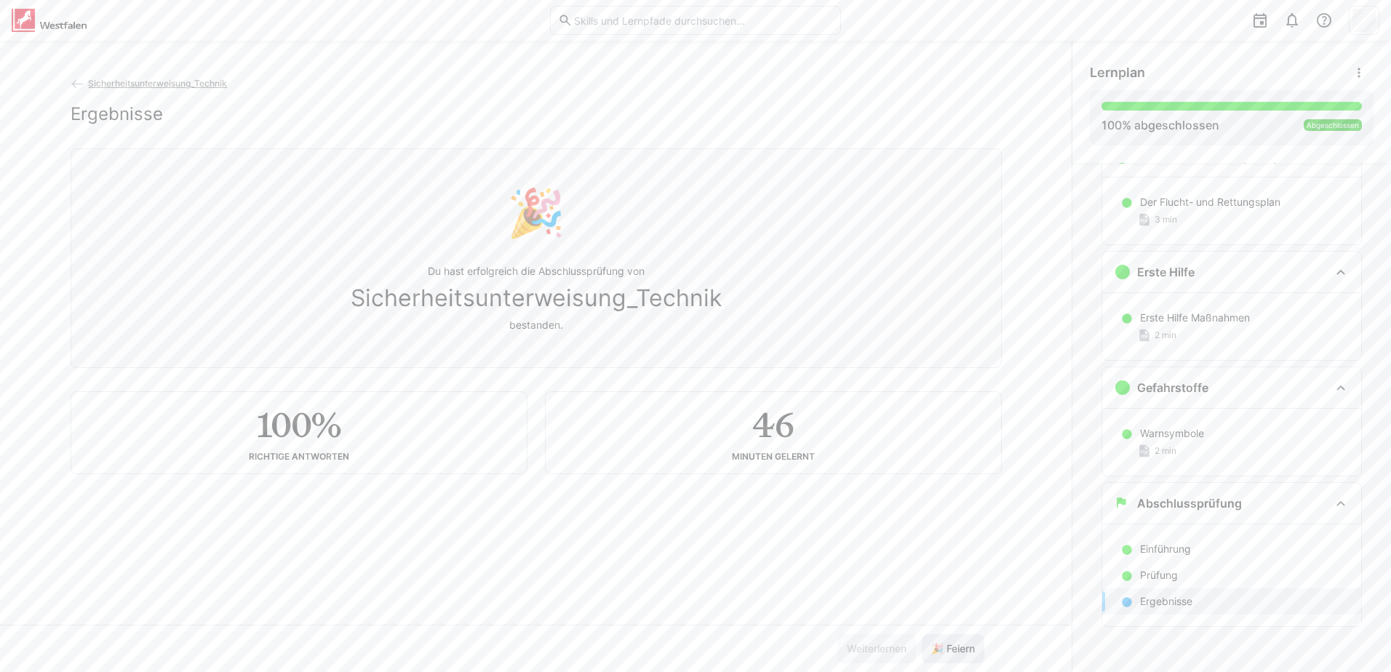
click at [944, 647] on span "🎉 Feiern" at bounding box center [953, 649] width 48 height 15
click at [106, 87] on span "Sicherheitsunterweisung_Technik" at bounding box center [157, 83] width 139 height 11
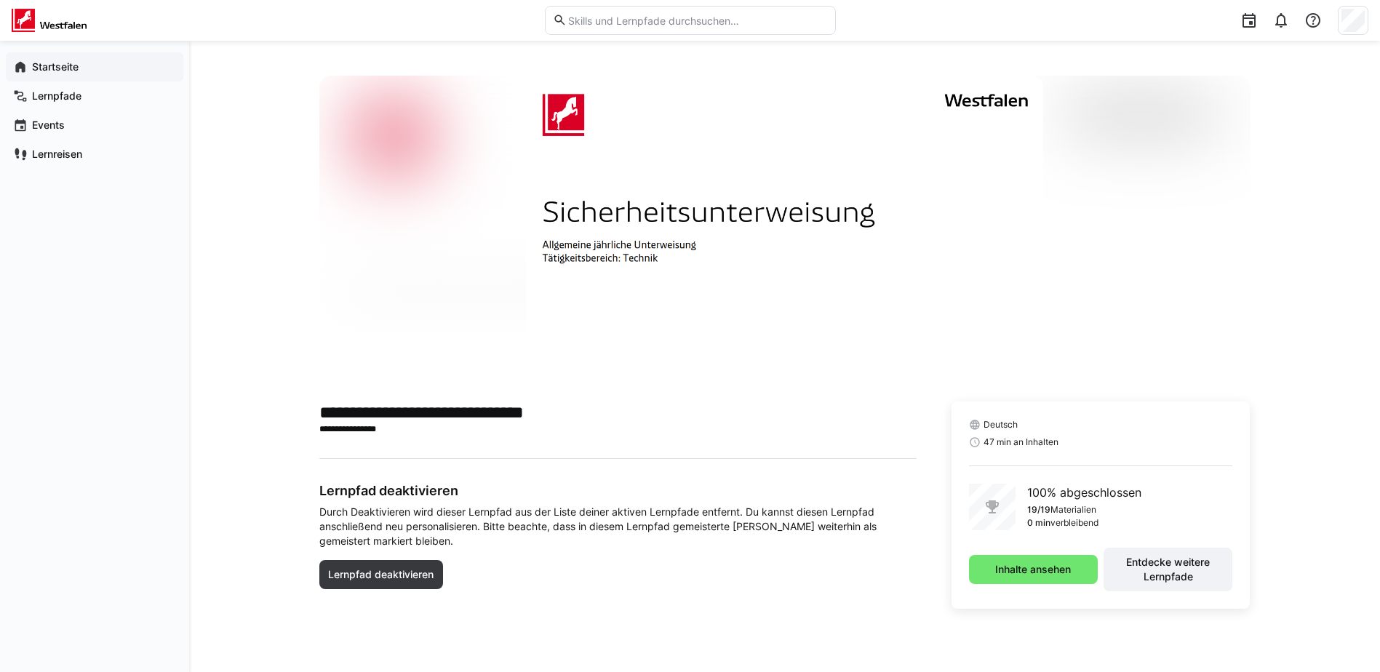
click at [0, 0] on app-navigation-label "Startseite" at bounding box center [0, 0] width 0 height 0
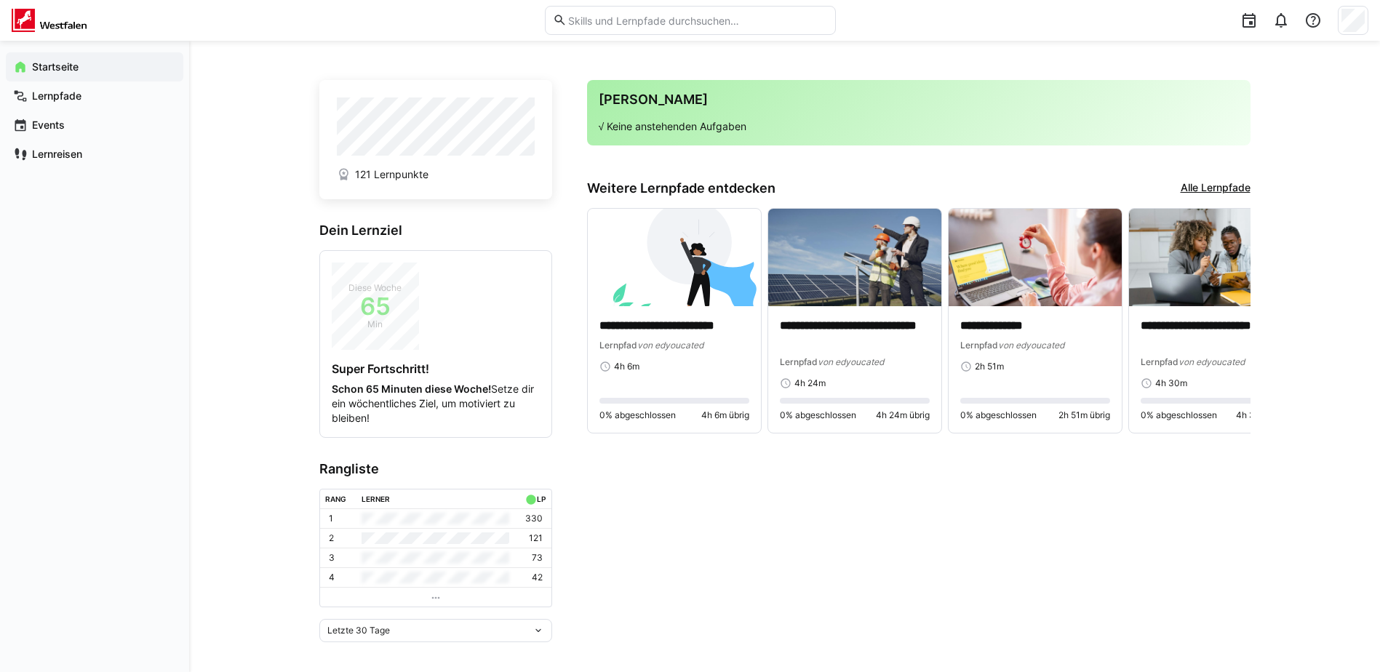
click at [1213, 187] on link "Alle Lernpfade" at bounding box center [1216, 188] width 70 height 16
